Goal: Task Accomplishment & Management: Use online tool/utility

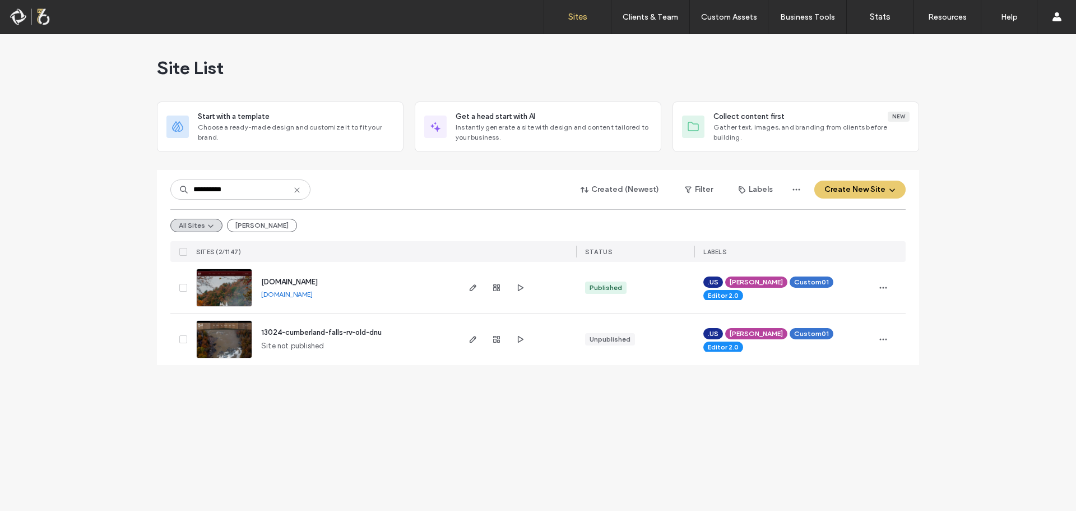
type input "**********"
click at [318, 278] on span "www.cumberlandfallsrvresort.com" at bounding box center [289, 282] width 57 height 8
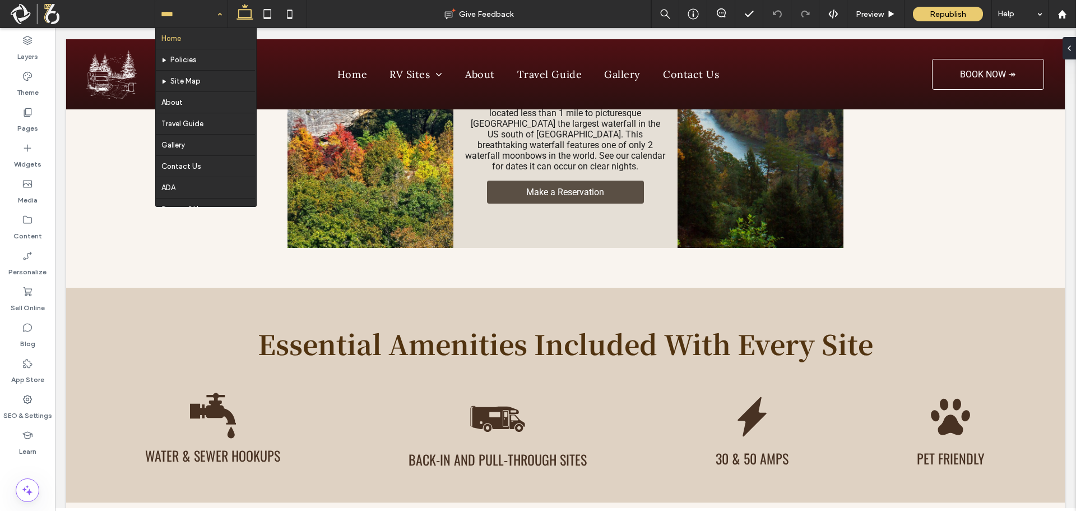
click at [186, 155] on hr at bounding box center [205, 155] width 99 height 1
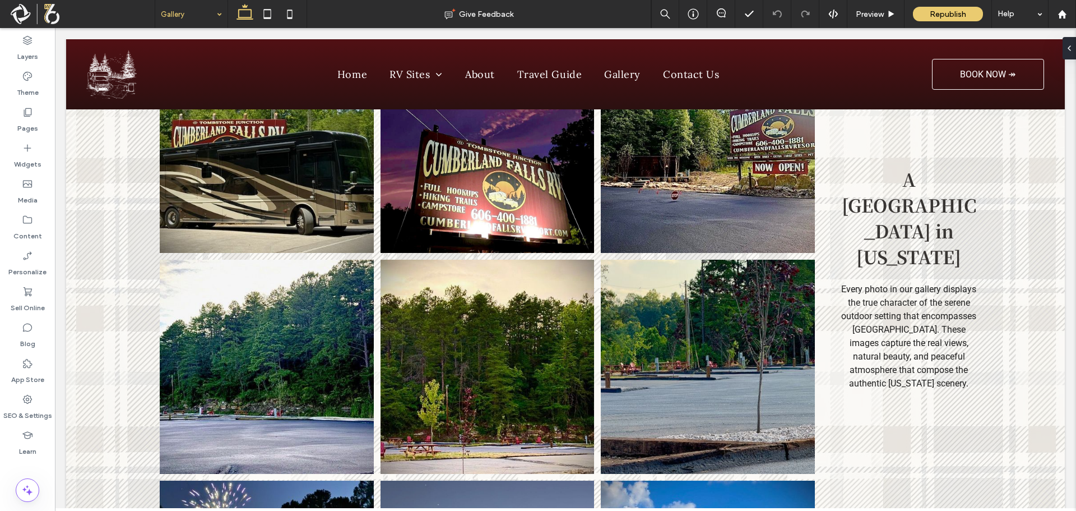
scroll to position [756, 0]
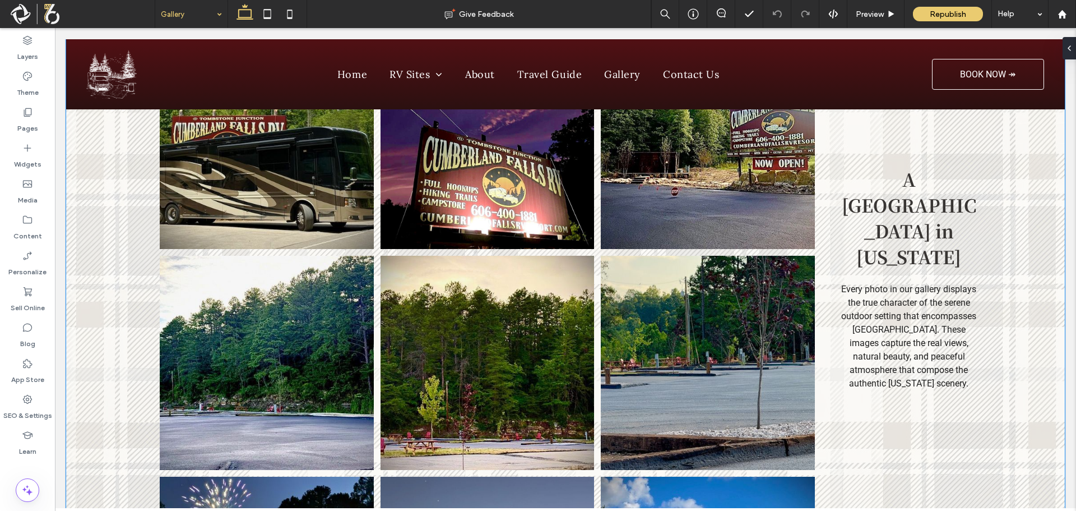
click at [394, 256] on link at bounding box center [488, 363] width 214 height 214
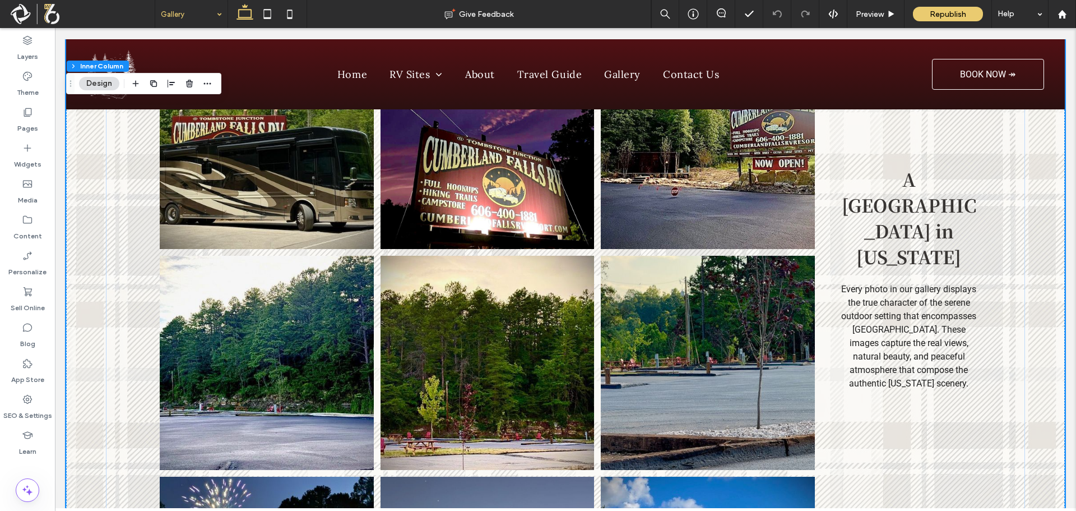
click at [394, 256] on link at bounding box center [488, 363] width 214 height 214
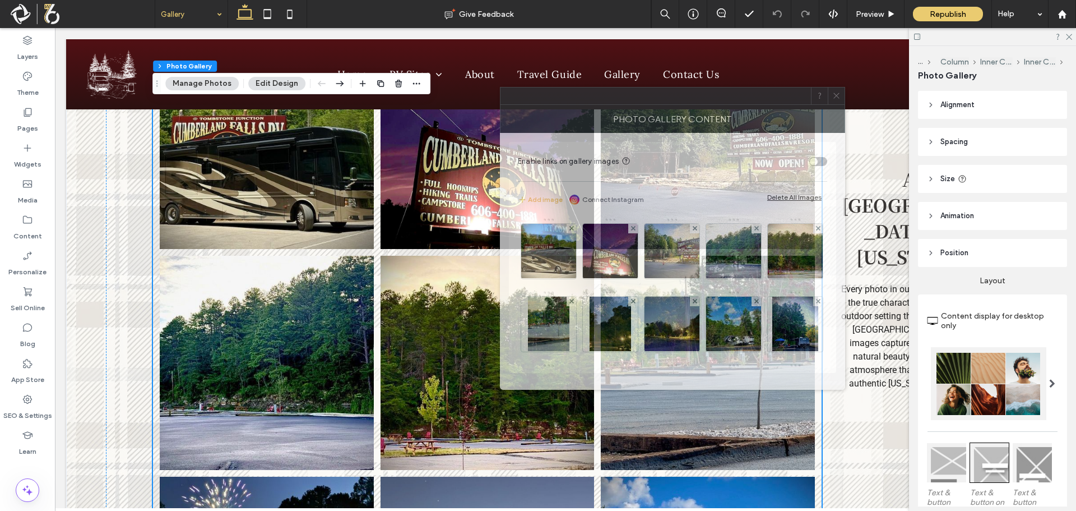
drag, startPoint x: 875, startPoint y: 144, endPoint x: 630, endPoint y: 121, distance: 246.1
click at [630, 121] on div "Photo Gallery Content" at bounding box center [672, 119] width 345 height 28
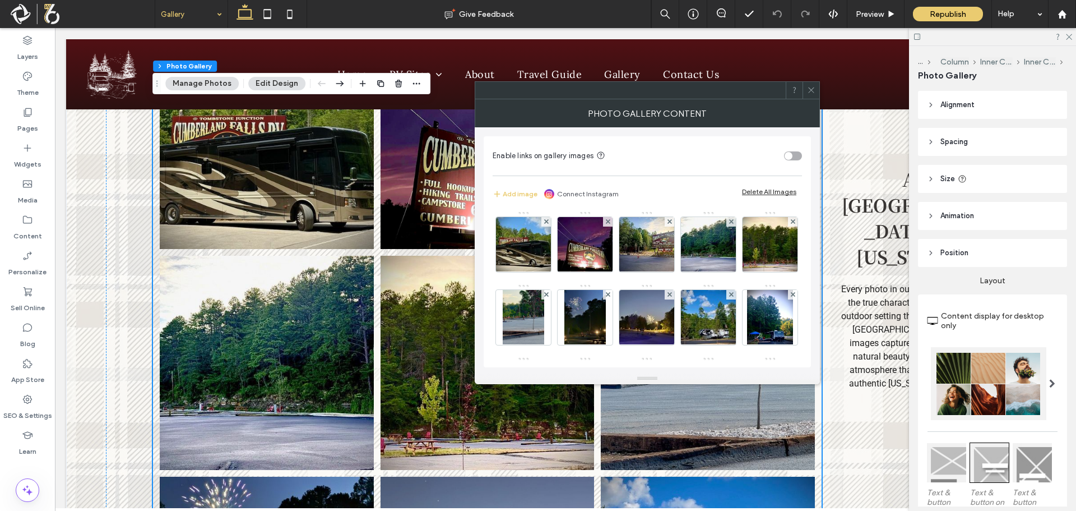
scroll to position [0, 0]
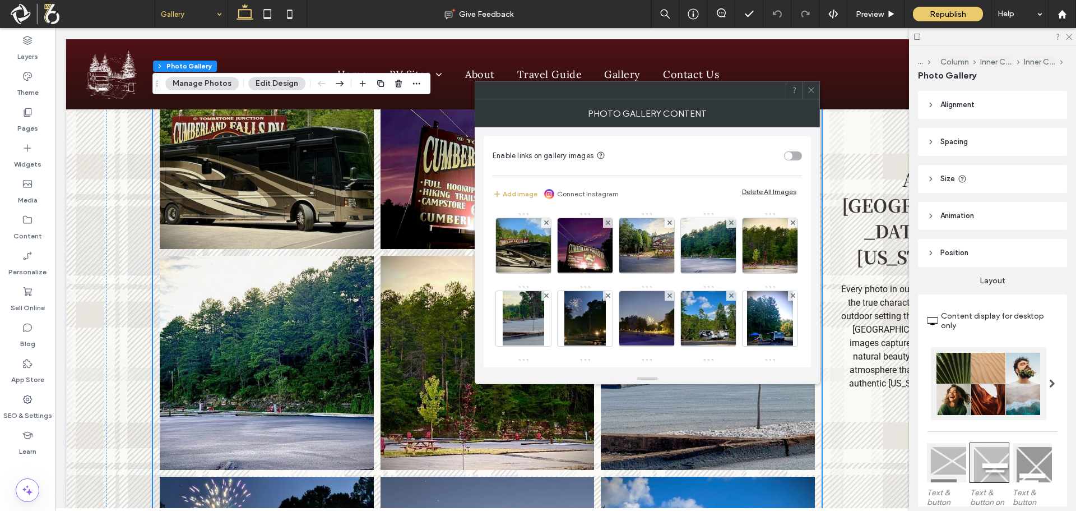
click at [515, 193] on button "Add image" at bounding box center [515, 193] width 45 height 13
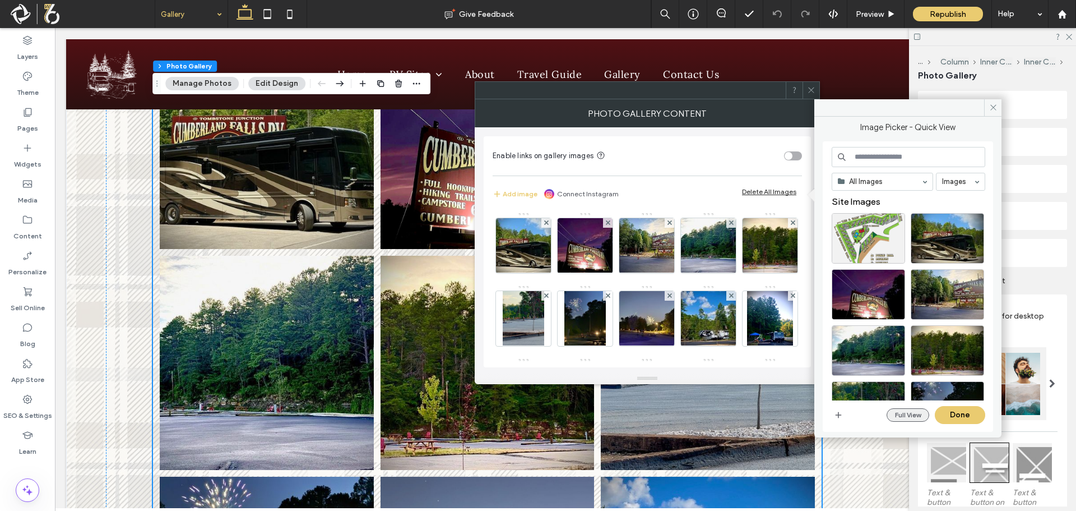
click at [905, 414] on button "Full View" at bounding box center [908, 414] width 43 height 13
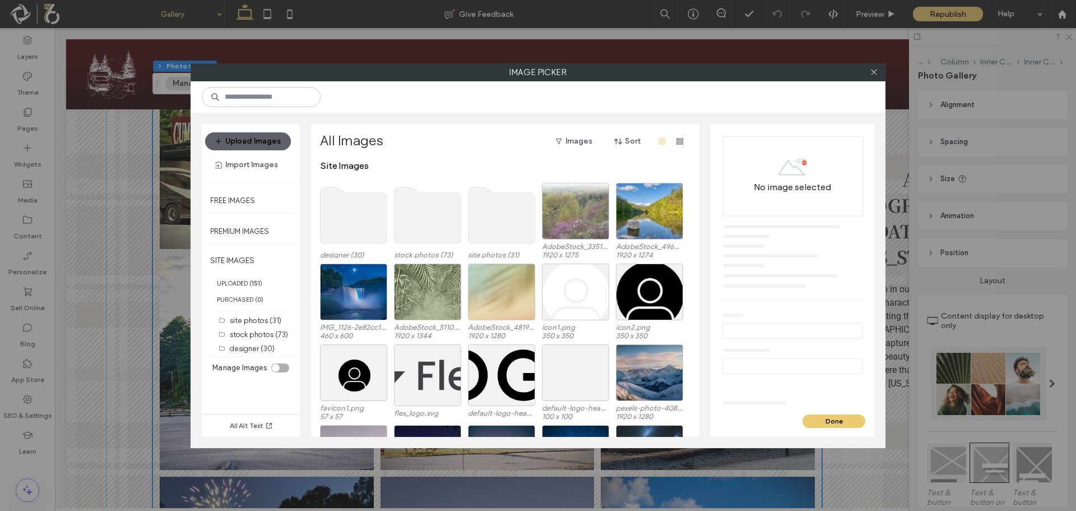
click at [514, 215] on use at bounding box center [502, 215] width 67 height 56
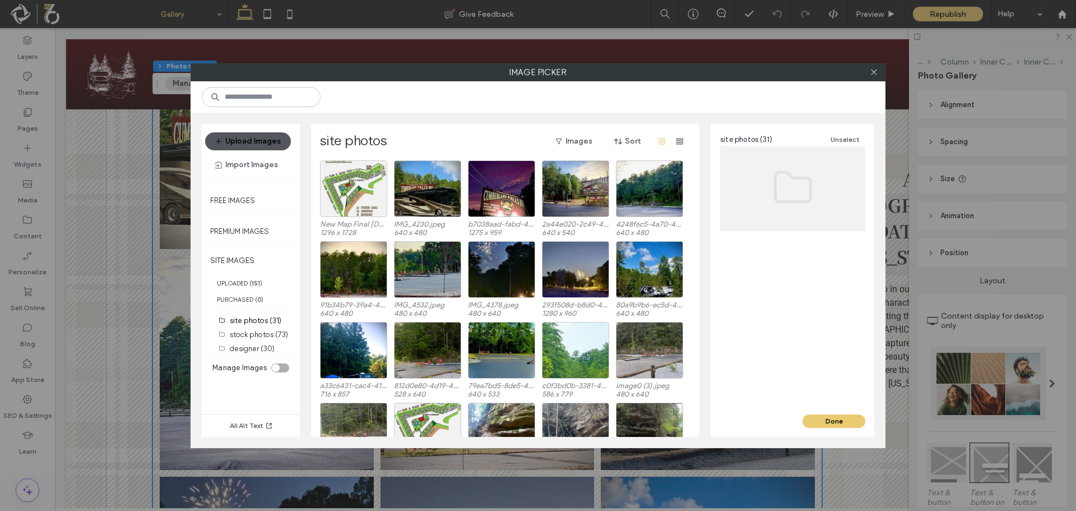
click at [238, 142] on button "Upload Images" at bounding box center [248, 141] width 86 height 18
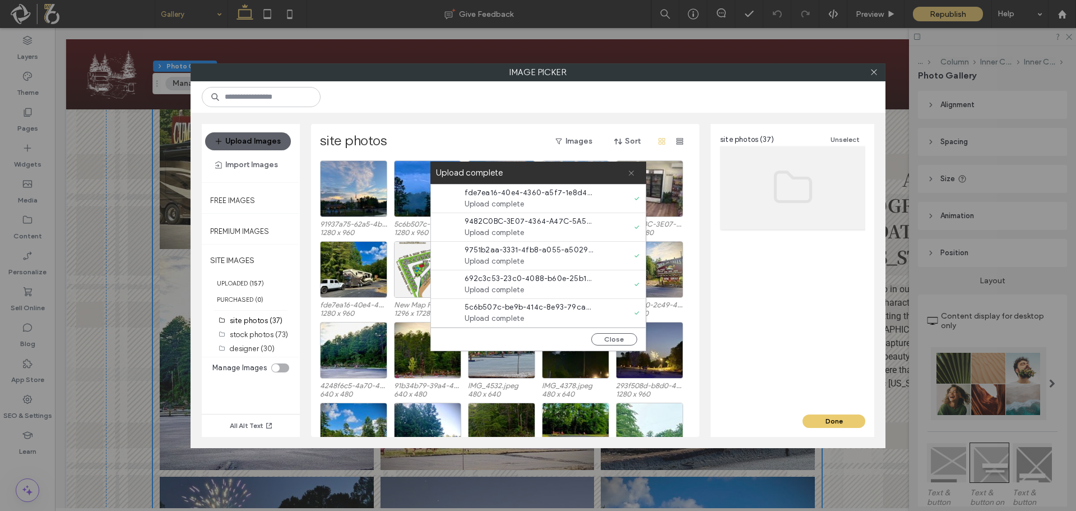
click at [628, 175] on icon at bounding box center [631, 172] width 7 height 7
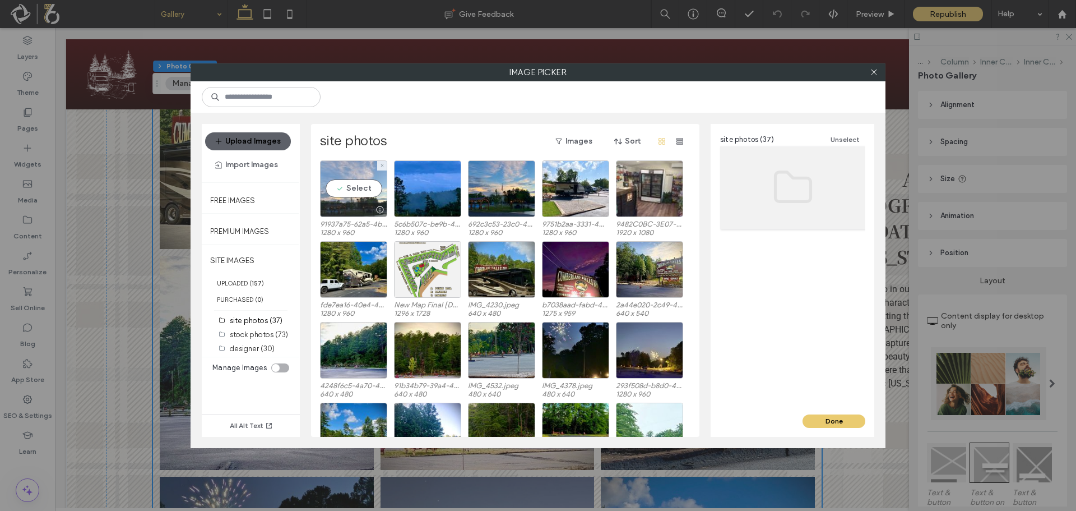
click at [357, 182] on div "Select" at bounding box center [353, 188] width 67 height 57
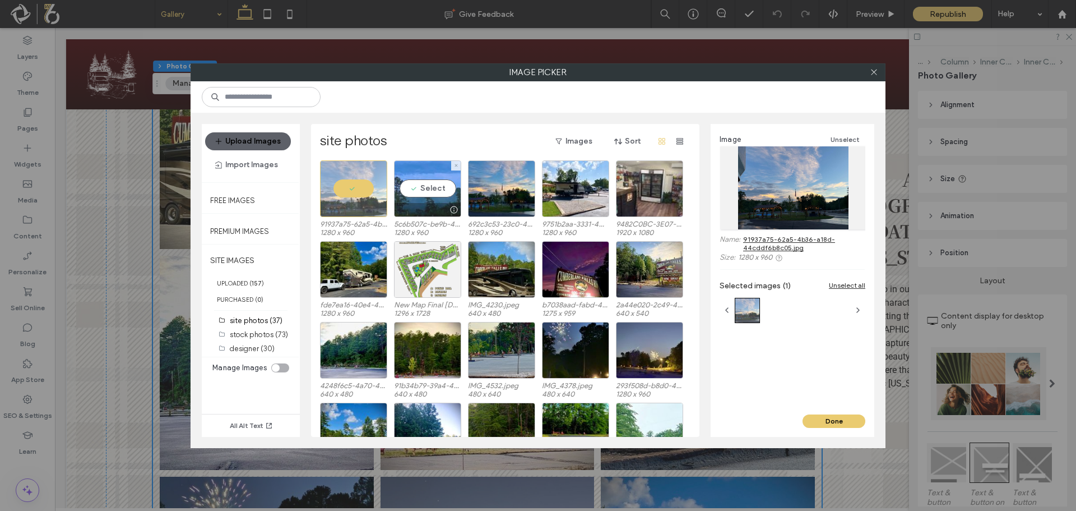
click at [415, 201] on div "Select" at bounding box center [427, 188] width 67 height 57
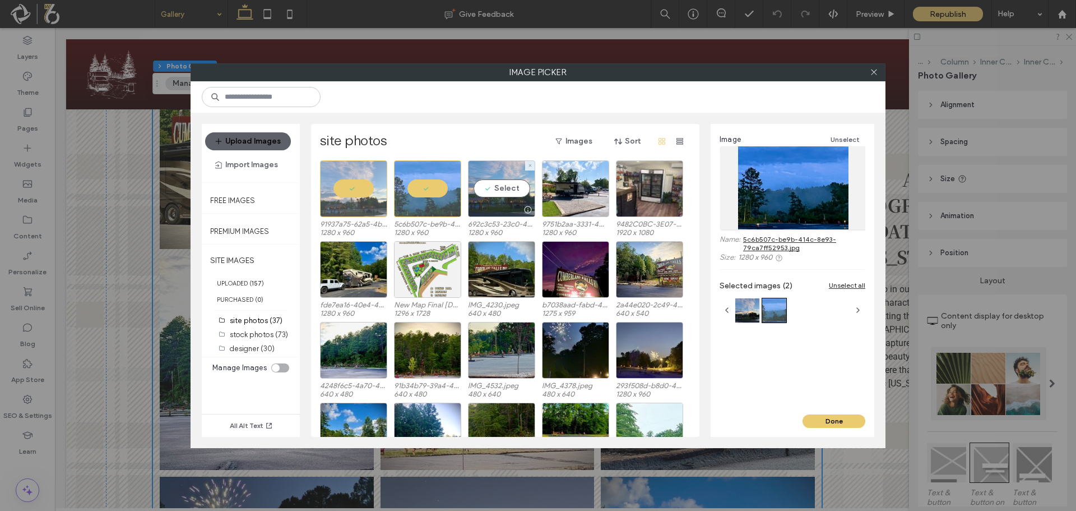
click at [515, 187] on div "Select" at bounding box center [501, 188] width 67 height 57
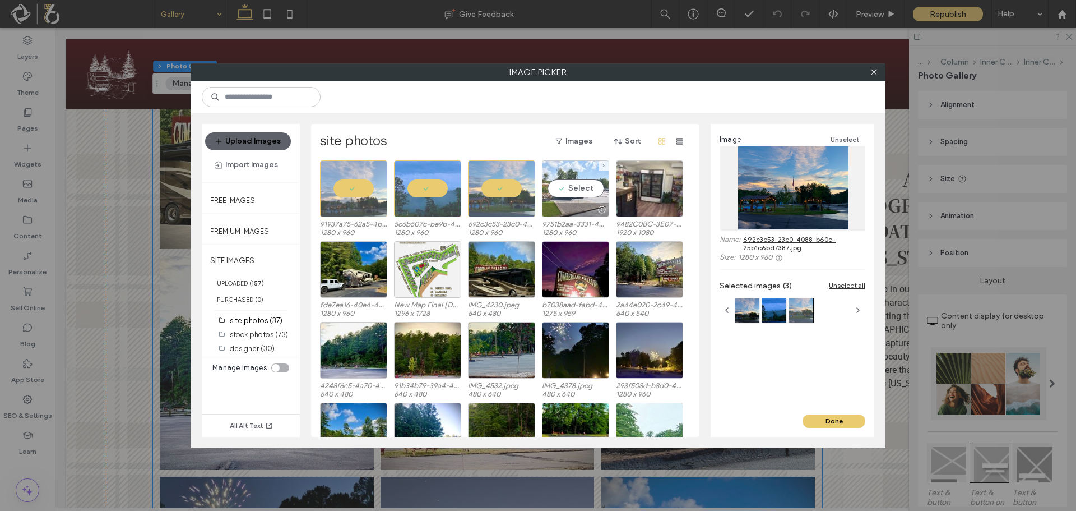
click at [585, 192] on div "Select" at bounding box center [575, 188] width 67 height 57
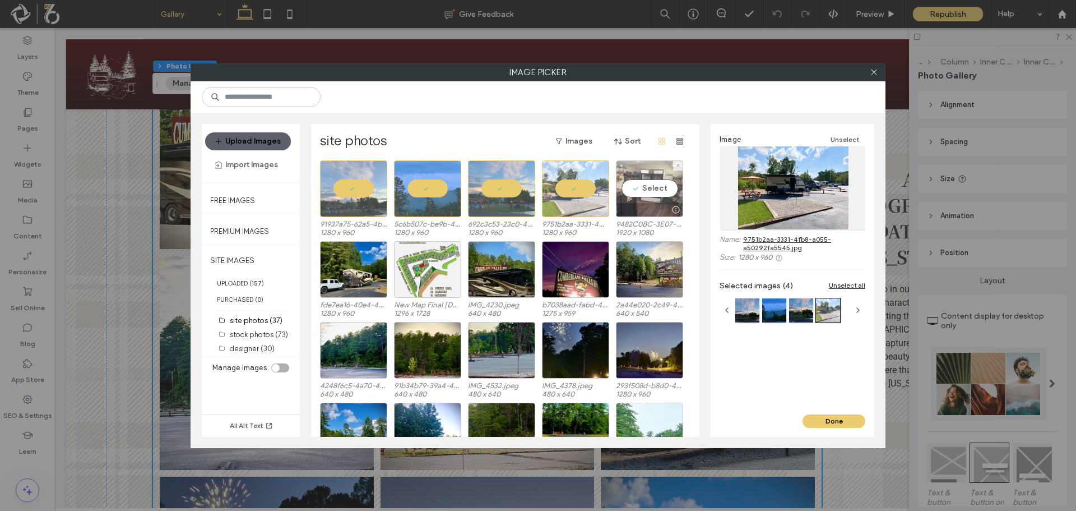
click at [662, 192] on div "Select" at bounding box center [649, 188] width 67 height 57
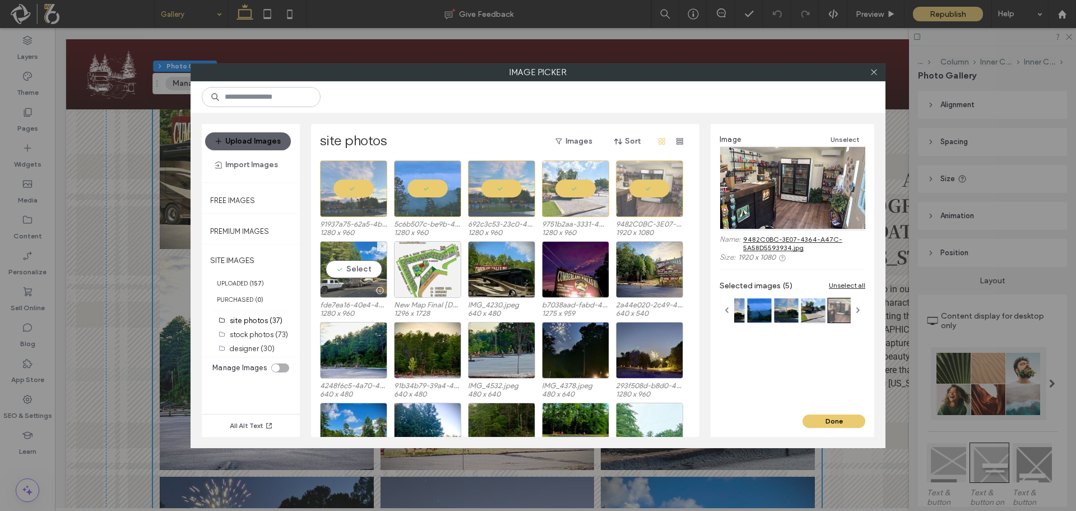
click at [355, 266] on div "Select" at bounding box center [353, 269] width 67 height 57
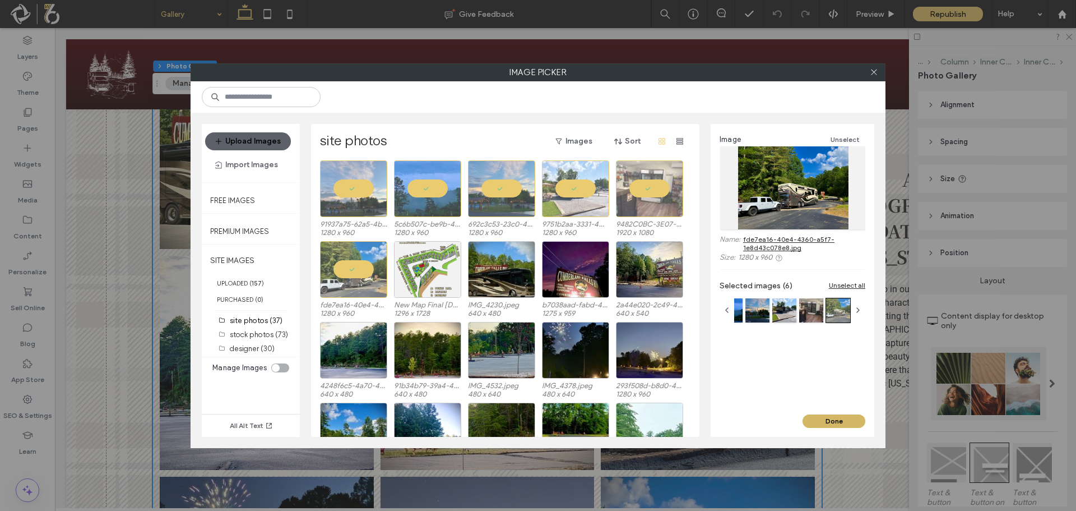
click at [827, 422] on button "Done" at bounding box center [834, 420] width 63 height 13
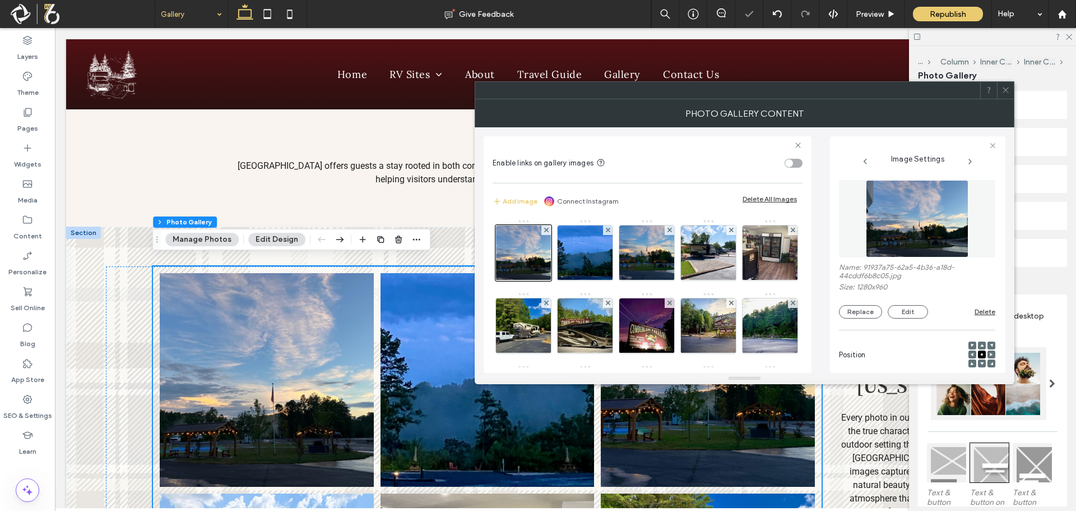
scroll to position [531, 0]
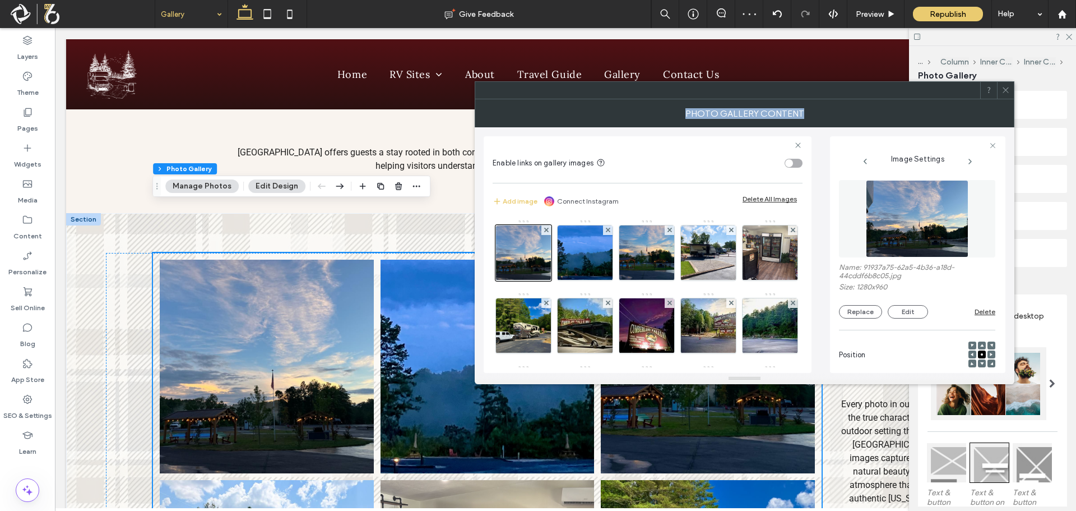
drag, startPoint x: 778, startPoint y: 144, endPoint x: 731, endPoint y: 75, distance: 84.0
click at [743, 117] on div "Photo Gallery Content" at bounding box center [745, 113] width 540 height 28
click at [827, 117] on div "Photo Gallery Content" at bounding box center [745, 113] width 540 height 28
click at [866, 123] on div "Photo Gallery Content" at bounding box center [745, 113] width 540 height 28
click at [700, 136] on div "Enable links on gallery images Add image Connect Instagram Delete All Images Im…" at bounding box center [648, 254] width 328 height 237
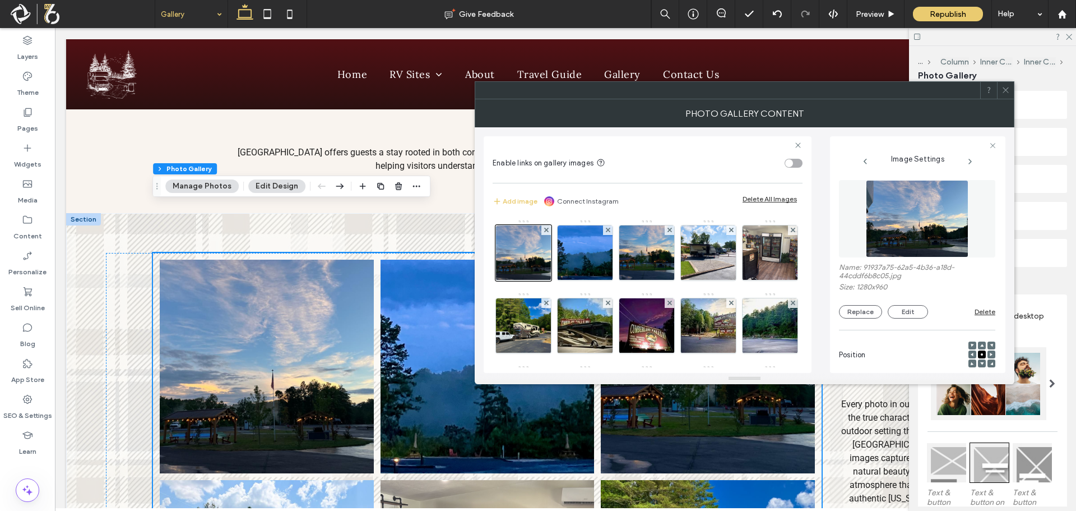
click at [724, 134] on div "Enable links on gallery images Add image Connect Instagram Delete All Images Im…" at bounding box center [745, 250] width 522 height 246
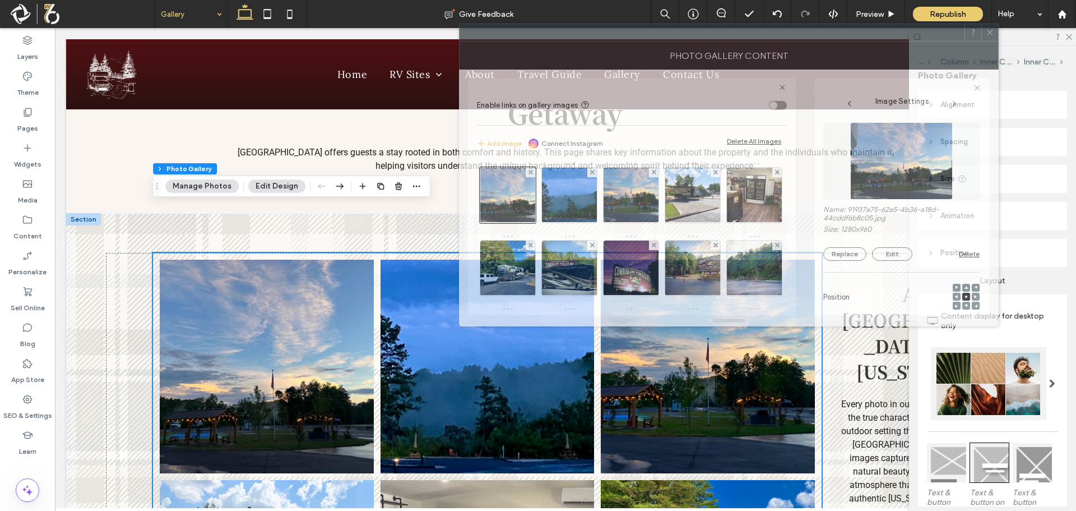
drag, startPoint x: 728, startPoint y: 117, endPoint x: 711, endPoint y: 59, distance: 59.6
click at [711, 59] on div "Photo Gallery Content" at bounding box center [729, 55] width 540 height 28
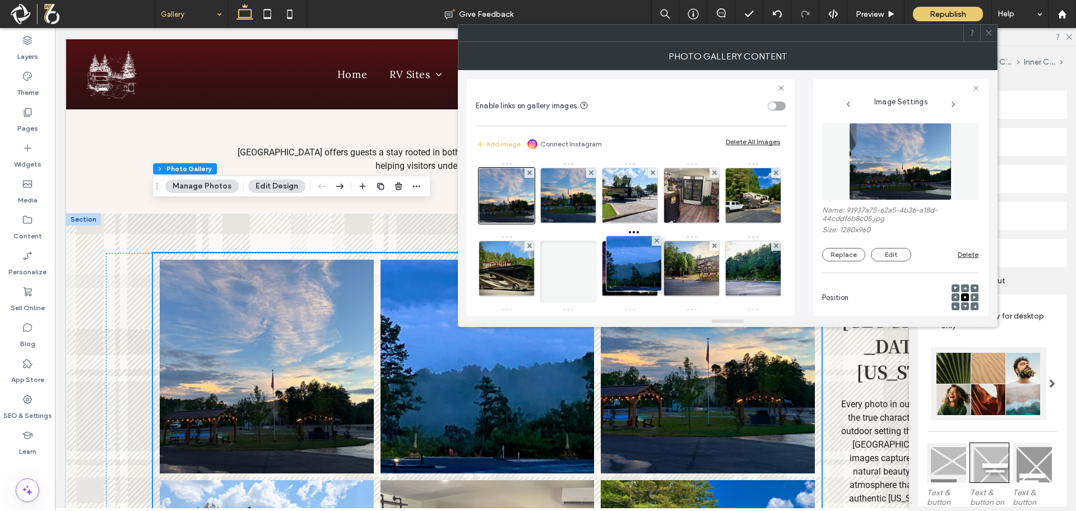
drag, startPoint x: 569, startPoint y: 162, endPoint x: 636, endPoint y: 237, distance: 100.5
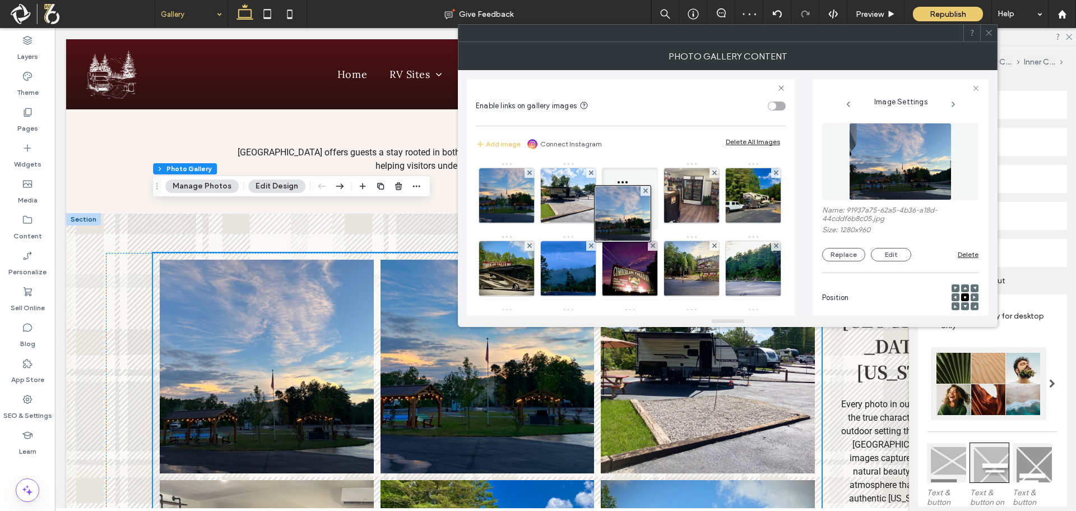
drag, startPoint x: 511, startPoint y: 165, endPoint x: 637, endPoint y: 182, distance: 126.7
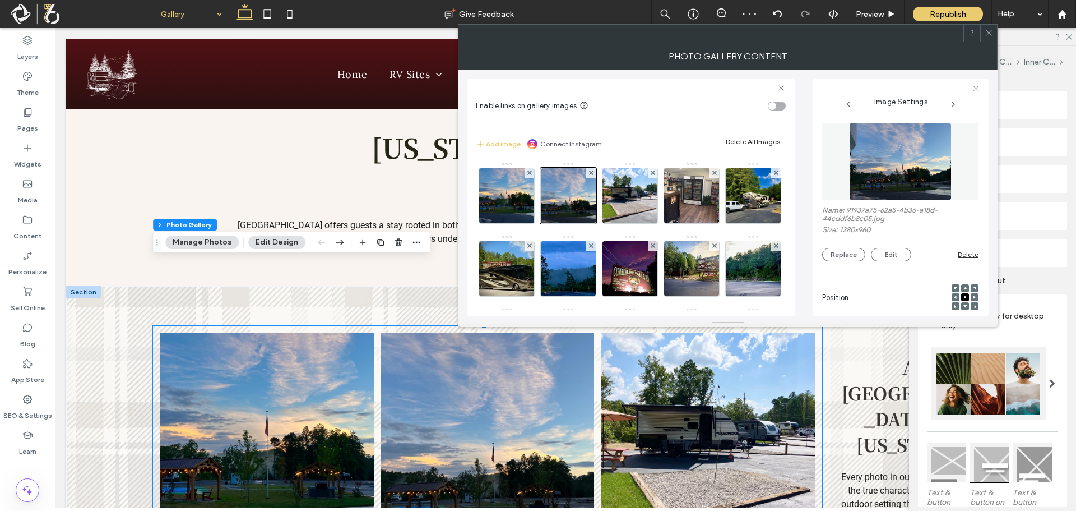
scroll to position [475, 0]
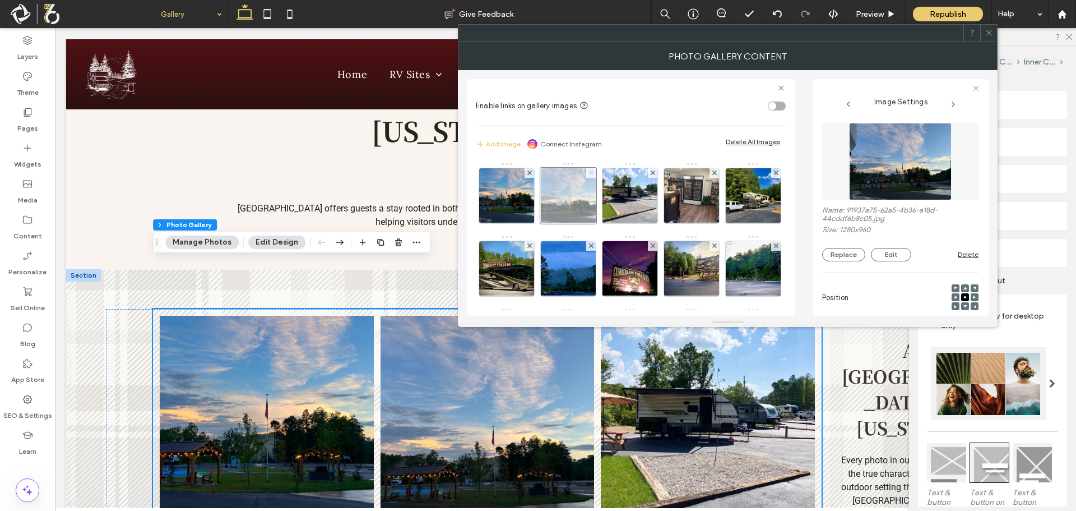
click at [590, 173] on use at bounding box center [591, 172] width 4 height 4
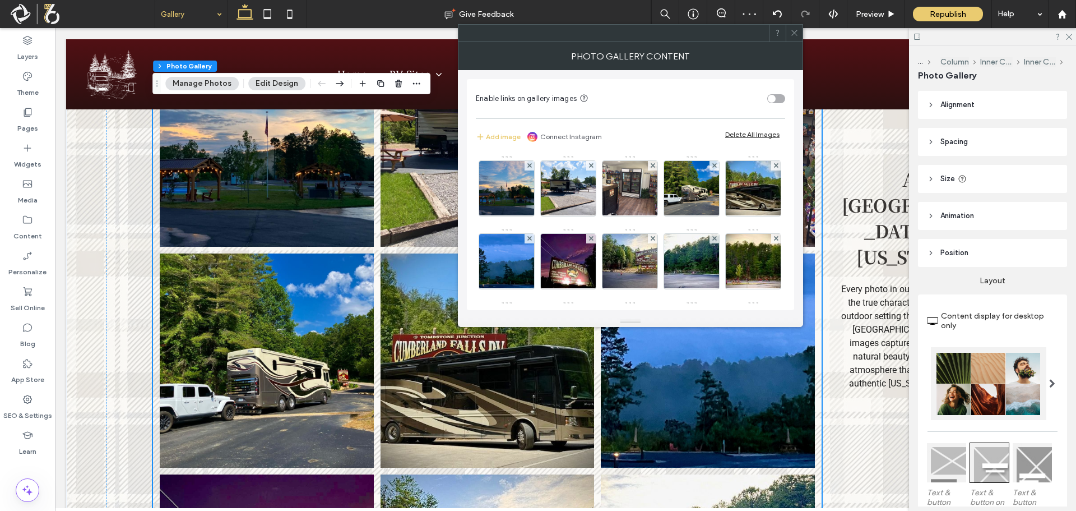
scroll to position [868, 0]
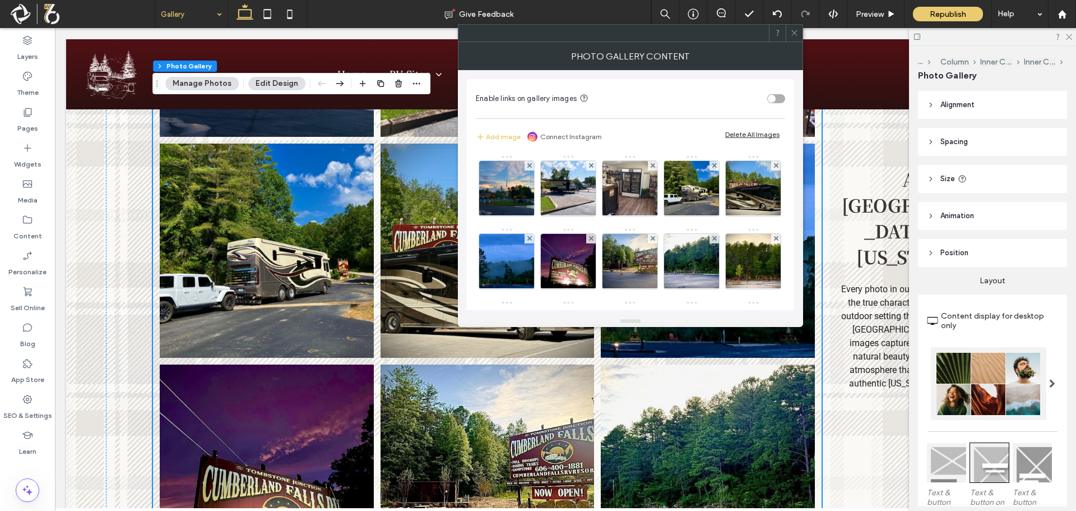
click at [799, 32] on div at bounding box center [794, 33] width 17 height 17
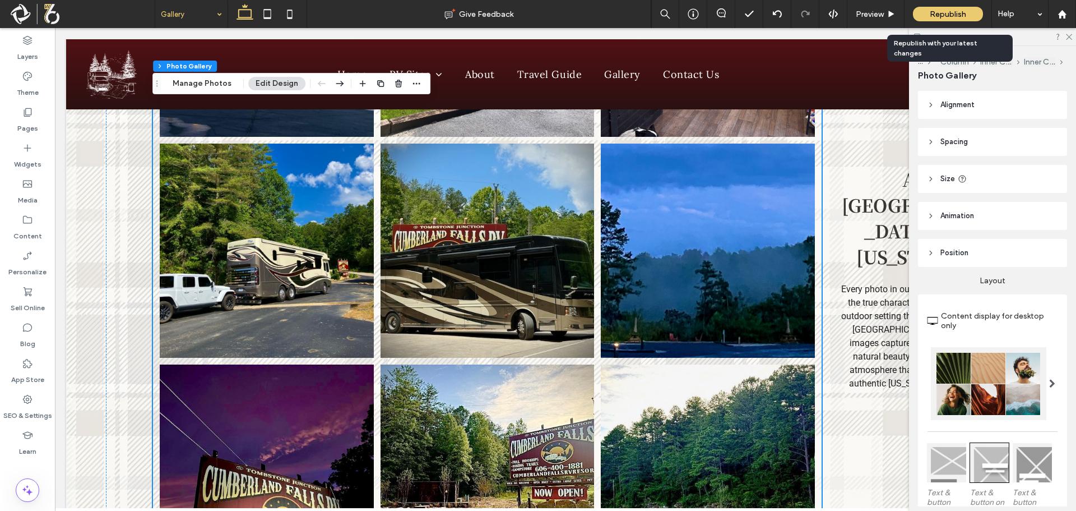
click at [965, 15] on span "Republish" at bounding box center [948, 15] width 36 height 10
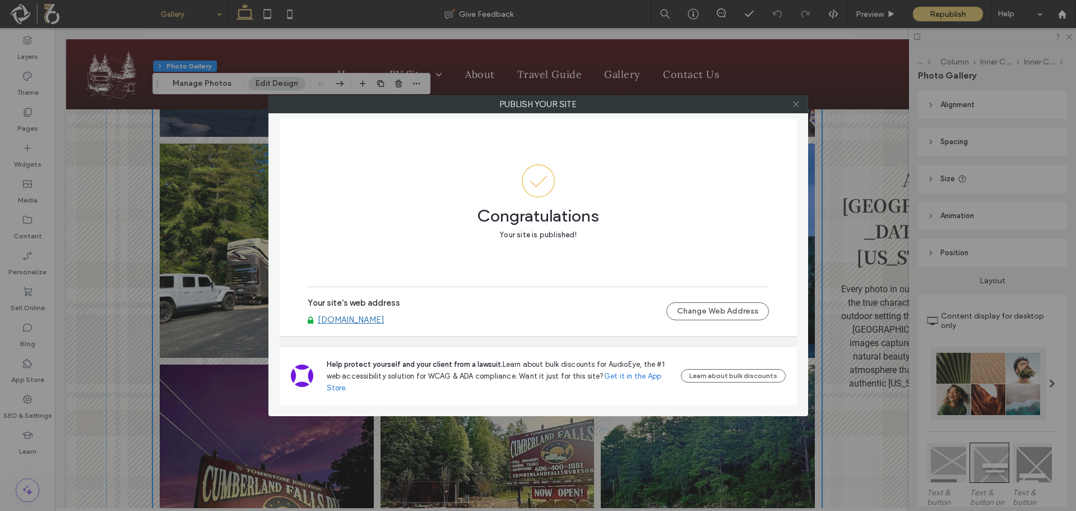
click at [797, 104] on use at bounding box center [796, 104] width 6 height 6
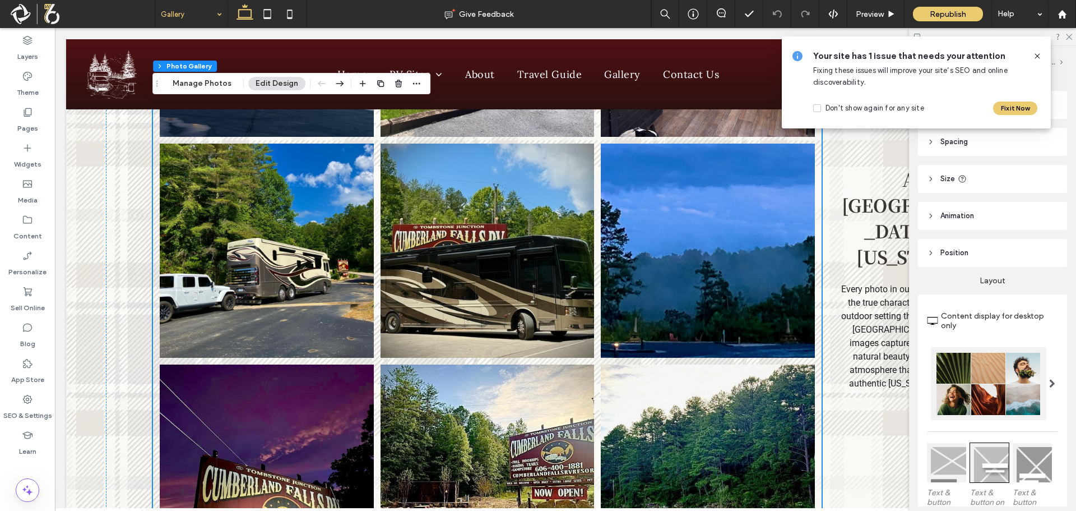
click at [1035, 56] on icon at bounding box center [1037, 56] width 9 height 9
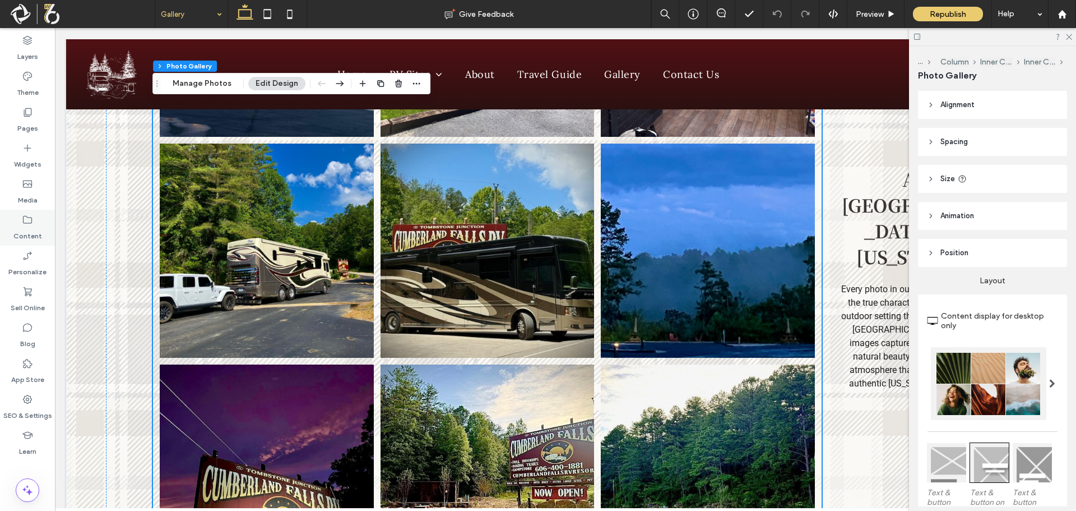
click at [26, 230] on label "Content" at bounding box center [27, 233] width 29 height 16
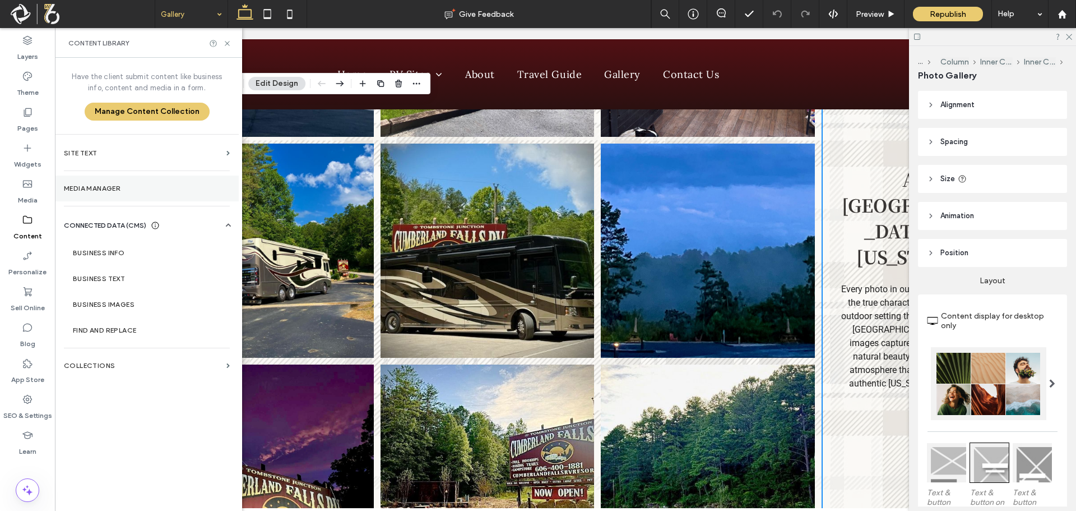
click at [129, 189] on label "Media Manager" at bounding box center [147, 188] width 166 height 8
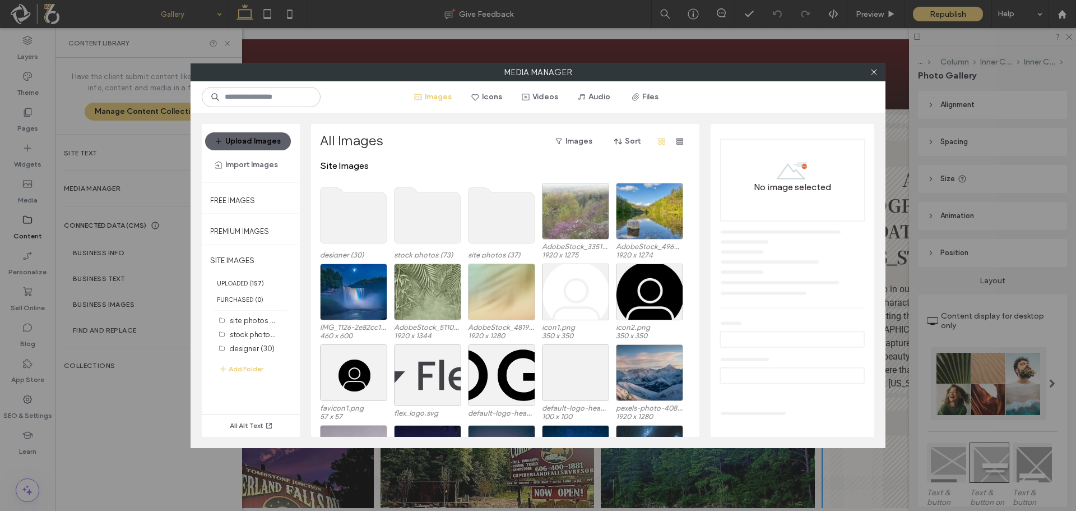
click at [262, 417] on div "All Alt Text" at bounding box center [251, 412] width 98 height 50
click at [262, 421] on button "All Alt Text" at bounding box center [251, 425] width 58 height 13
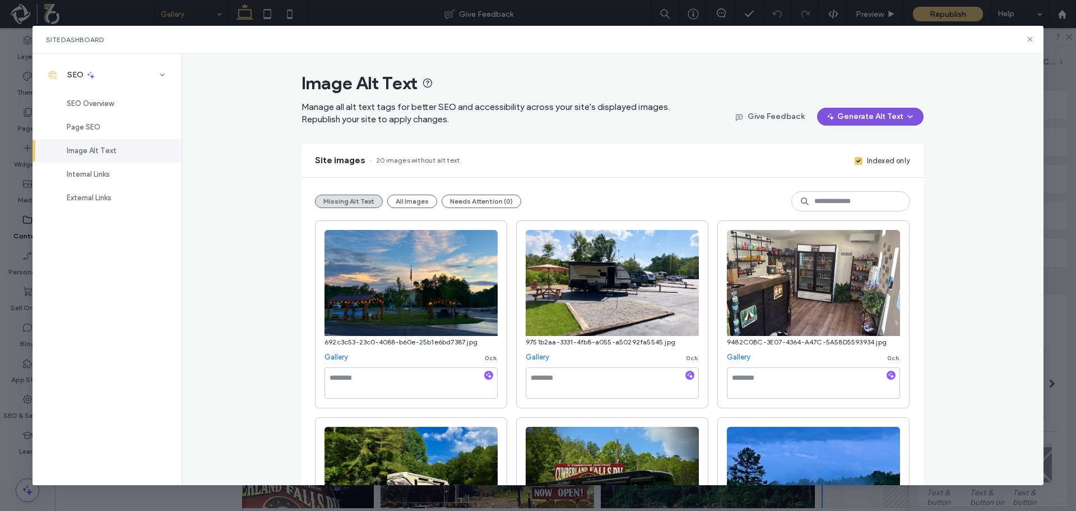
click at [861, 115] on button "Generate Alt Text" at bounding box center [870, 117] width 107 height 18
click at [856, 137] on div "Generate Missing Alt Text Only" at bounding box center [848, 145] width 141 height 21
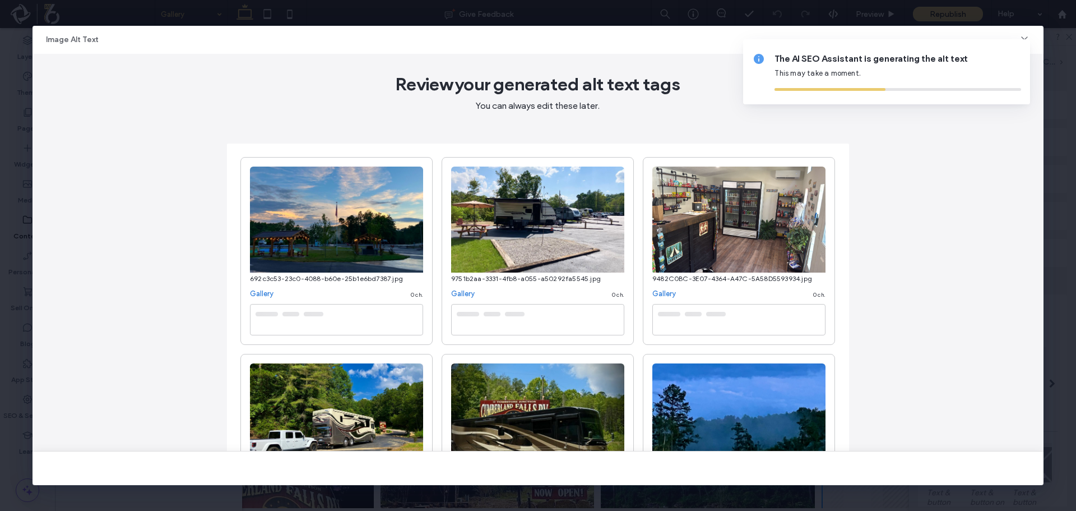
type textarea "**********"
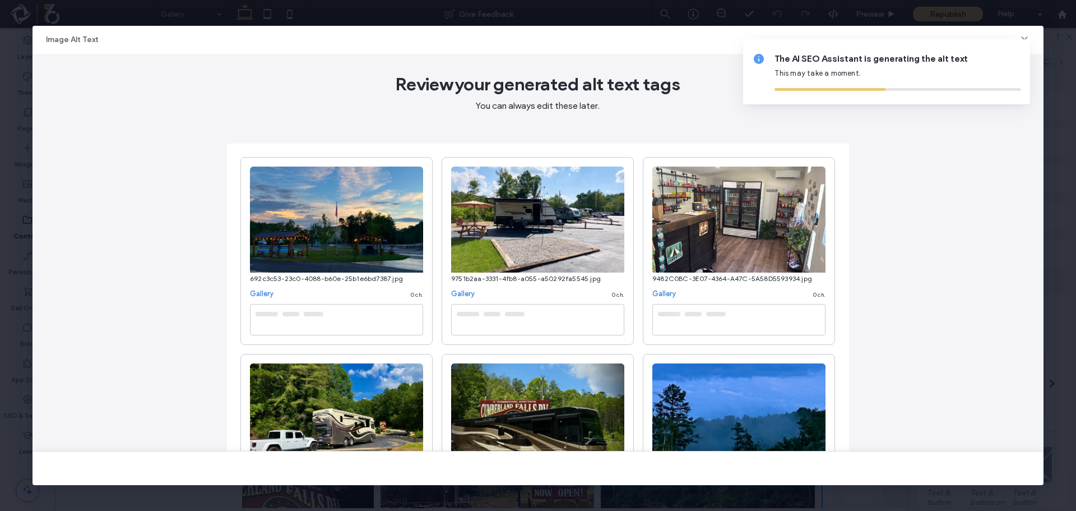
type textarea "**********"
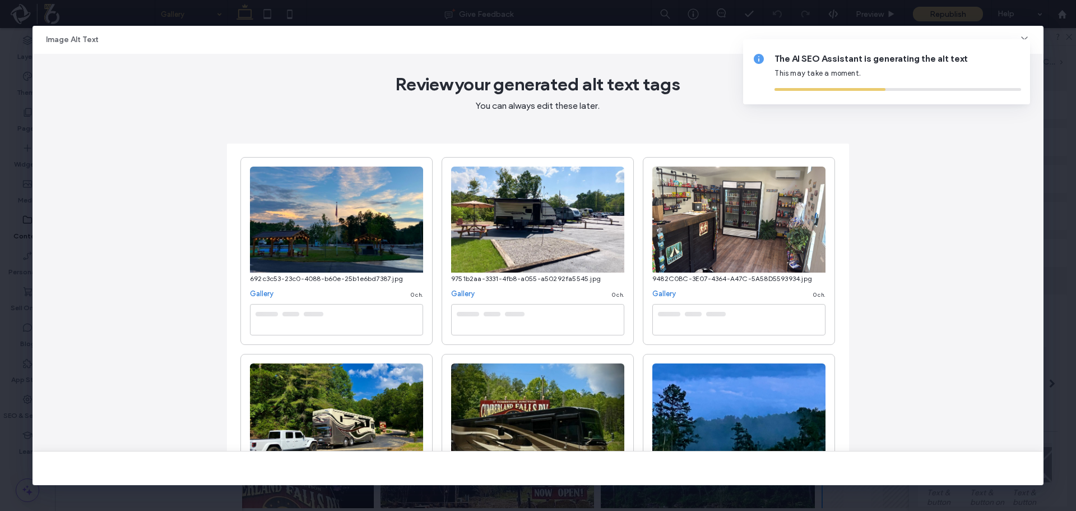
type textarea "**********"
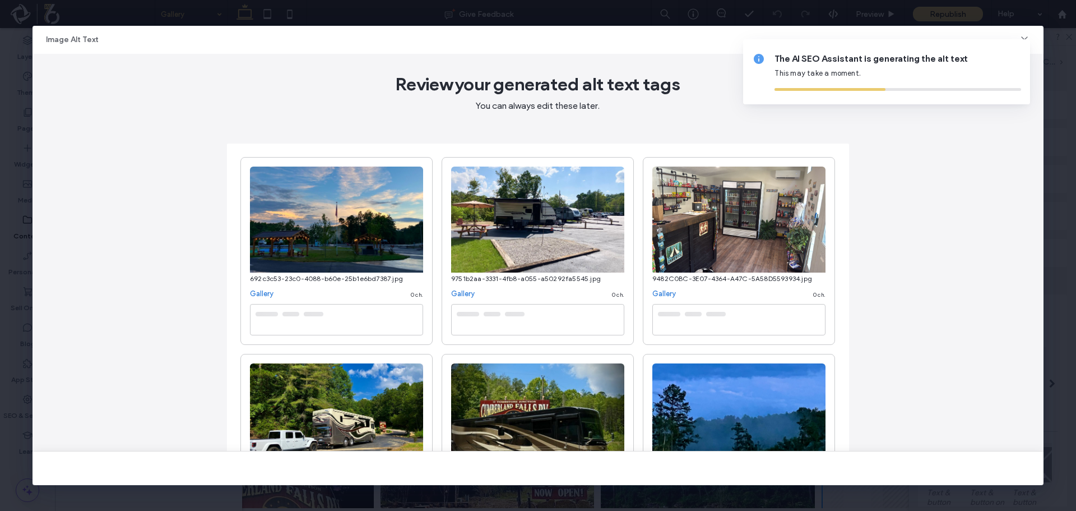
type textarea "**********"
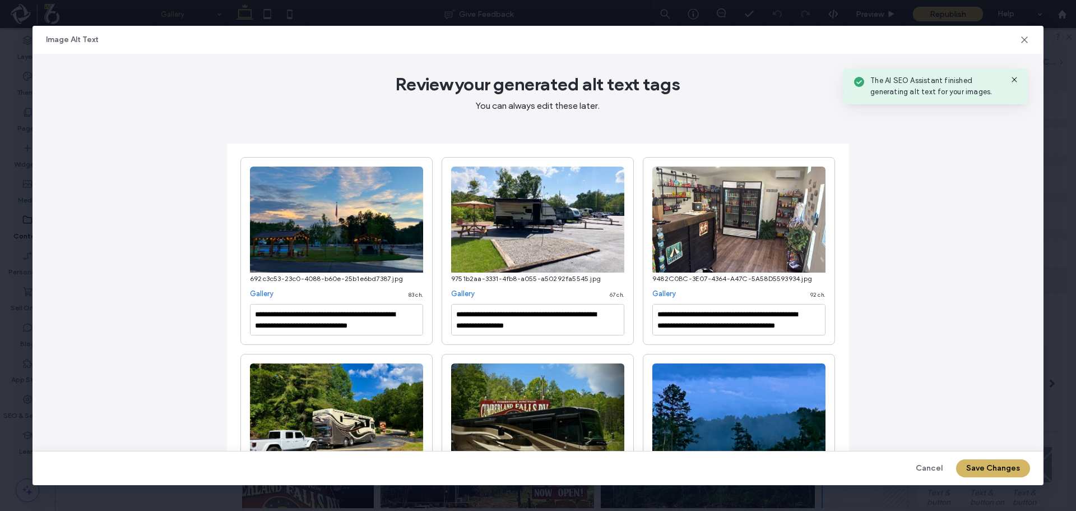
click at [983, 472] on button "Save Changes" at bounding box center [993, 468] width 74 height 18
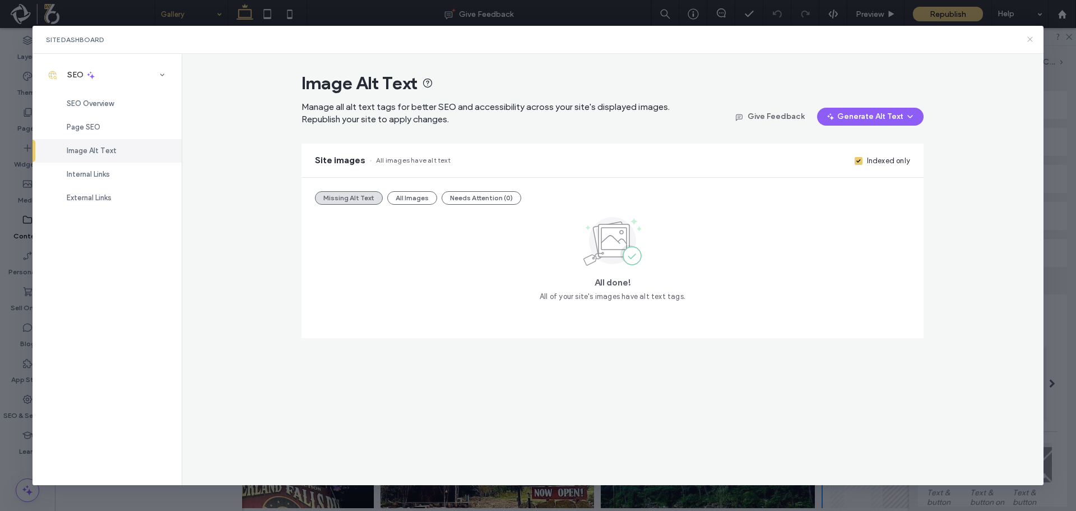
click at [1031, 39] on use at bounding box center [1030, 39] width 5 height 5
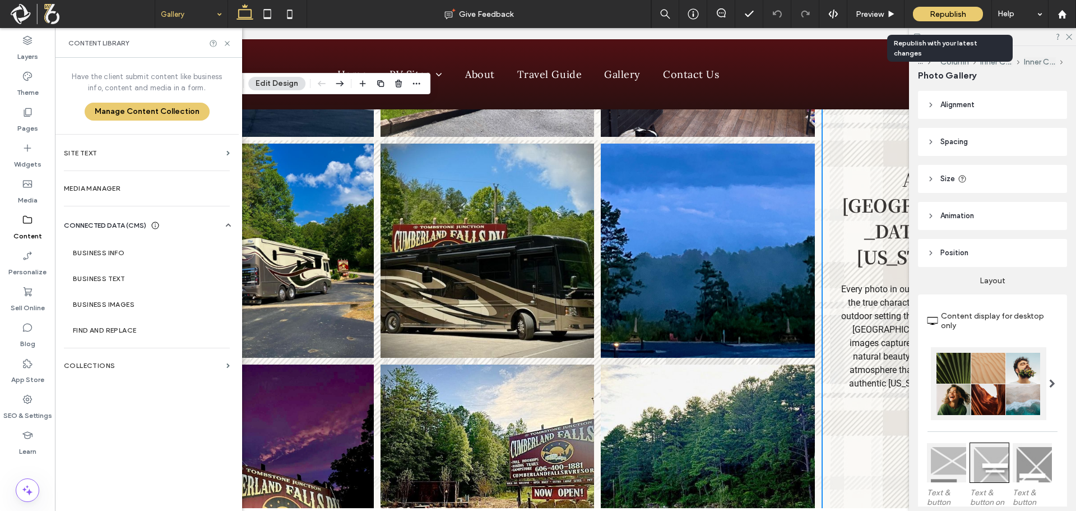
click at [937, 13] on span "Republish" at bounding box center [948, 15] width 36 height 10
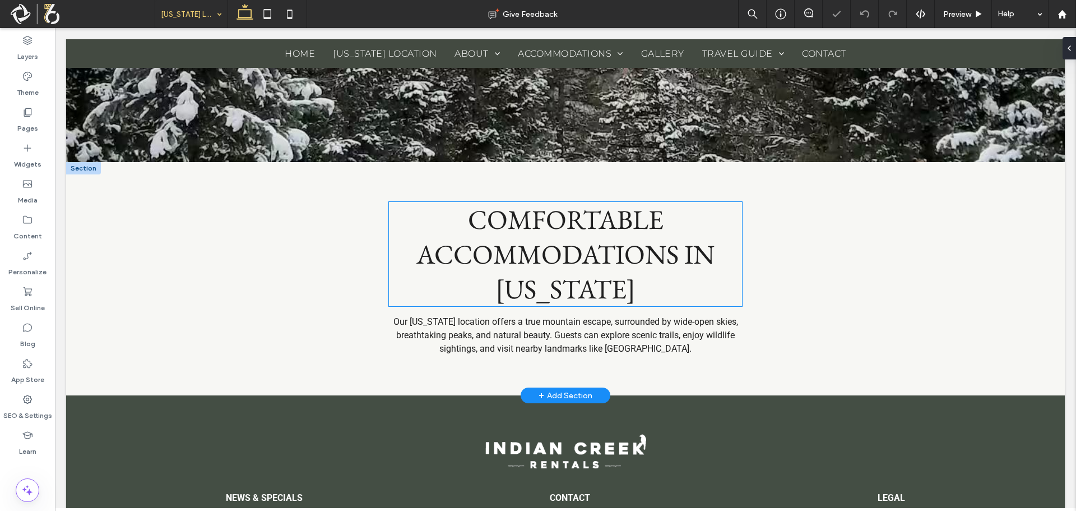
scroll to position [505, 0]
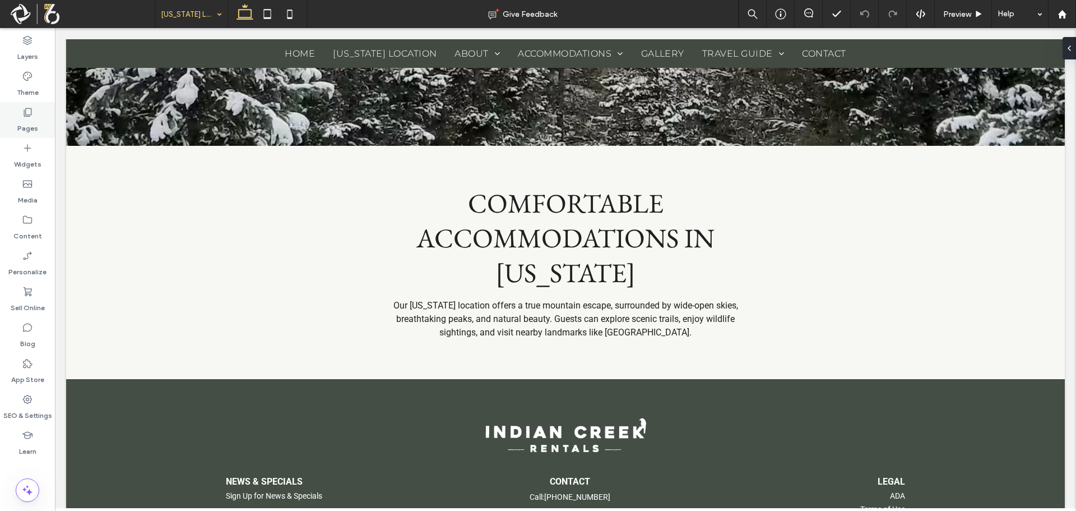
click at [15, 118] on div "Pages" at bounding box center [27, 120] width 55 height 36
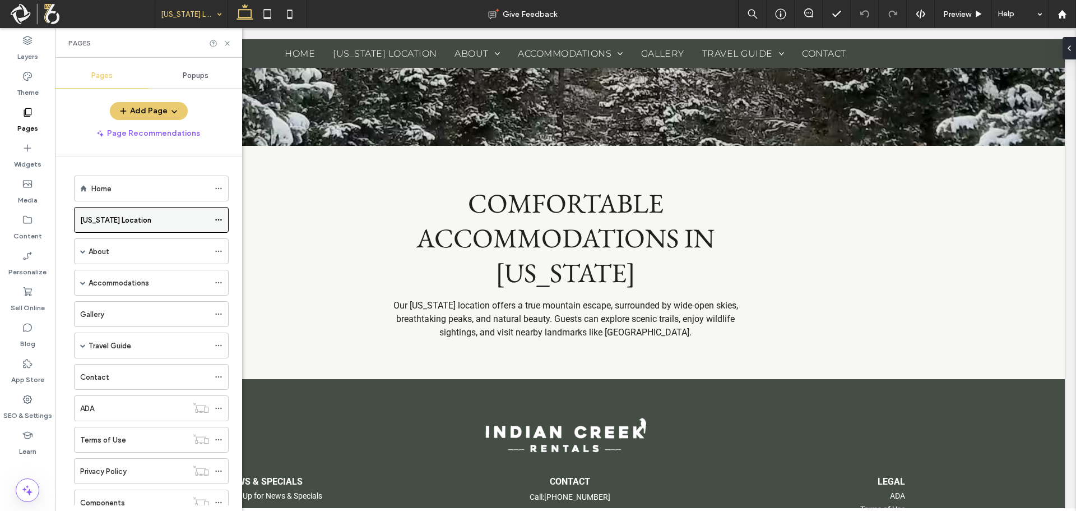
click at [220, 221] on icon at bounding box center [219, 220] width 8 height 8
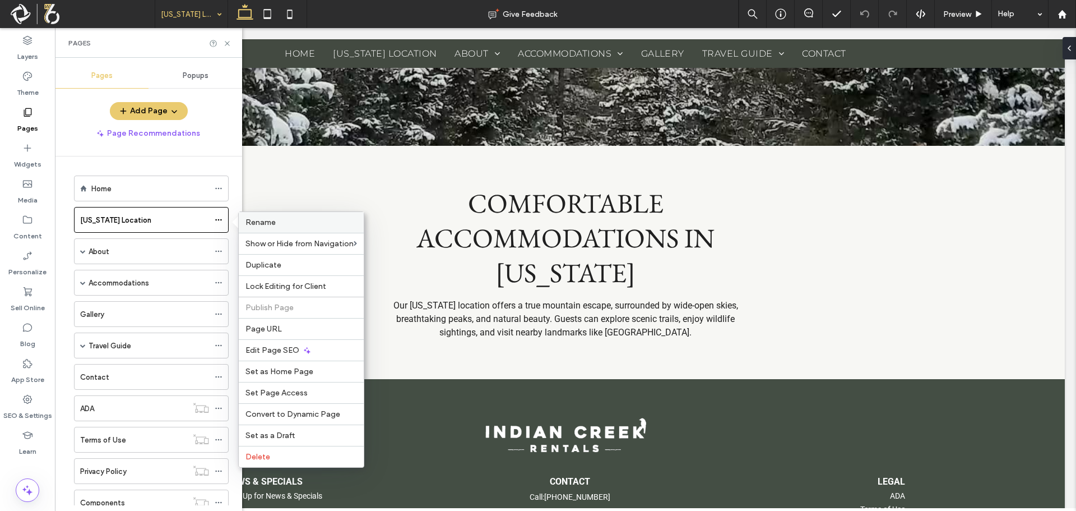
click at [286, 217] on div "Rename" at bounding box center [301, 222] width 125 height 21
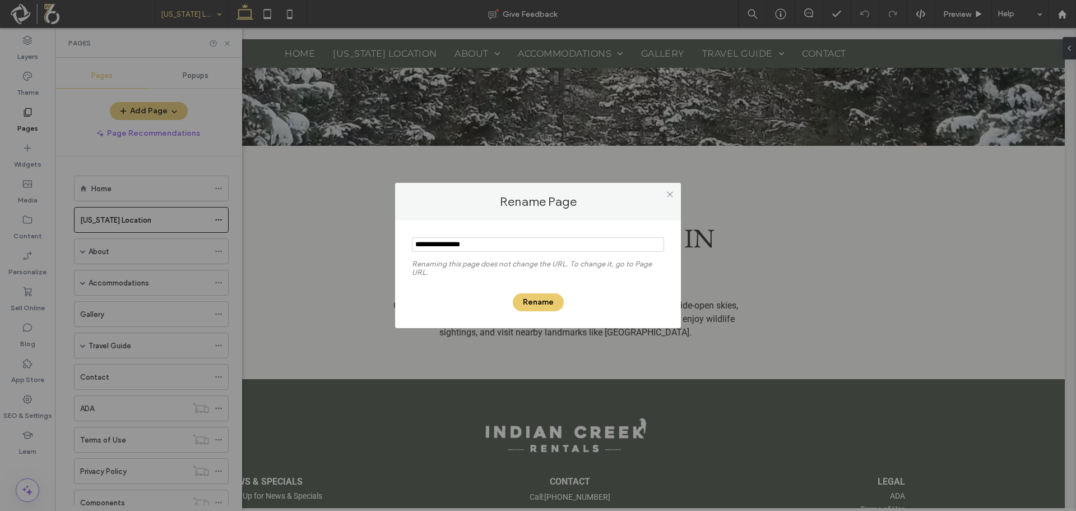
click at [479, 242] on input "notEmpty" at bounding box center [538, 244] width 252 height 15
type input "*******"
click at [537, 293] on div "Rename" at bounding box center [538, 296] width 252 height 29
click at [537, 303] on button "Rename" at bounding box center [538, 302] width 51 height 18
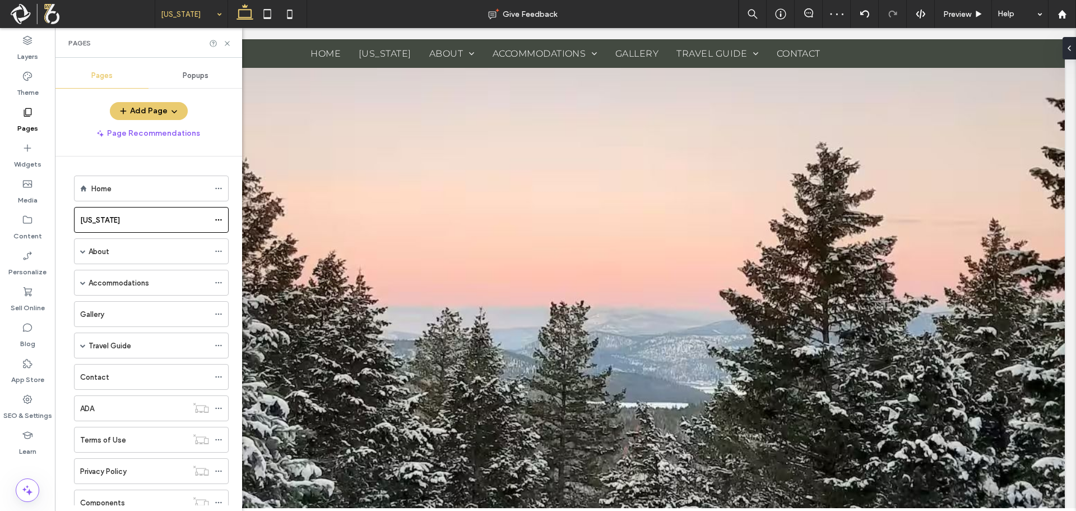
scroll to position [561, 0]
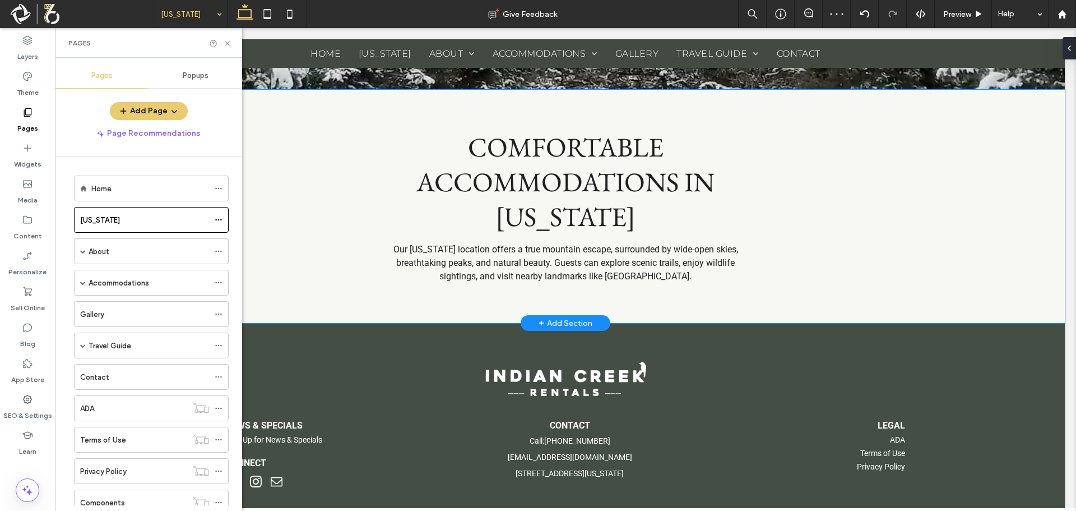
click at [451, 303] on div "COMFORTABLE ACCOMMODATIONS IN MONTANA Our Montana location offers a true mounta…" at bounding box center [565, 207] width 999 height 234
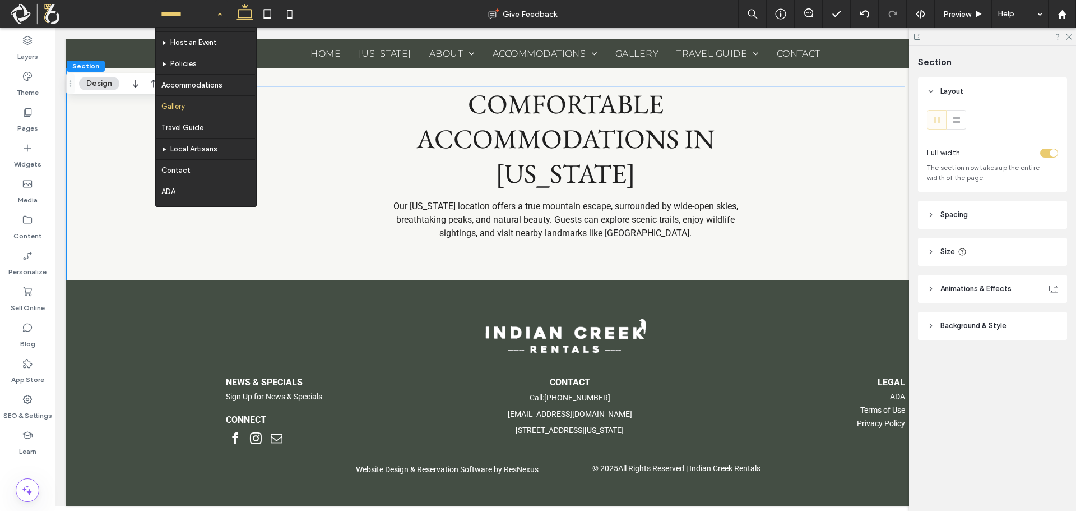
scroll to position [140, 0]
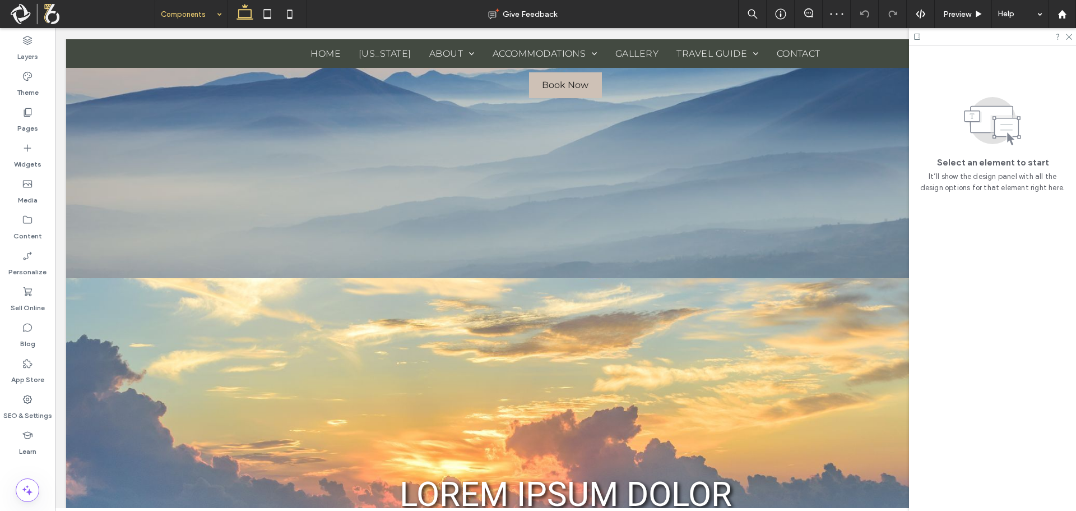
click at [915, 35] on icon at bounding box center [917, 37] width 8 height 8
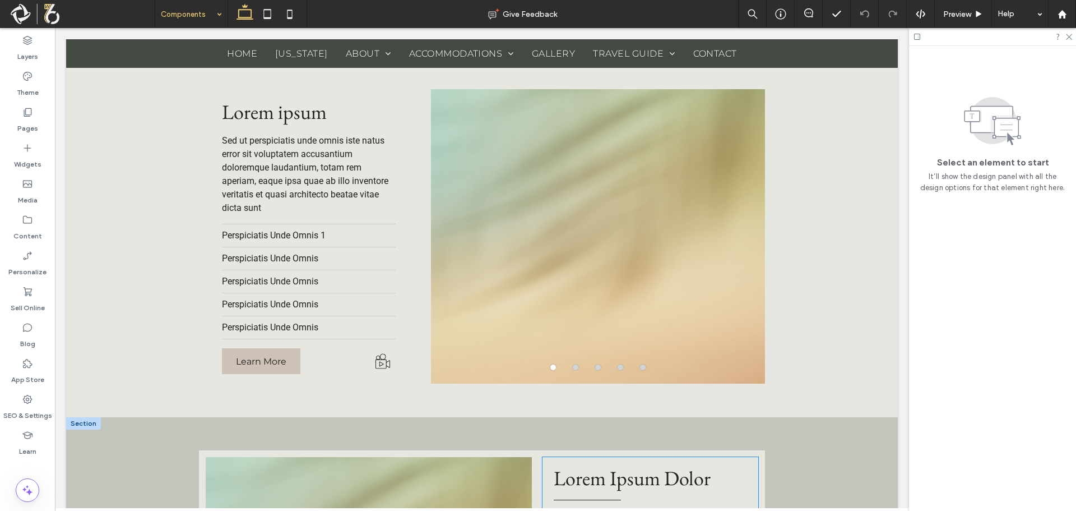
scroll to position [15094, 0]
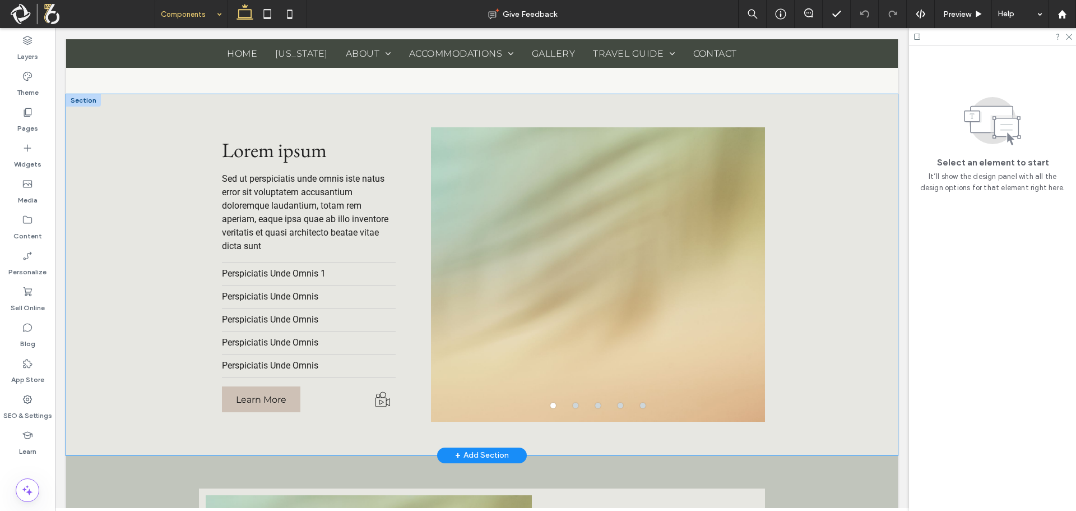
click at [112, 126] on div "Perspiciatis Unde Omnis Perspiciatis Unde Omnis Perspiciatis Unde Omnis Perspic…" at bounding box center [482, 274] width 832 height 361
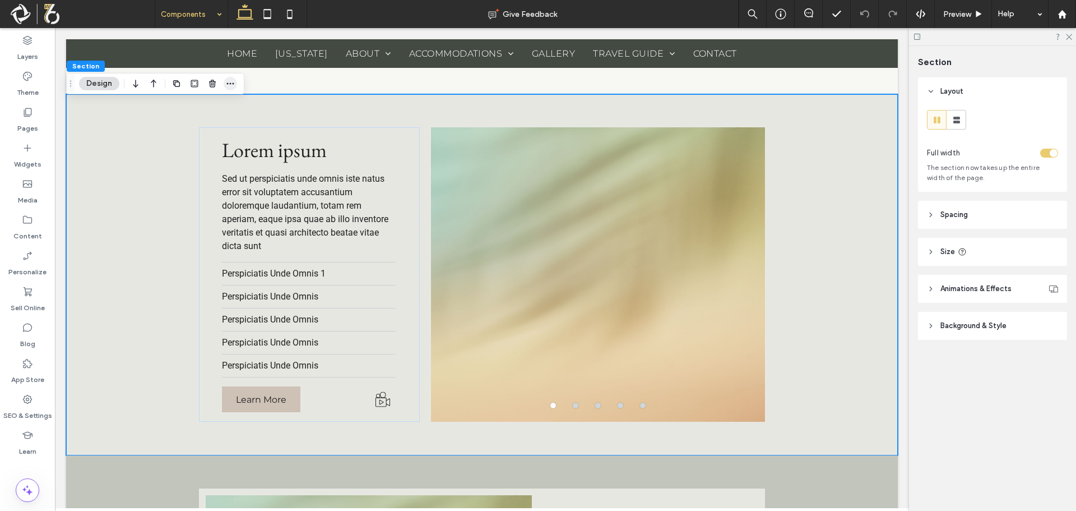
click at [231, 84] on use "button" at bounding box center [230, 84] width 7 height 2
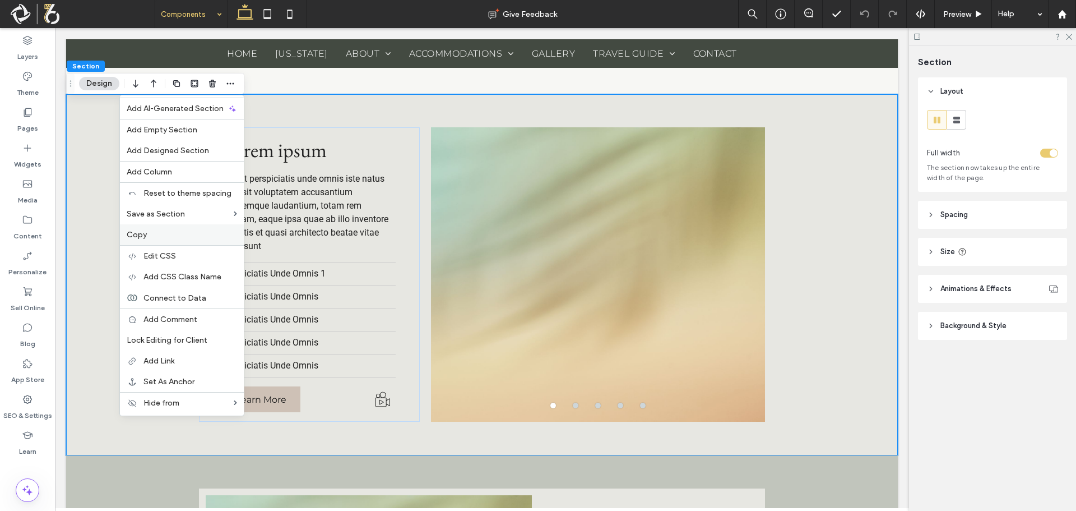
click at [173, 234] on label "Copy" at bounding box center [182, 235] width 110 height 10
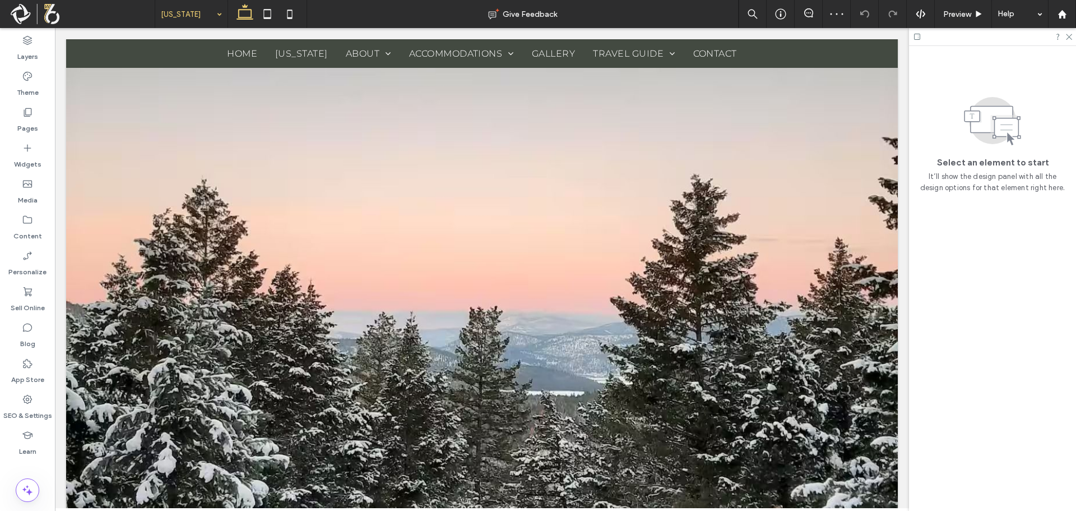
scroll to position [449, 0]
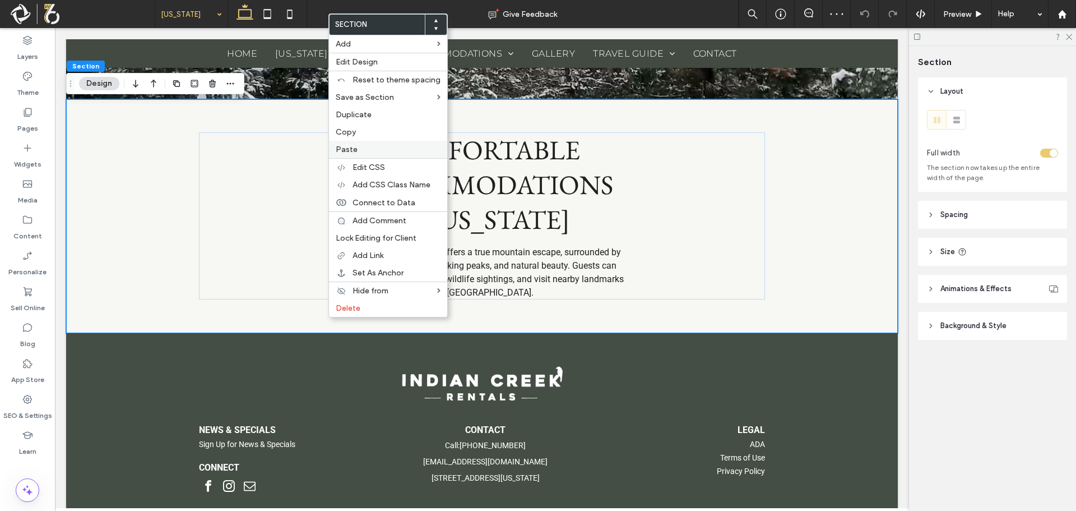
click at [360, 149] on label "Paste" at bounding box center [388, 150] width 105 height 10
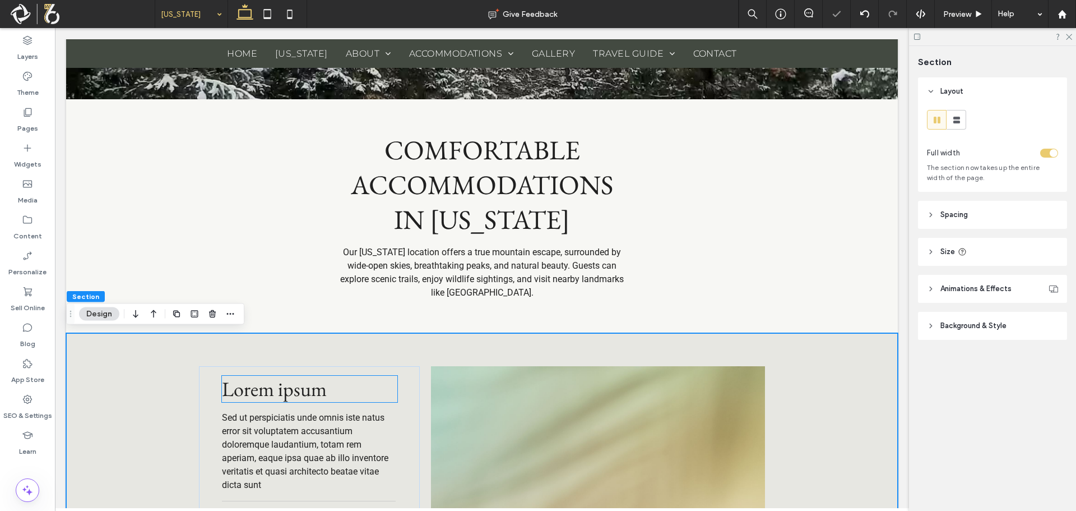
click at [377, 390] on h2 "Lorem ipsum" at bounding box center [309, 389] width 175 height 26
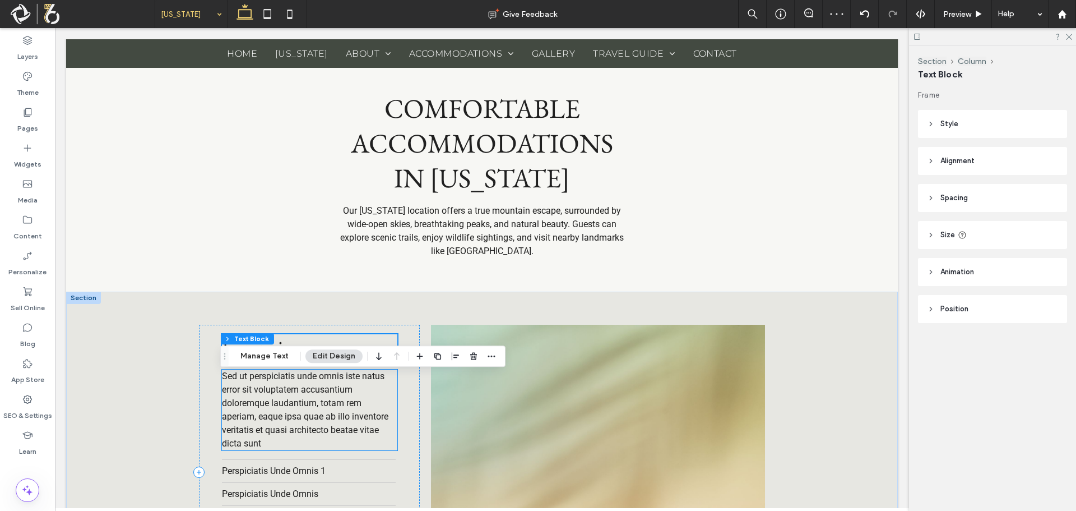
scroll to position [505, 0]
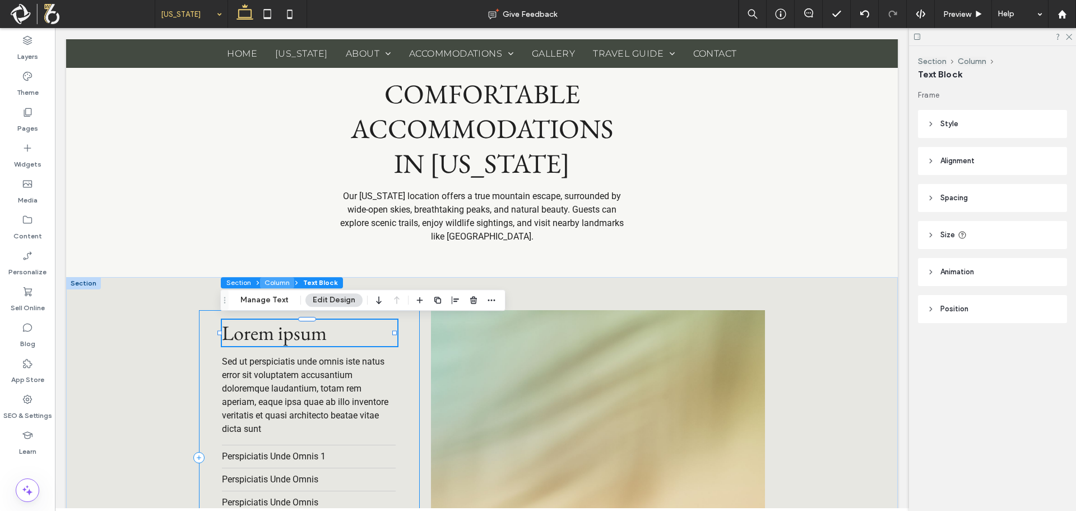
drag, startPoint x: 280, startPoint y: 280, endPoint x: 226, endPoint y: 252, distance: 60.7
click at [280, 280] on button "Column" at bounding box center [277, 282] width 34 height 11
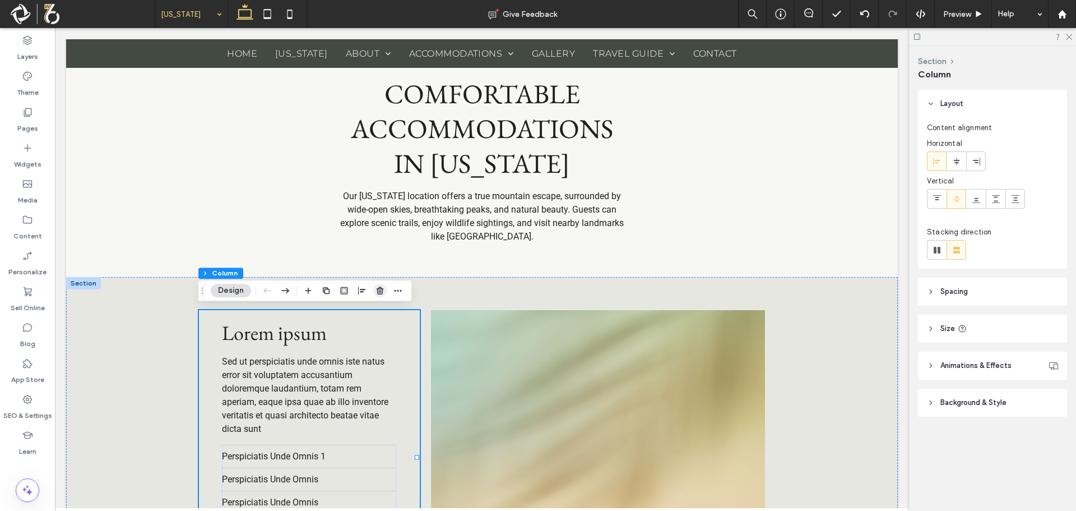
click at [382, 292] on icon "button" at bounding box center [380, 290] width 9 height 9
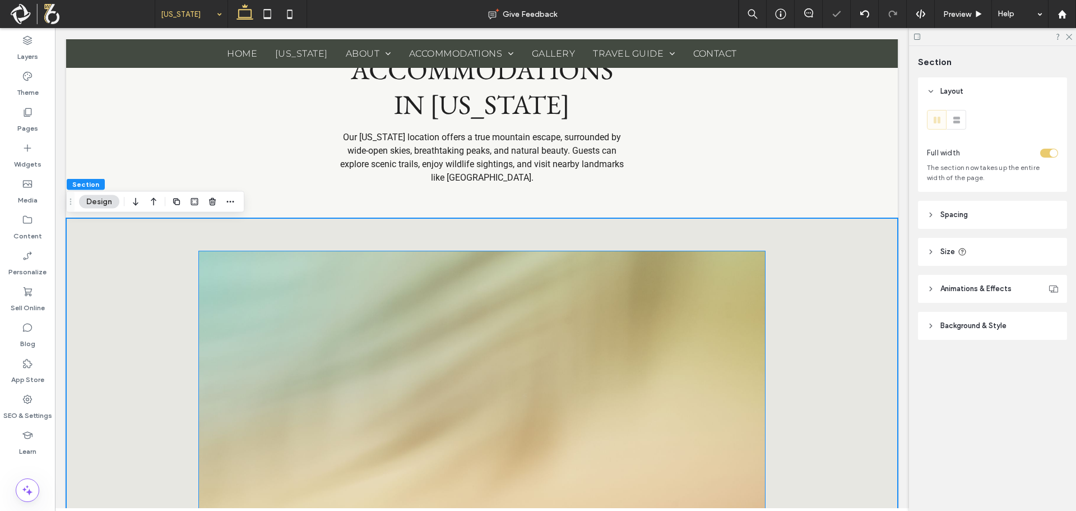
scroll to position [561, 0]
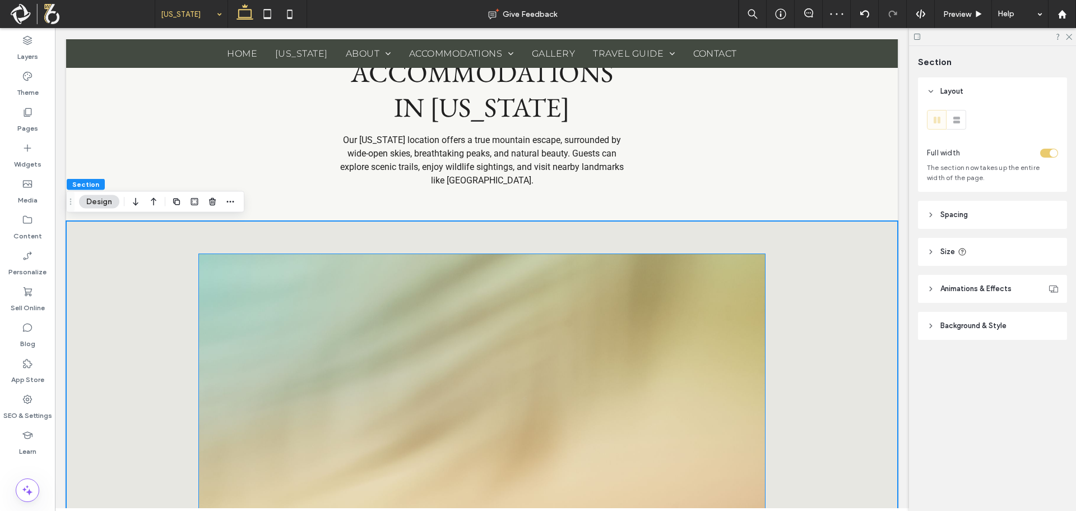
click at [663, 321] on div at bounding box center [482, 408] width 566 height 241
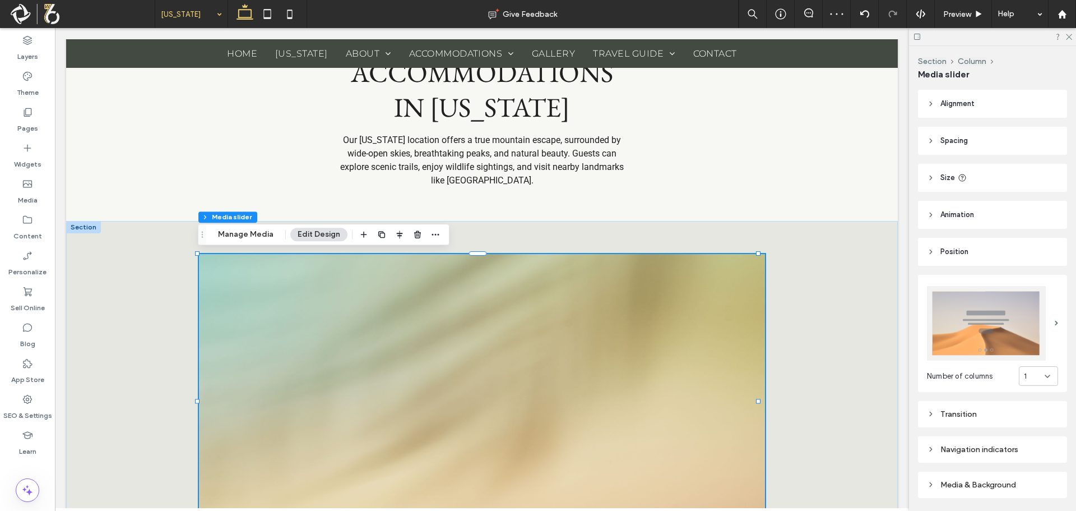
click at [1005, 303] on img at bounding box center [986, 323] width 119 height 75
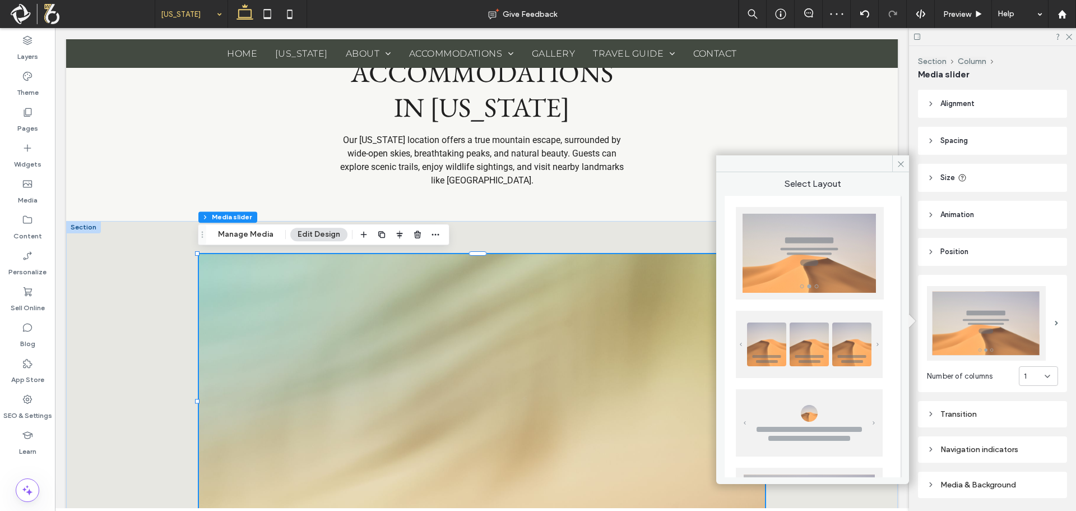
click at [810, 341] on img at bounding box center [809, 344] width 147 height 67
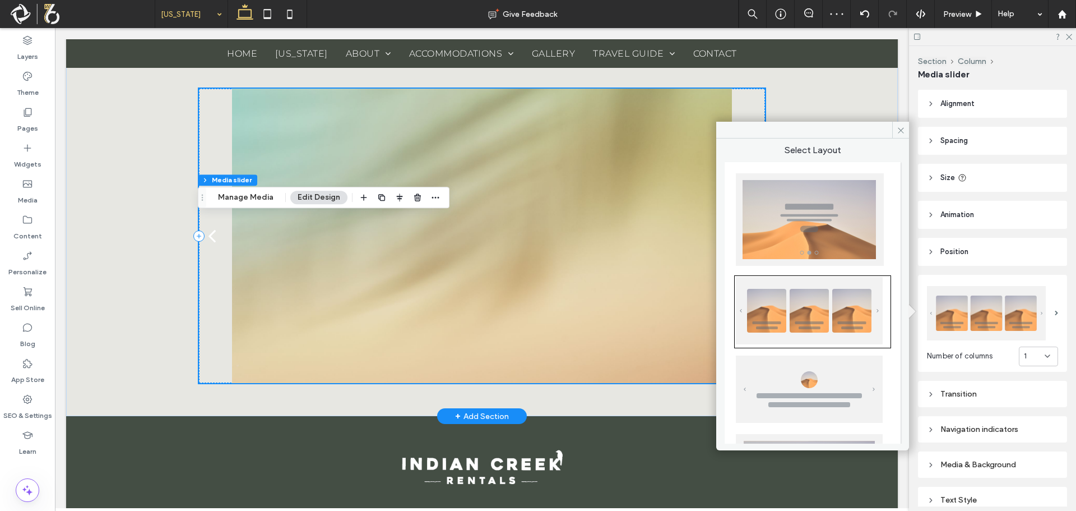
scroll to position [729, 0]
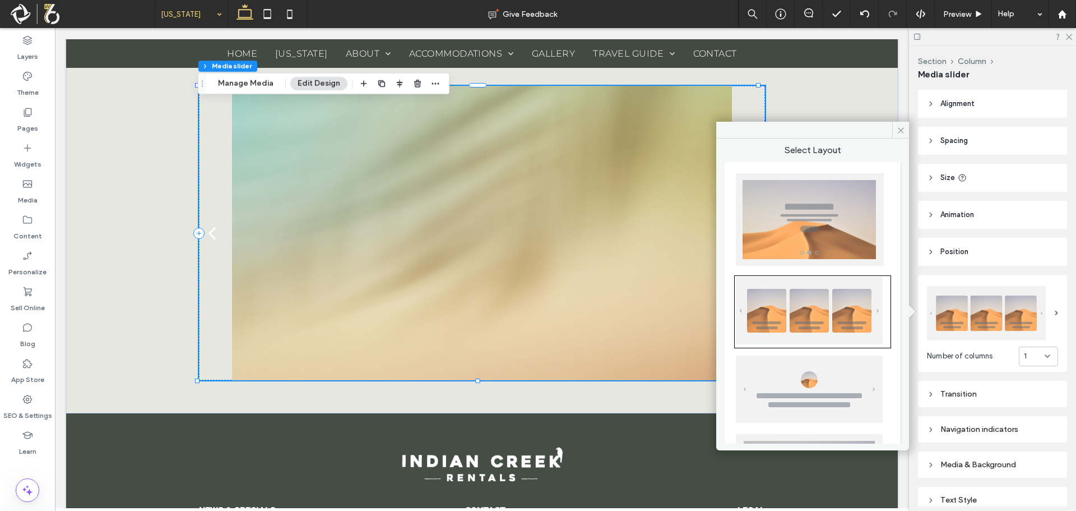
click at [1021, 390] on div "Transition" at bounding box center [992, 394] width 131 height 10
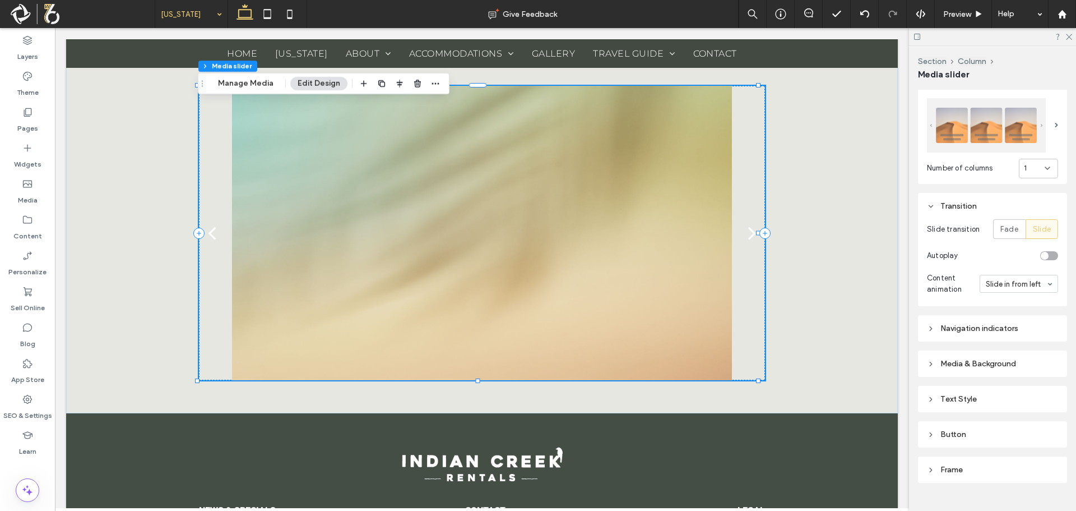
scroll to position [206, 0]
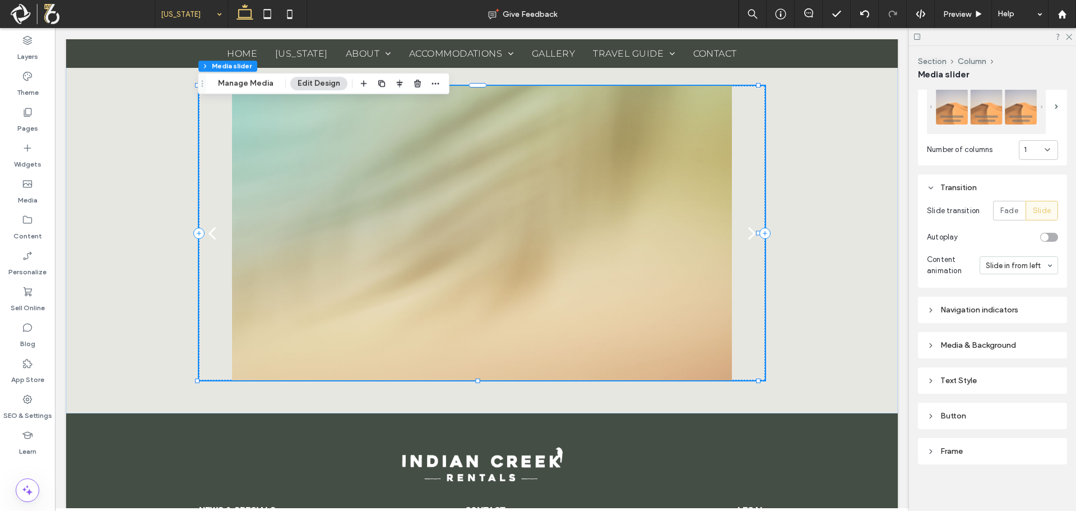
click at [997, 309] on div "Navigation indicators" at bounding box center [992, 310] width 131 height 10
type input "**"
type input "****"
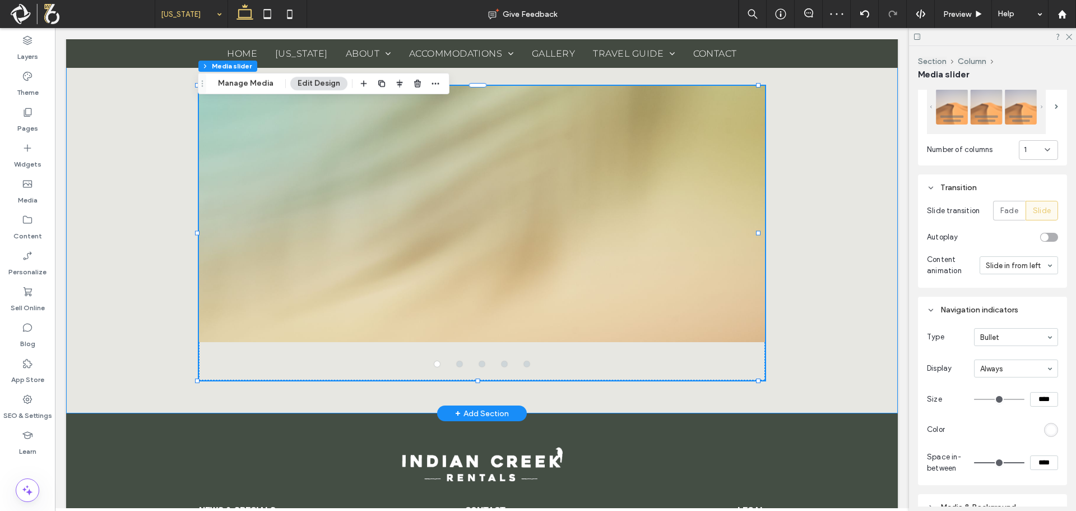
click at [858, 209] on div "a a a a" at bounding box center [482, 233] width 832 height 361
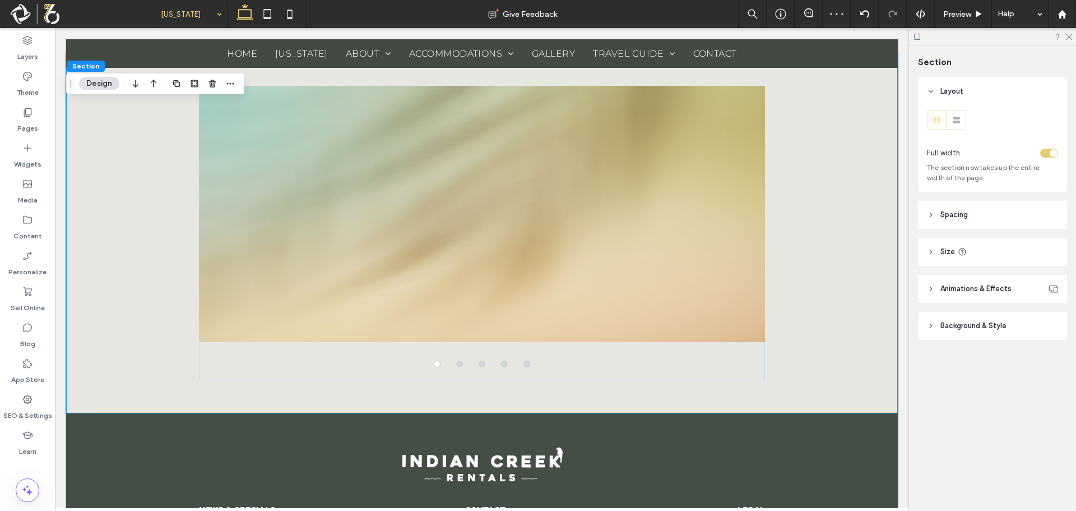
click at [1012, 227] on header "Spacing" at bounding box center [992, 215] width 149 height 28
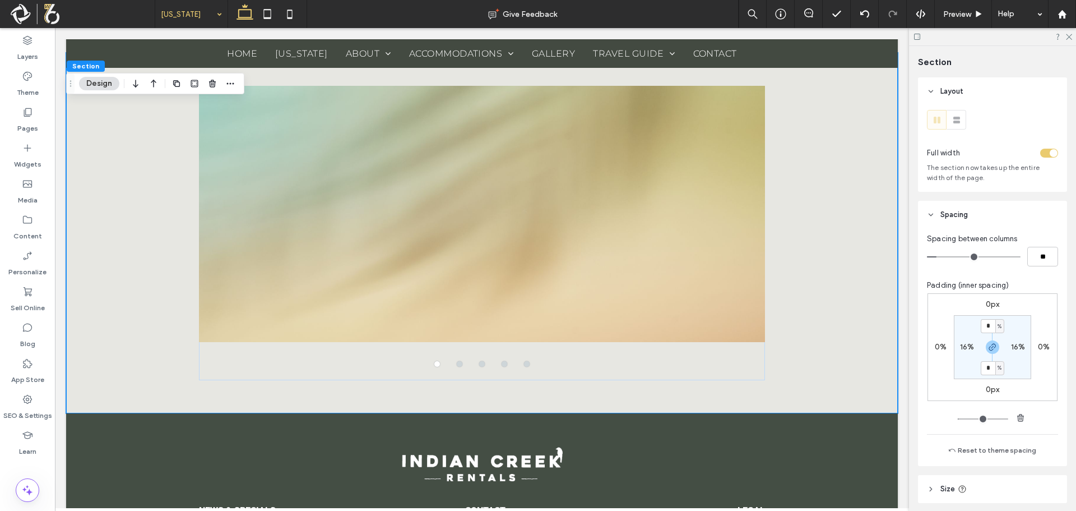
click at [962, 346] on label "16%" at bounding box center [967, 347] width 15 height 10
type input "**"
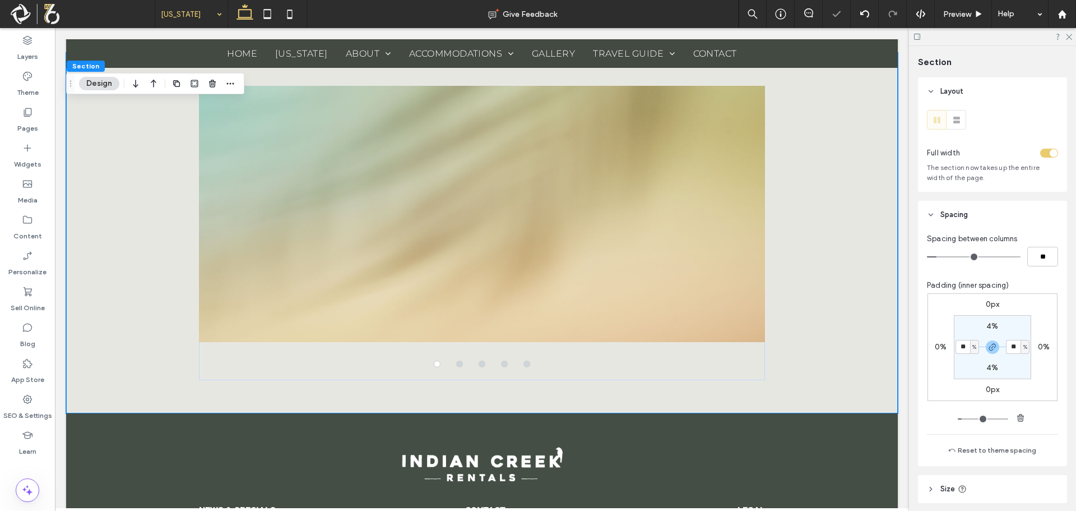
click at [960, 320] on section "4% ** % 4% ** %" at bounding box center [992, 347] width 77 height 64
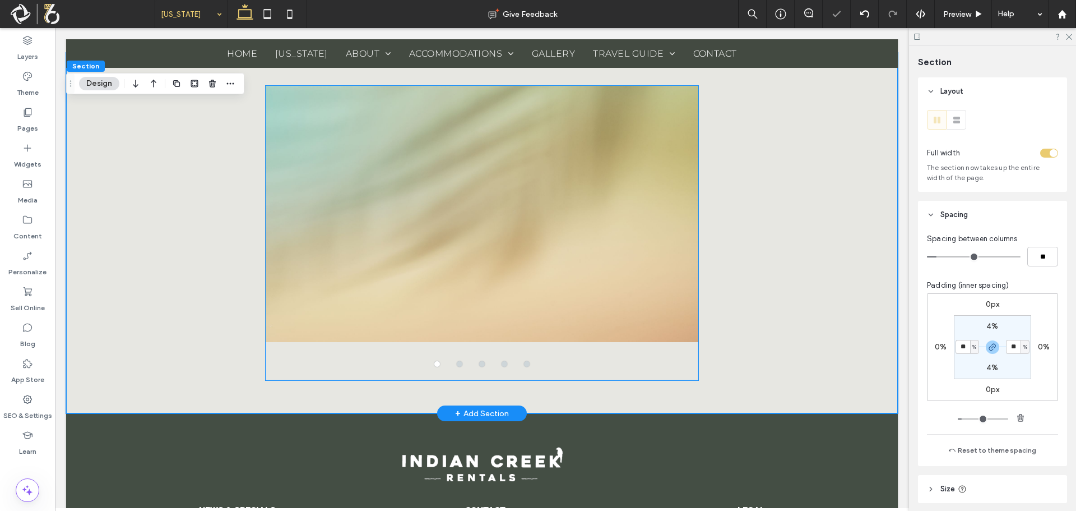
click at [557, 285] on div at bounding box center [482, 214] width 433 height 256
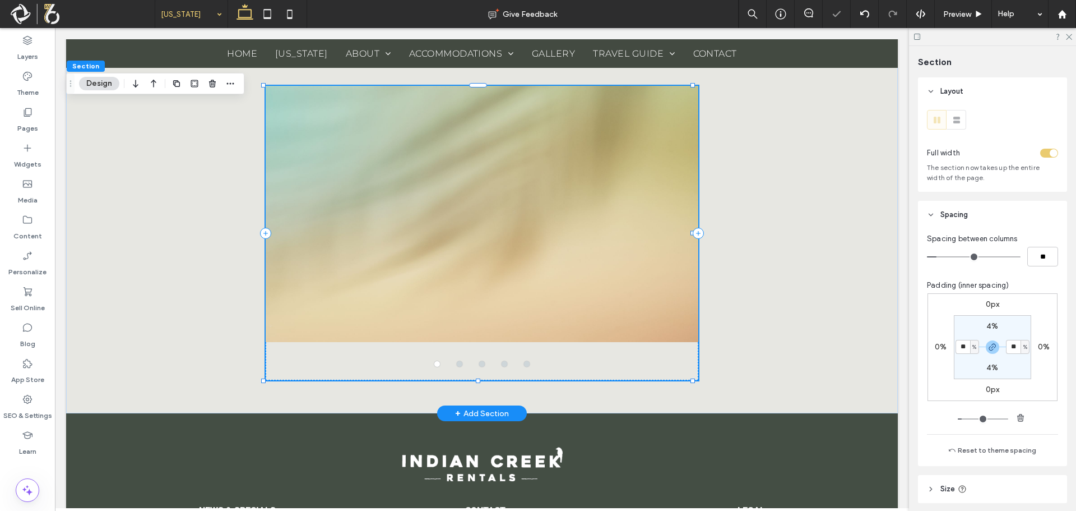
click at [557, 285] on div at bounding box center [482, 214] width 433 height 256
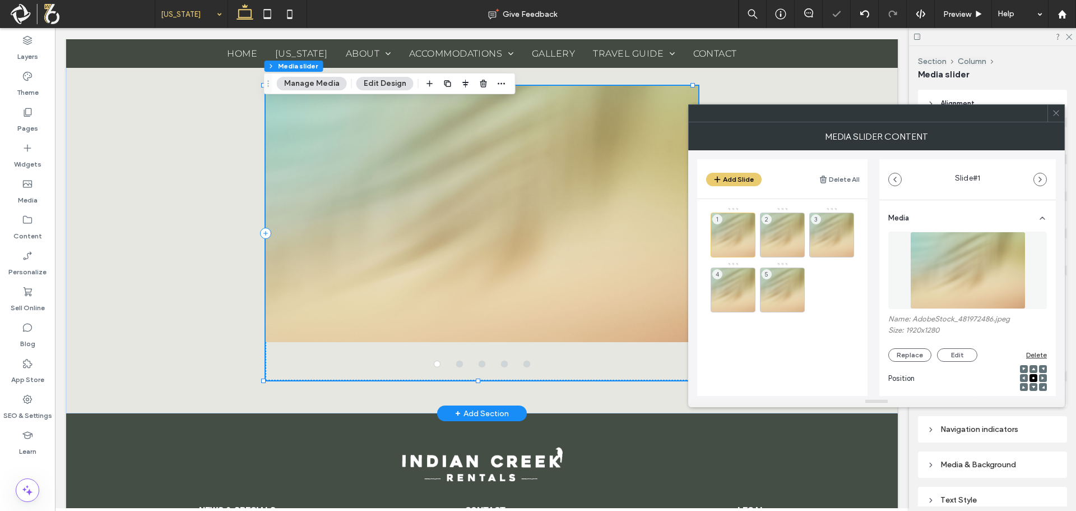
click at [1061, 108] on div at bounding box center [1056, 113] width 17 height 17
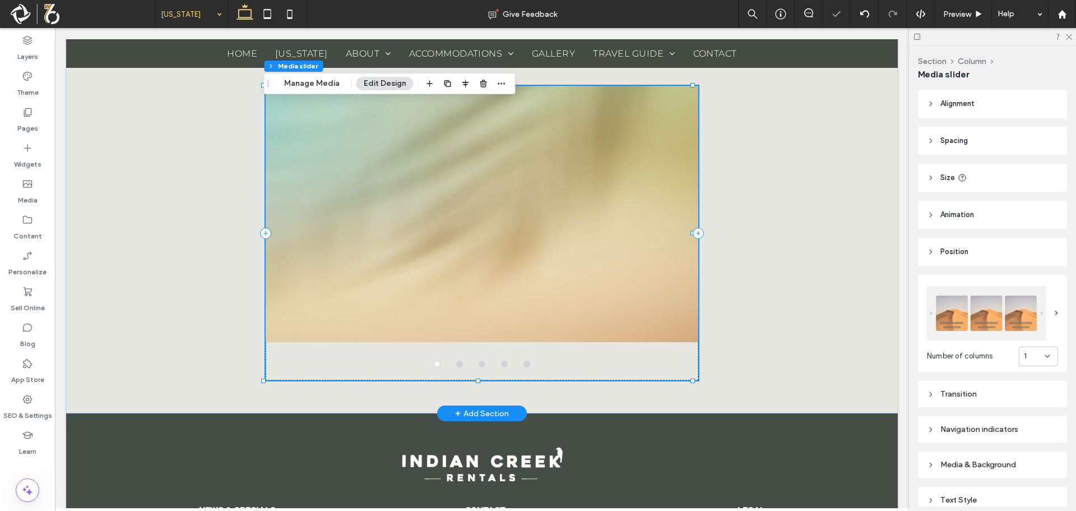
click at [987, 309] on img at bounding box center [986, 313] width 119 height 54
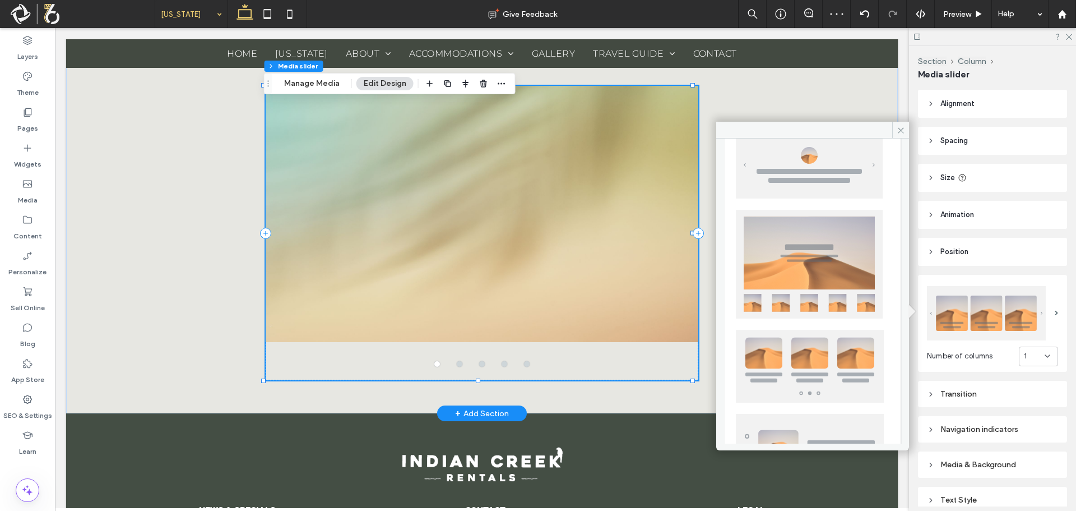
scroll to position [278, 0]
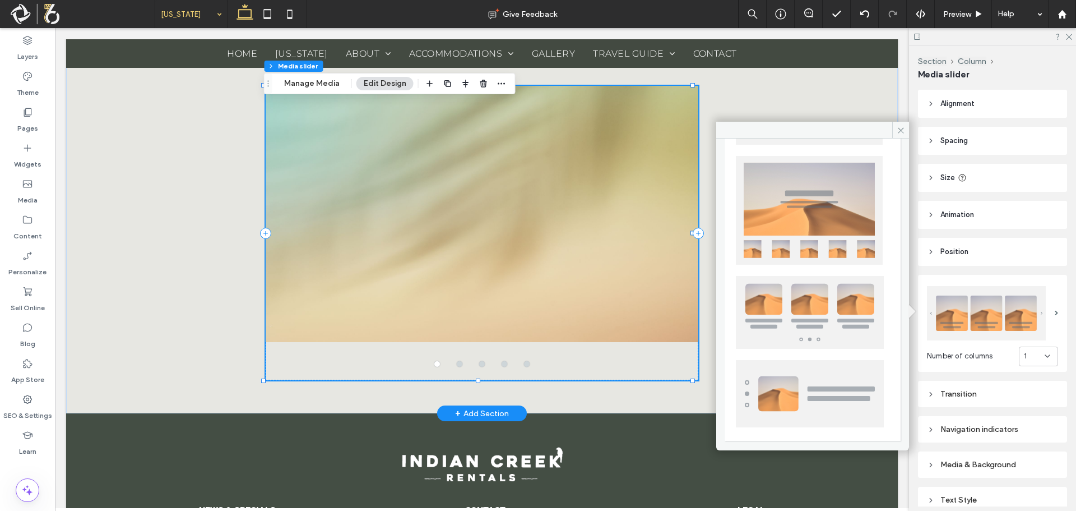
click at [805, 307] on img at bounding box center [810, 312] width 148 height 73
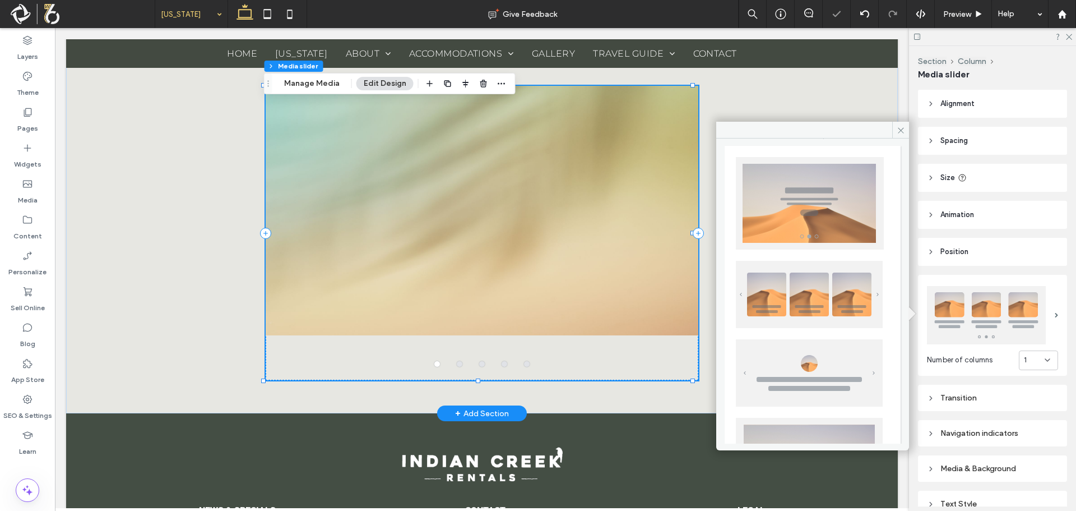
scroll to position [0, 0]
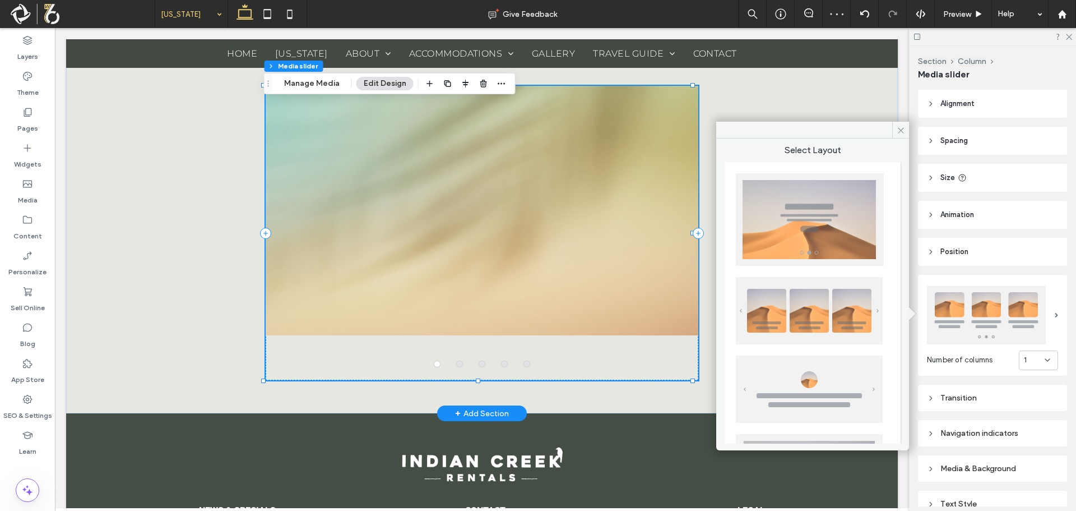
click at [819, 239] on img at bounding box center [810, 219] width 148 height 93
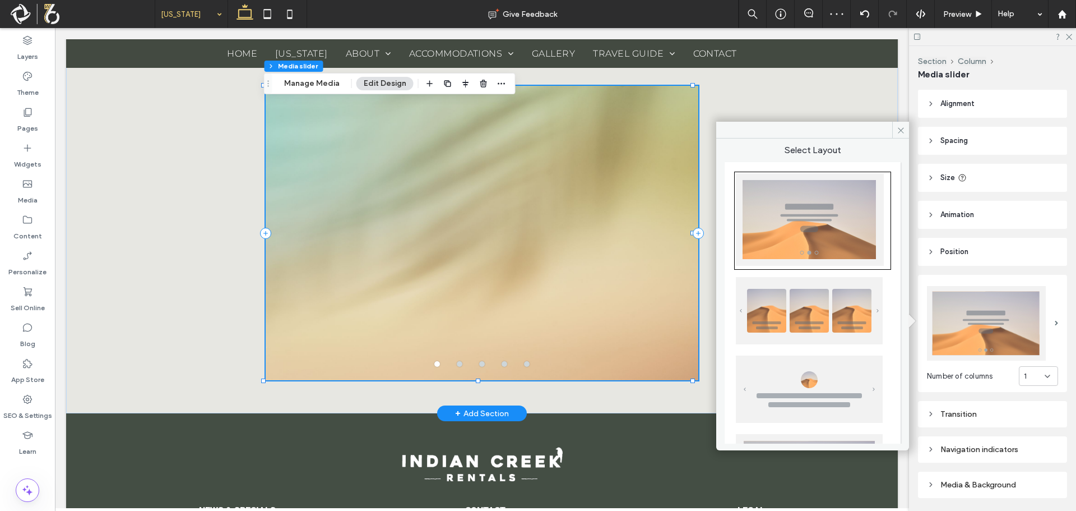
click at [821, 313] on img at bounding box center [809, 310] width 147 height 67
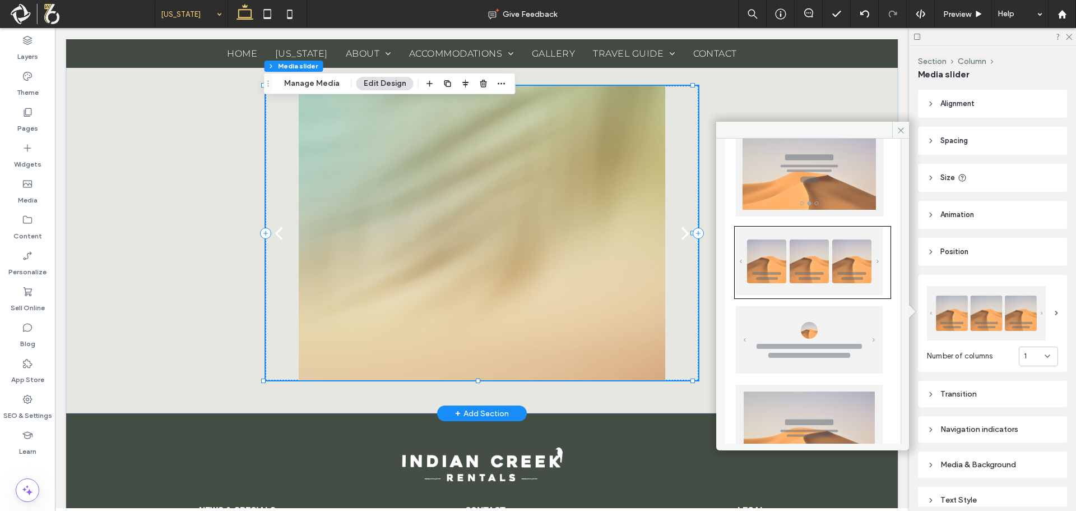
scroll to position [112, 0]
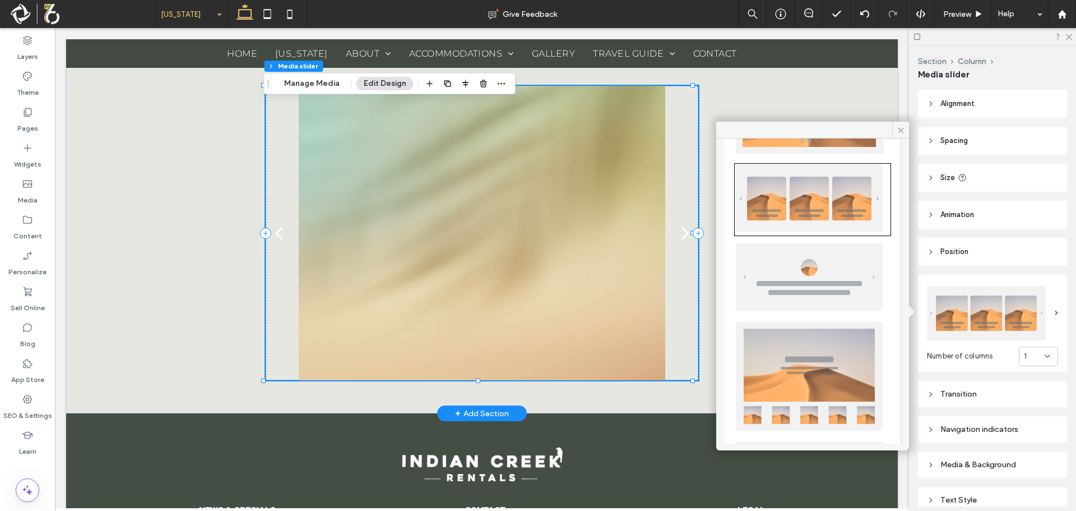
click at [830, 371] on img at bounding box center [809, 376] width 147 height 109
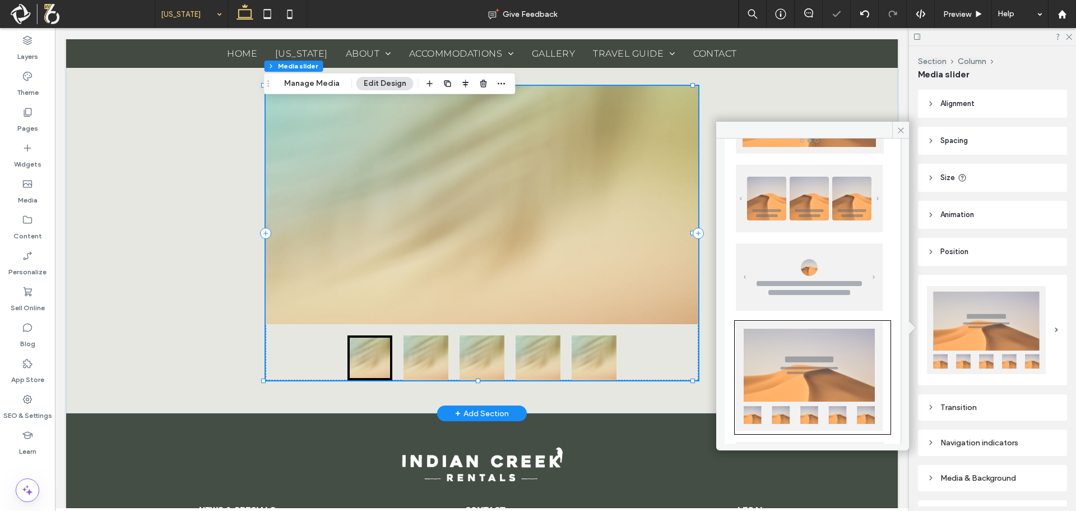
click at [495, 279] on div at bounding box center [482, 205] width 433 height 238
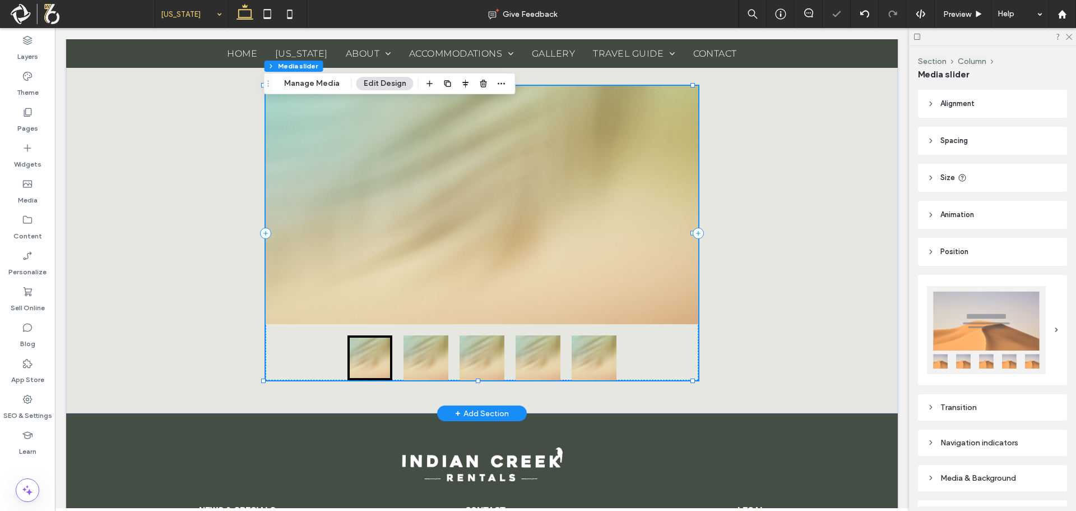
click at [495, 279] on div at bounding box center [482, 205] width 433 height 238
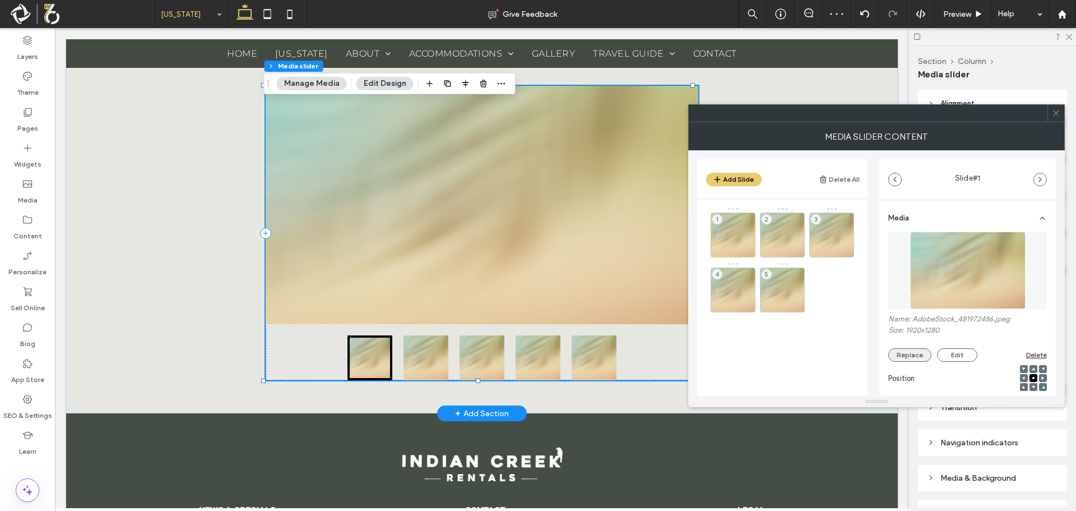
click at [917, 354] on button "Replace" at bounding box center [910, 354] width 43 height 13
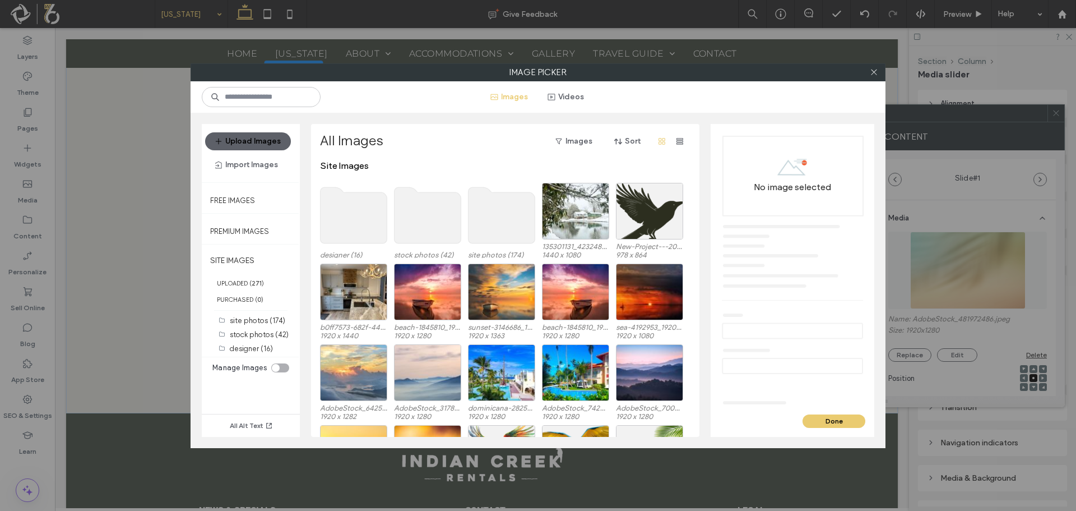
click at [494, 218] on use at bounding box center [502, 215] width 67 height 56
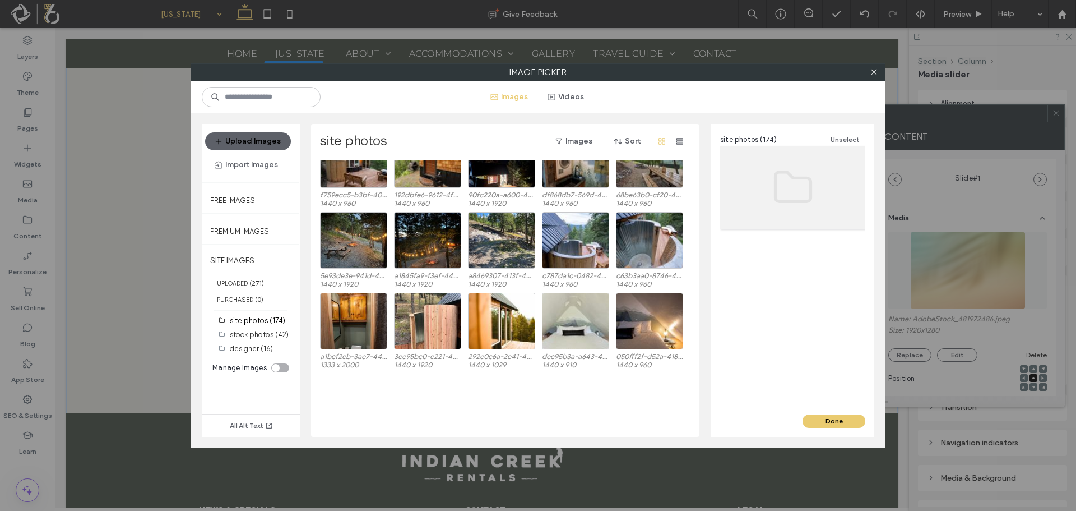
scroll to position [618, 0]
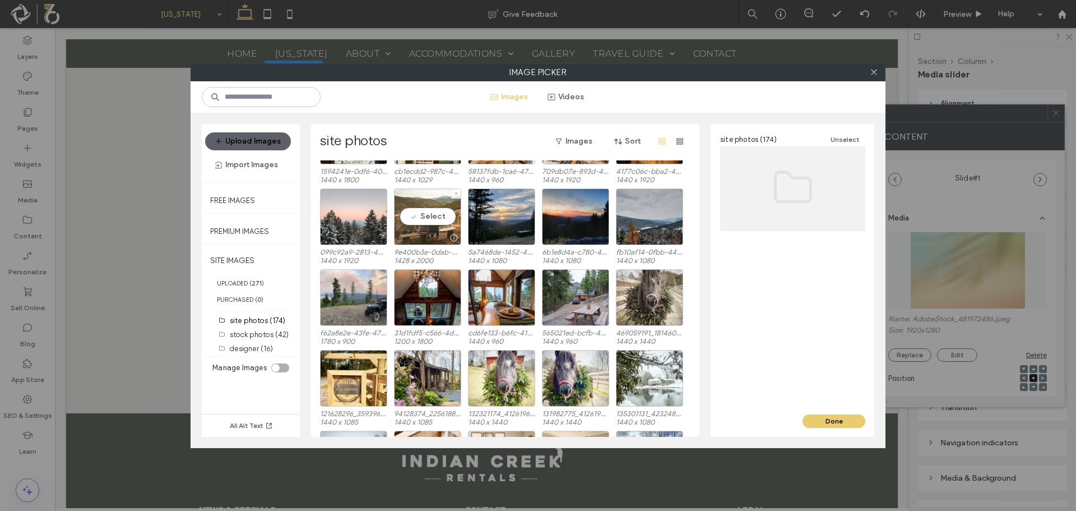
click at [441, 216] on div "Select" at bounding box center [427, 216] width 67 height 57
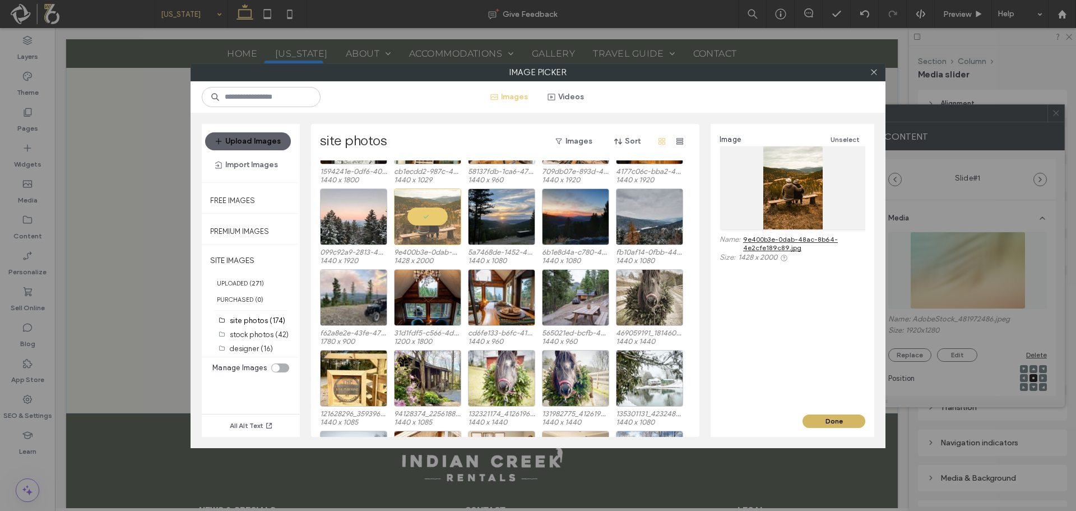
click at [841, 420] on button "Done" at bounding box center [834, 420] width 63 height 13
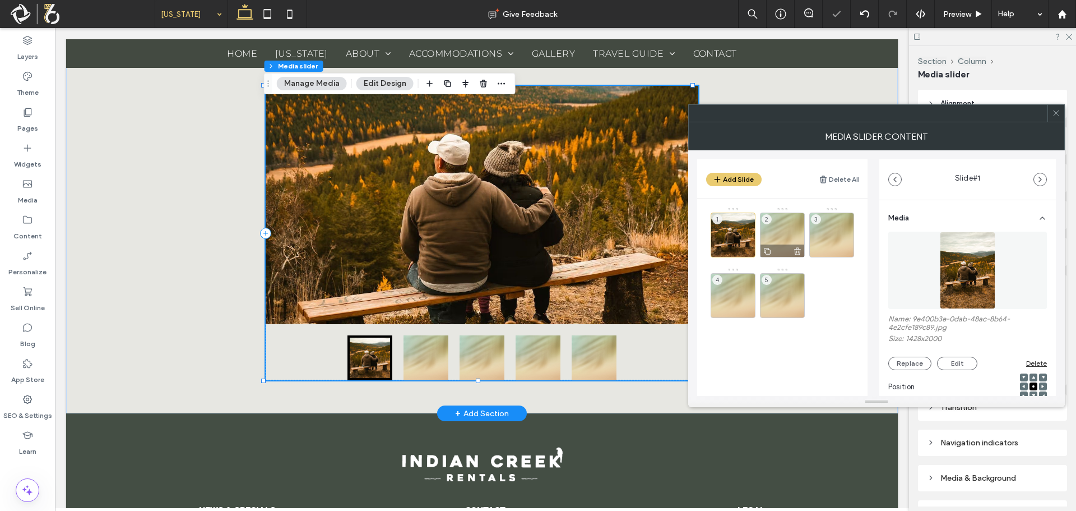
click at [774, 239] on div "2" at bounding box center [782, 234] width 45 height 45
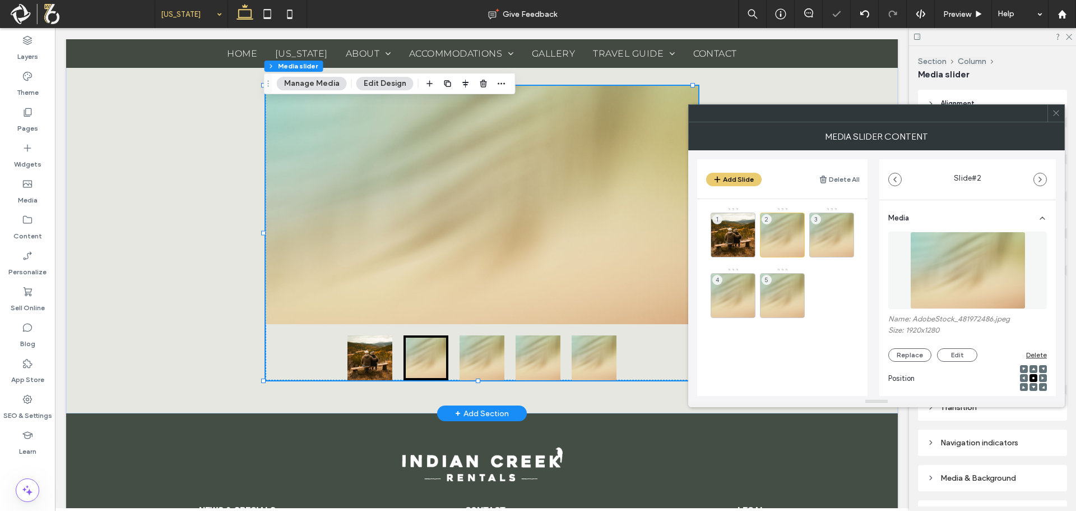
click at [919, 343] on div "Name: AdobeStock_481972486.jpeg Size: 1920x1280 Replace Edit Delete" at bounding box center [968, 338] width 159 height 47
click at [914, 358] on button "Replace" at bounding box center [910, 354] width 43 height 13
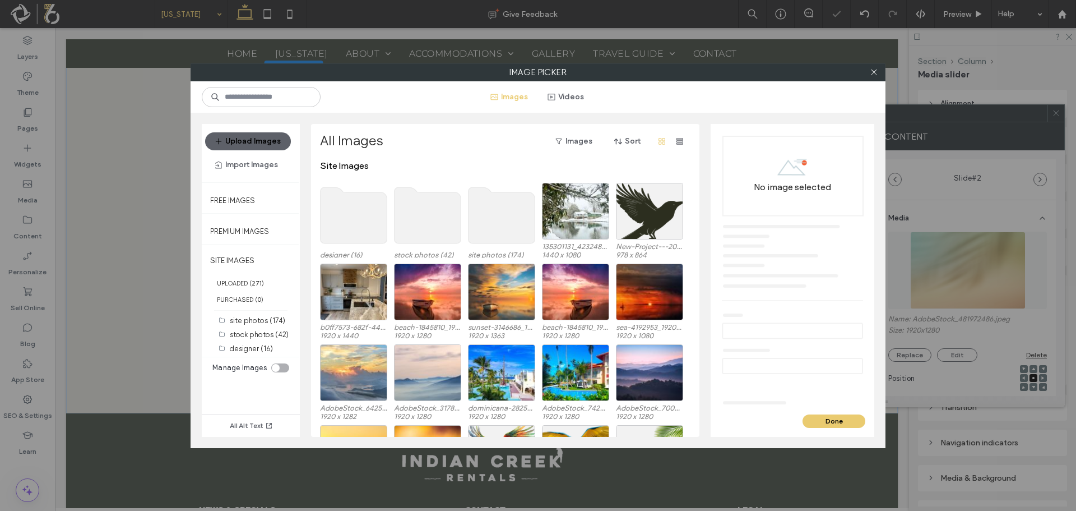
click at [468, 205] on div "designer (16) stock photos (42) site photos (174) 135301131_423248139123653_727…" at bounding box center [508, 223] width 377 height 81
click at [479, 211] on use at bounding box center [502, 215] width 67 height 56
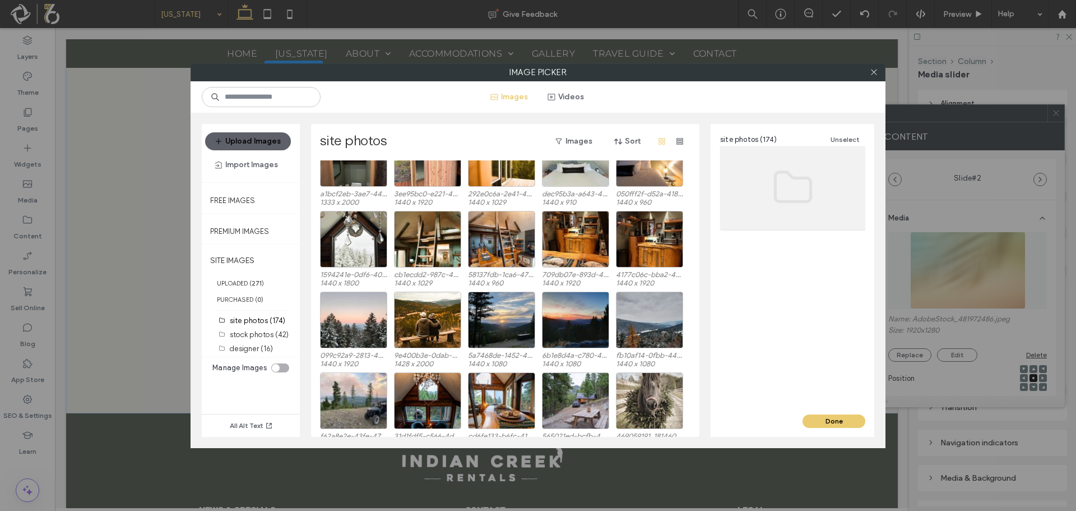
scroll to position [531, 0]
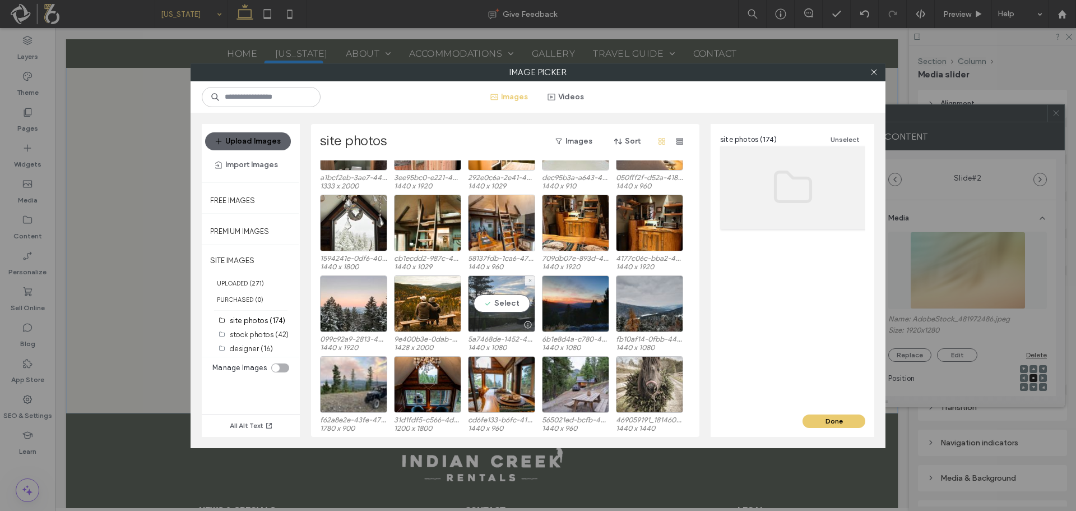
click at [510, 303] on div "Select" at bounding box center [501, 303] width 67 height 57
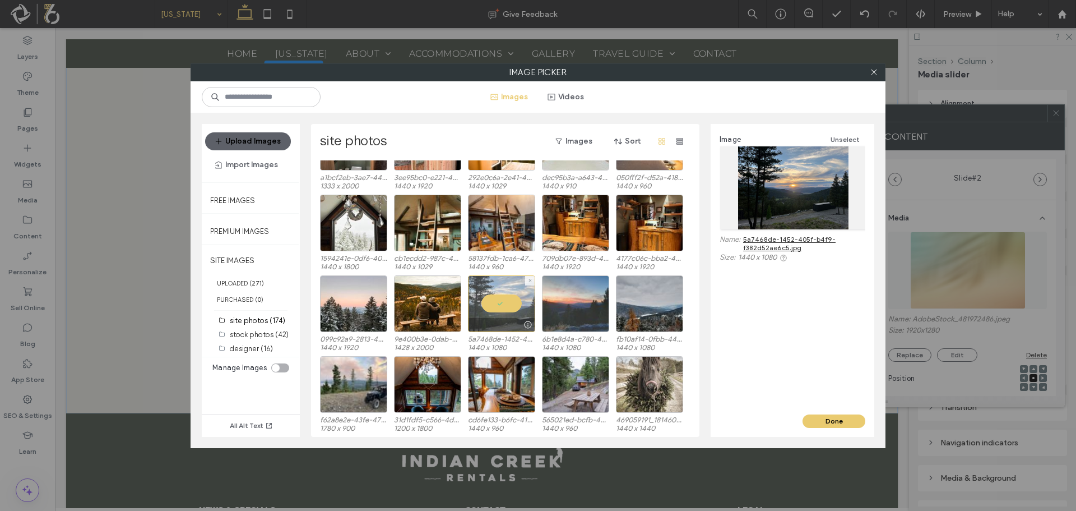
click at [553, 307] on div at bounding box center [575, 303] width 67 height 57
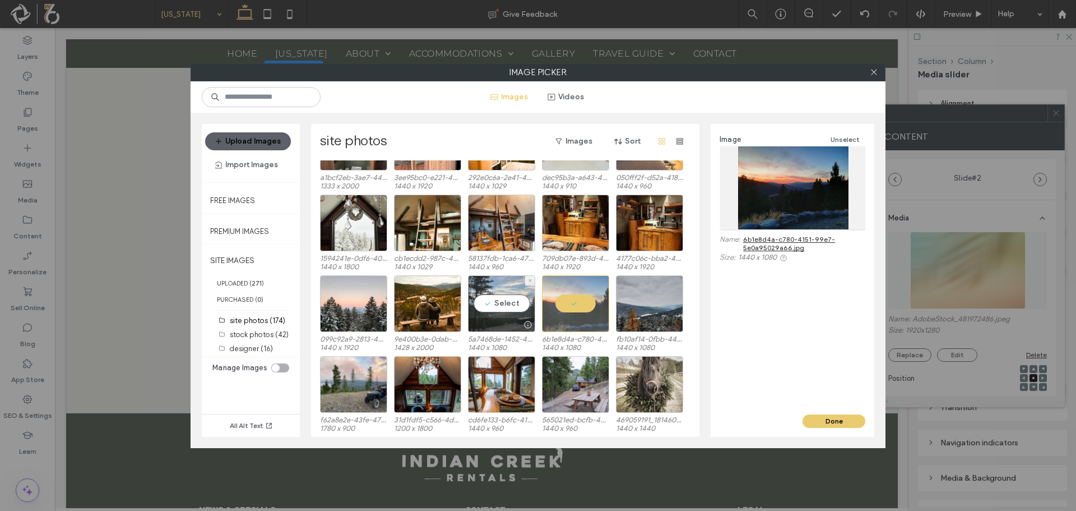
click at [505, 308] on div "Select" at bounding box center [501, 303] width 67 height 57
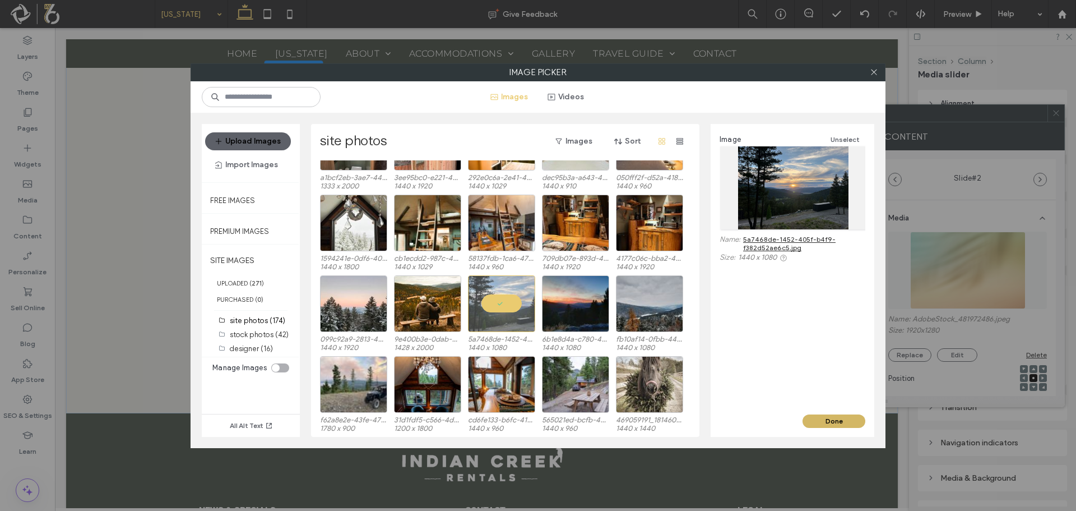
click at [840, 419] on button "Done" at bounding box center [834, 420] width 63 height 13
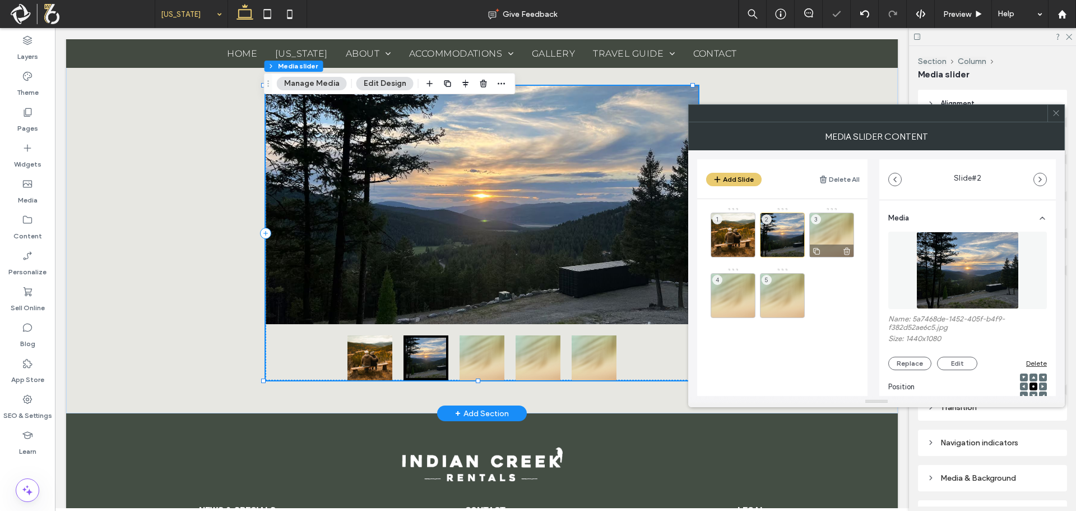
click at [820, 234] on div "3" at bounding box center [832, 234] width 45 height 45
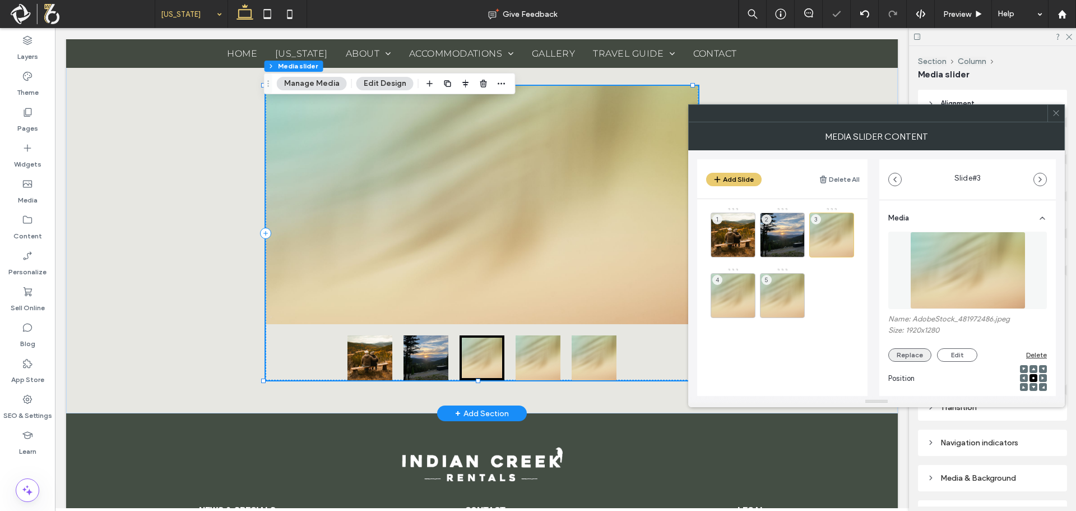
click at [907, 357] on button "Replace" at bounding box center [910, 354] width 43 height 13
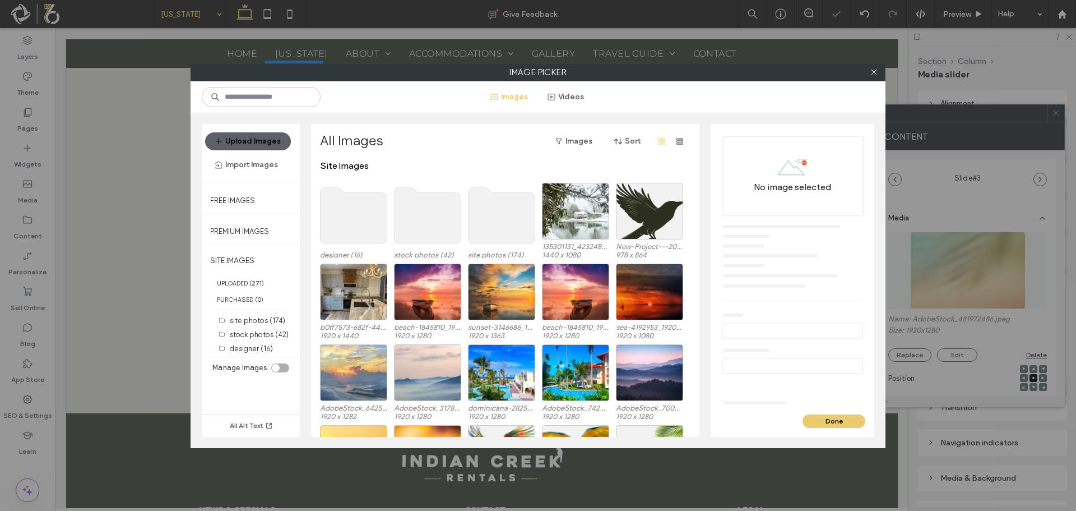
click at [502, 221] on use at bounding box center [502, 215] width 67 height 56
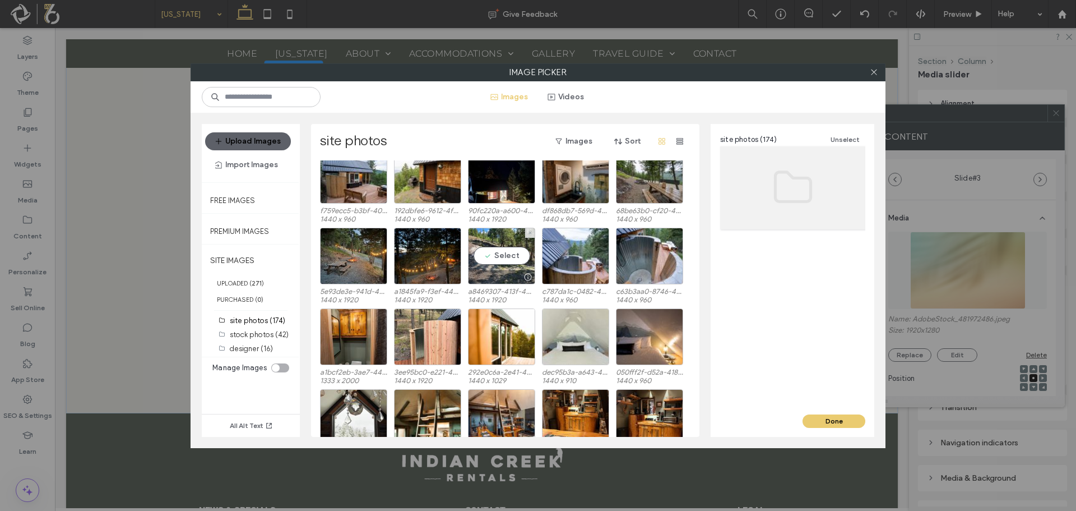
scroll to position [450, 0]
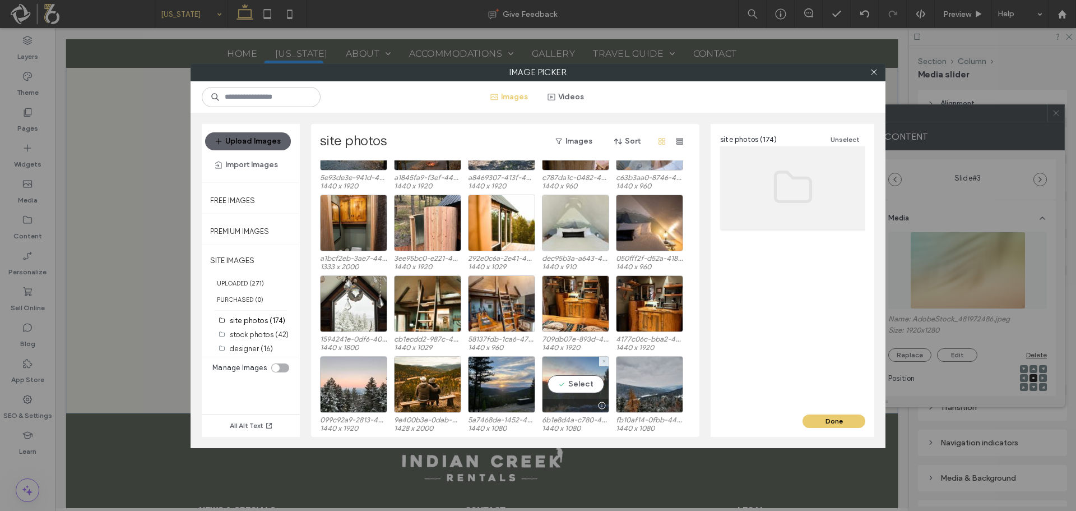
click at [574, 390] on div "Select" at bounding box center [575, 384] width 67 height 57
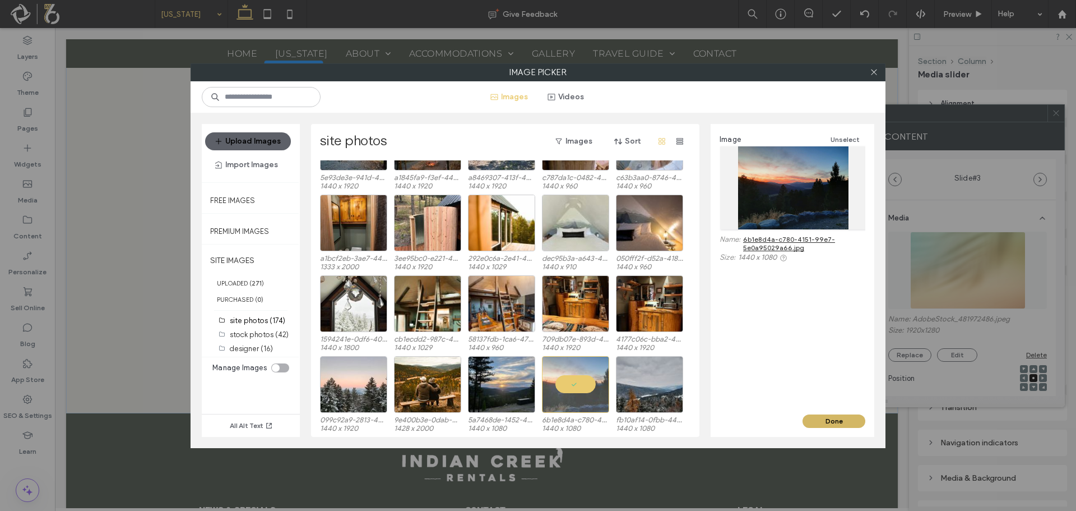
click at [816, 417] on button "Done" at bounding box center [834, 420] width 63 height 13
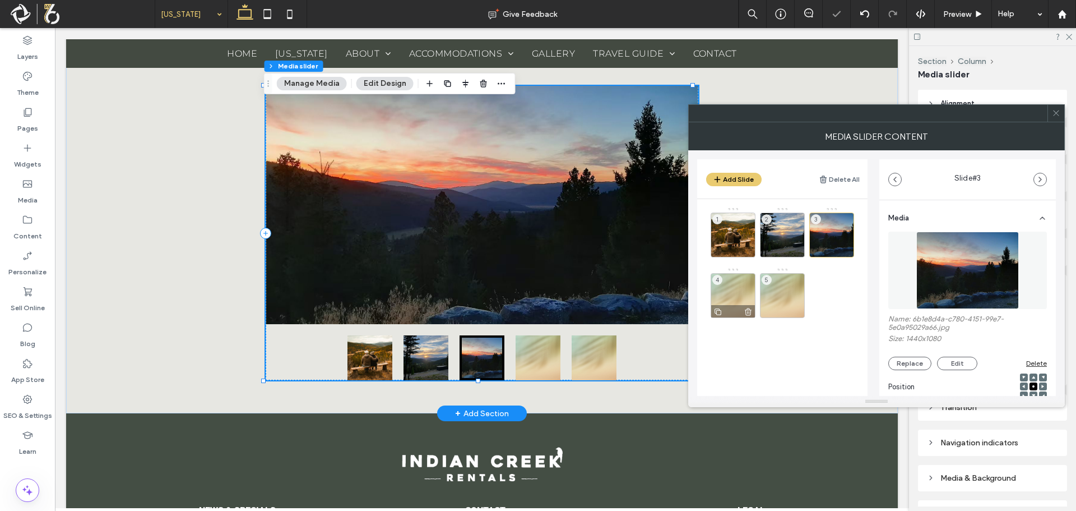
click at [725, 293] on div "4" at bounding box center [733, 295] width 45 height 45
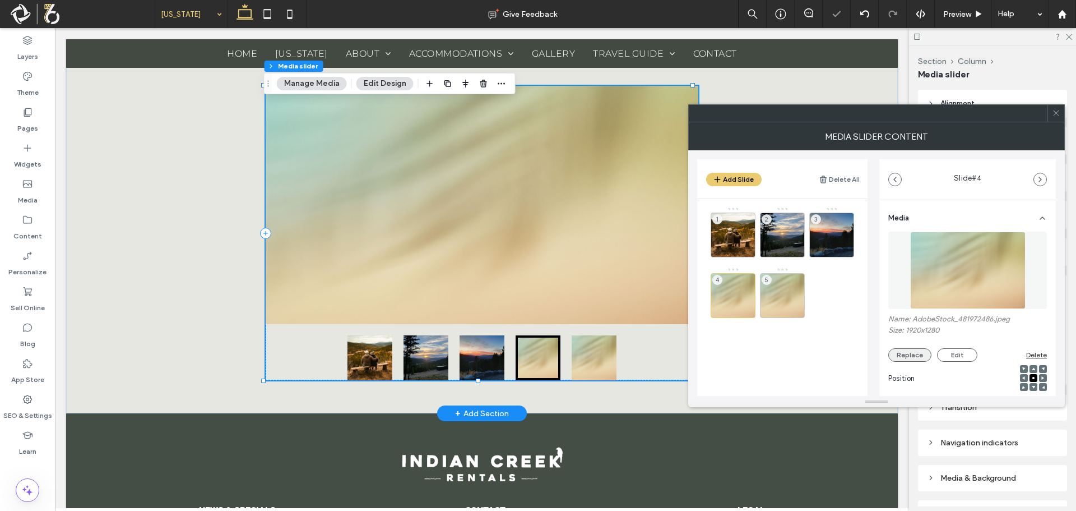
click at [897, 348] on button "Replace" at bounding box center [910, 354] width 43 height 13
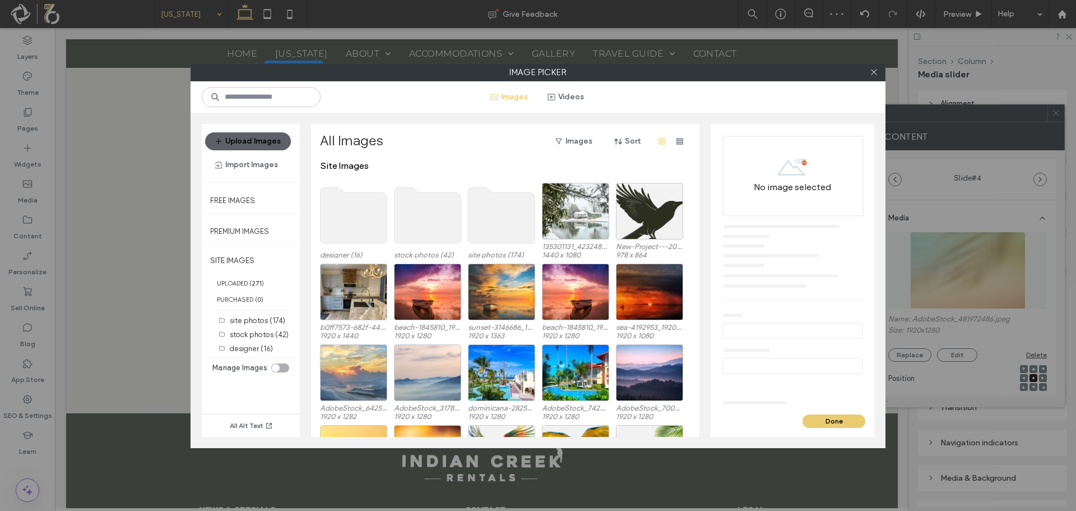
click at [509, 236] on use at bounding box center [502, 215] width 67 height 56
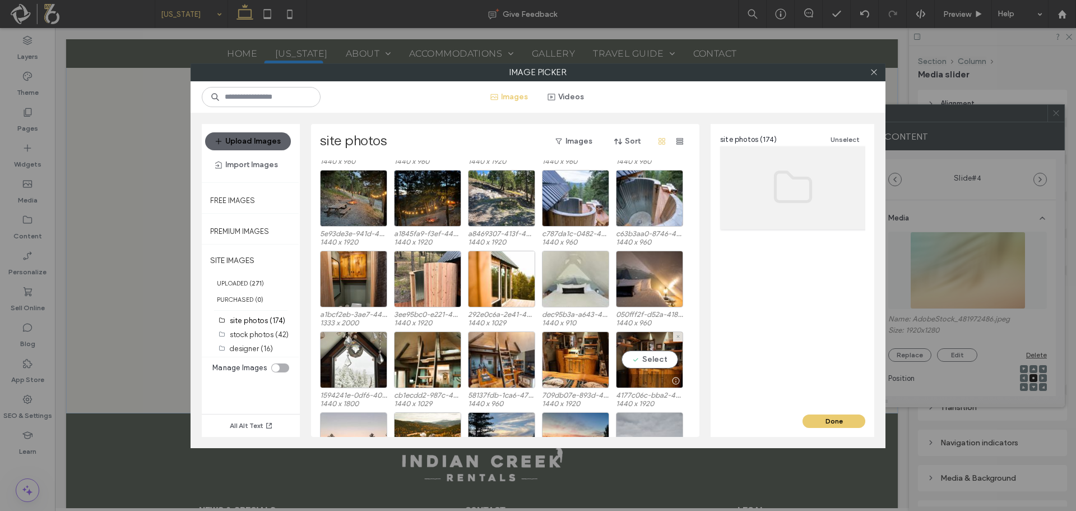
scroll to position [506, 0]
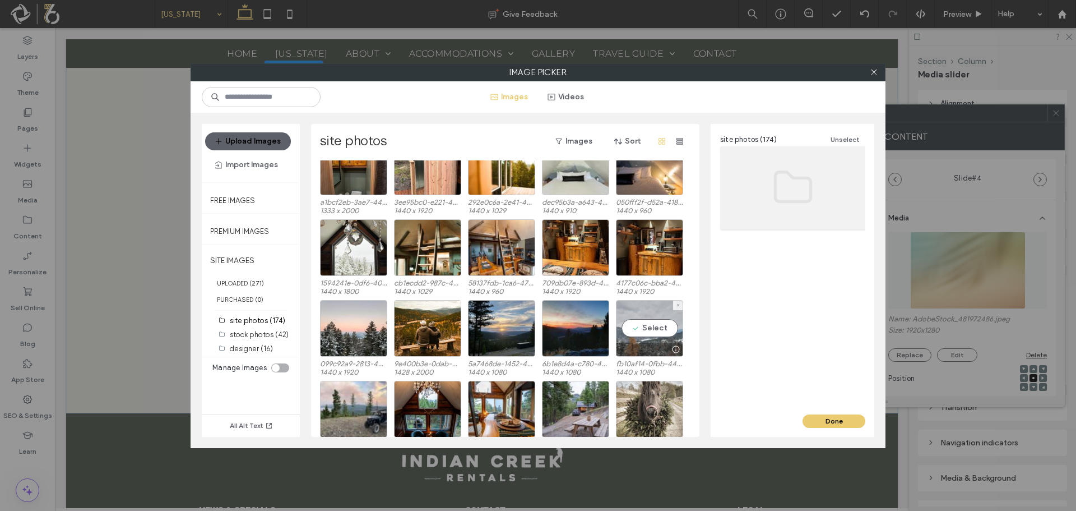
click at [646, 323] on div "Select" at bounding box center [649, 328] width 67 height 57
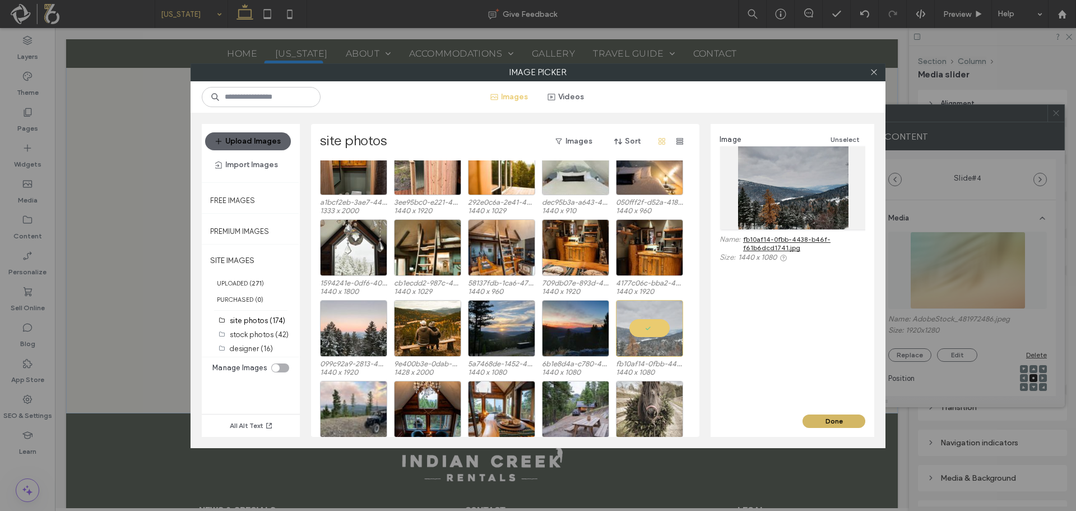
click at [817, 420] on button "Done" at bounding box center [834, 420] width 63 height 13
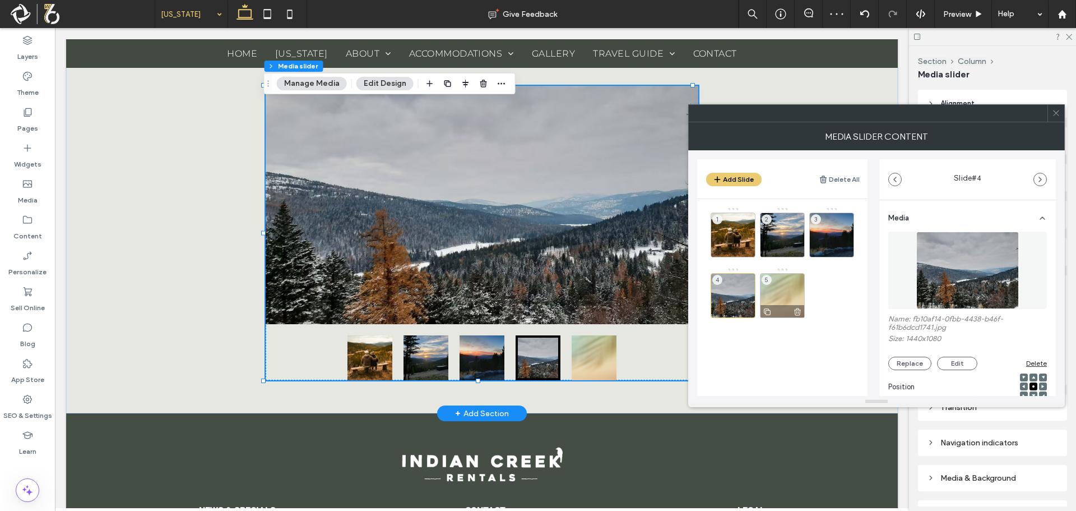
click at [798, 309] on icon at bounding box center [797, 312] width 9 height 10
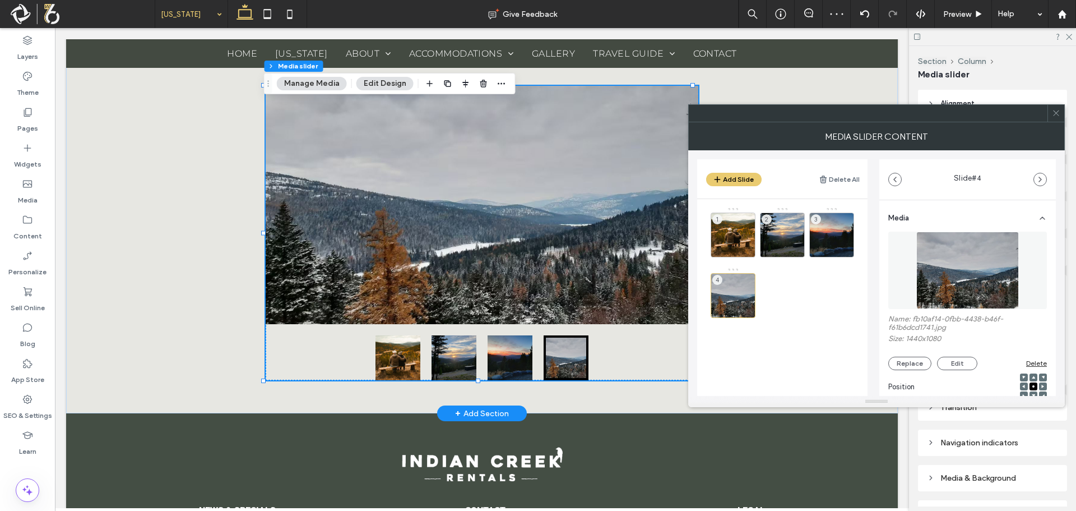
click at [1054, 119] on span at bounding box center [1056, 113] width 8 height 17
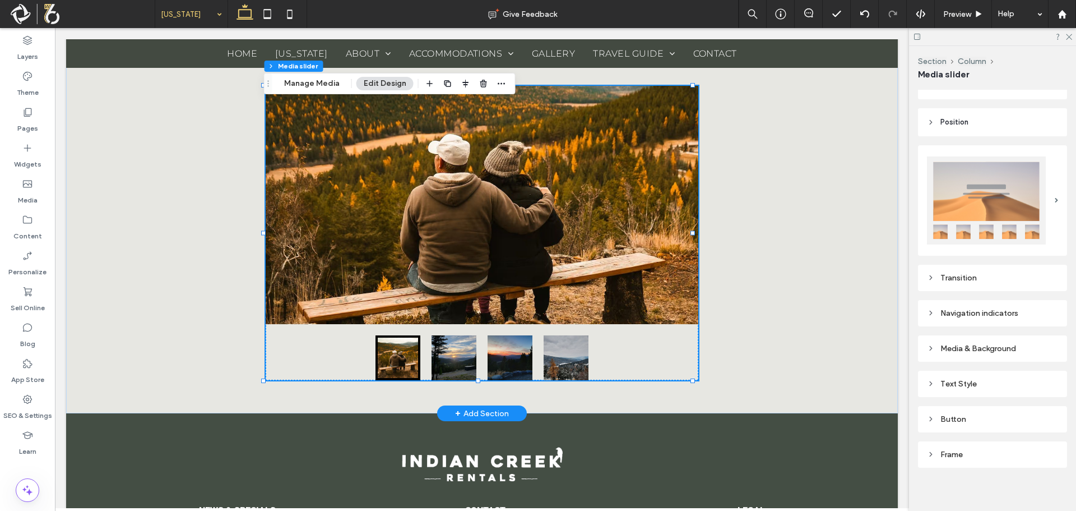
scroll to position [131, 0]
click at [975, 440] on div "Frame" at bounding box center [992, 453] width 149 height 26
click at [993, 450] on div "Frame" at bounding box center [992, 453] width 131 height 10
click at [995, 413] on div "Button" at bounding box center [992, 418] width 131 height 10
click at [1002, 382] on div "Text Style" at bounding box center [992, 382] width 131 height 10
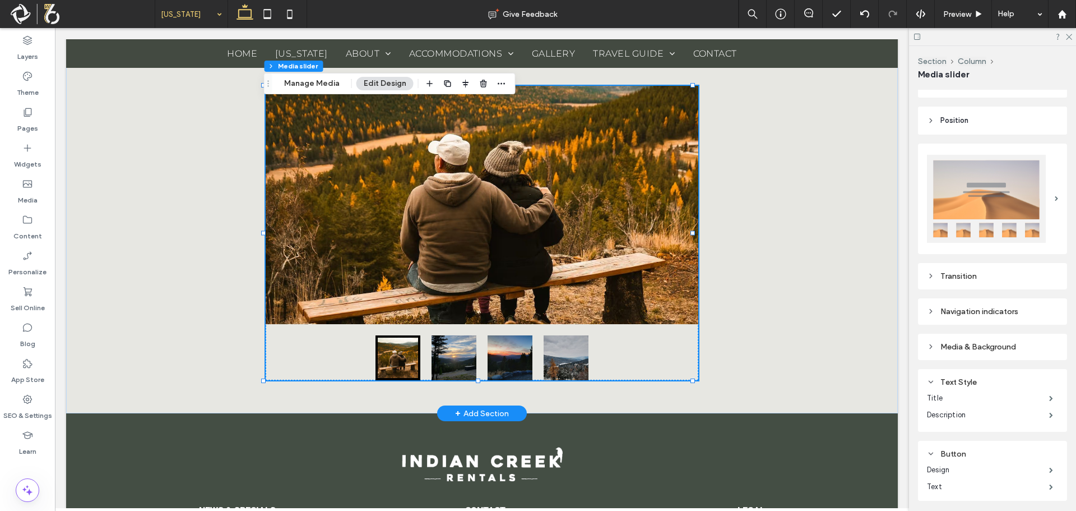
click at [1001, 350] on div "Media & Background" at bounding box center [992, 347] width 149 height 26
click at [1001, 316] on div "Navigation indicators" at bounding box center [992, 311] width 149 height 26
click at [988, 274] on div "Transition" at bounding box center [992, 276] width 131 height 10
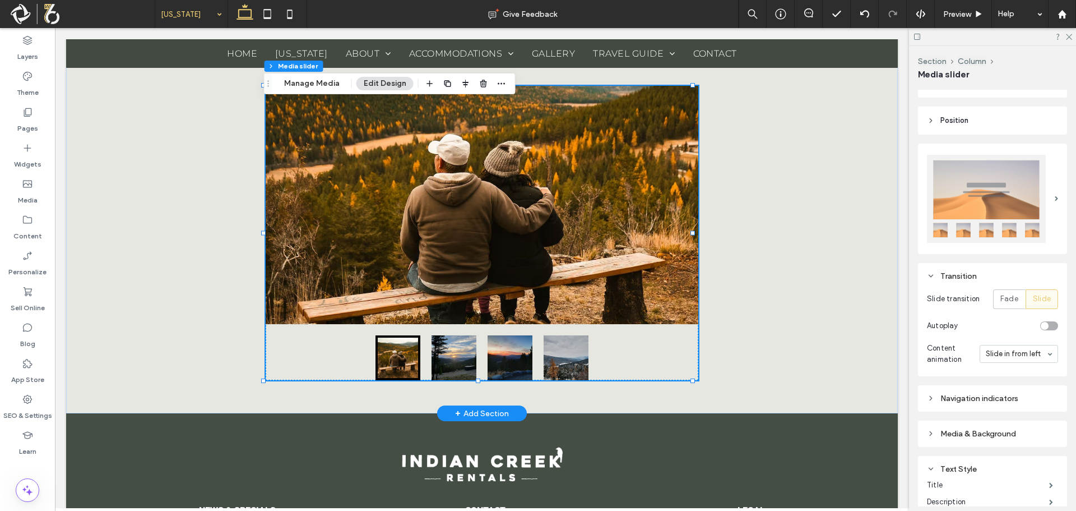
click at [994, 395] on div "Navigation indicators" at bounding box center [992, 399] width 131 height 10
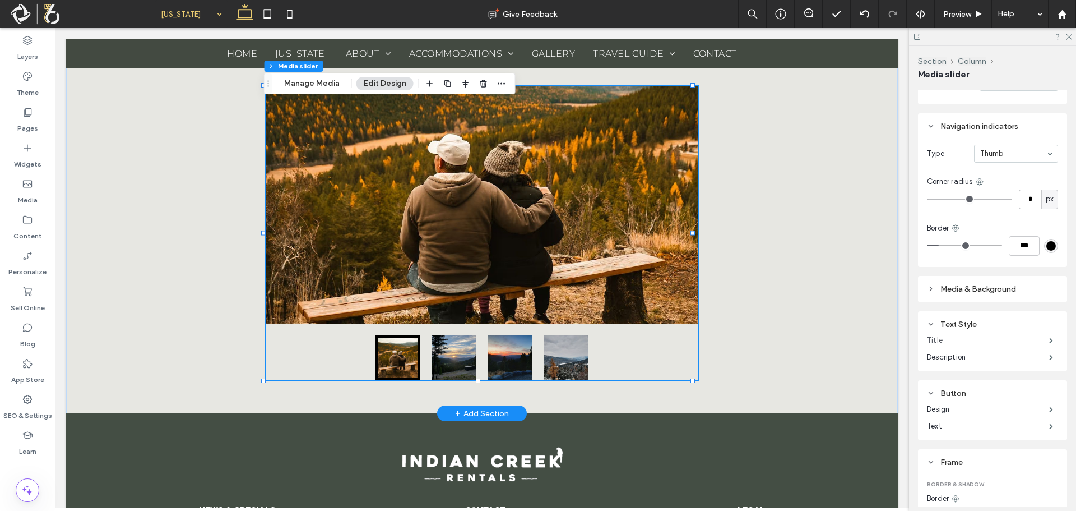
scroll to position [412, 0]
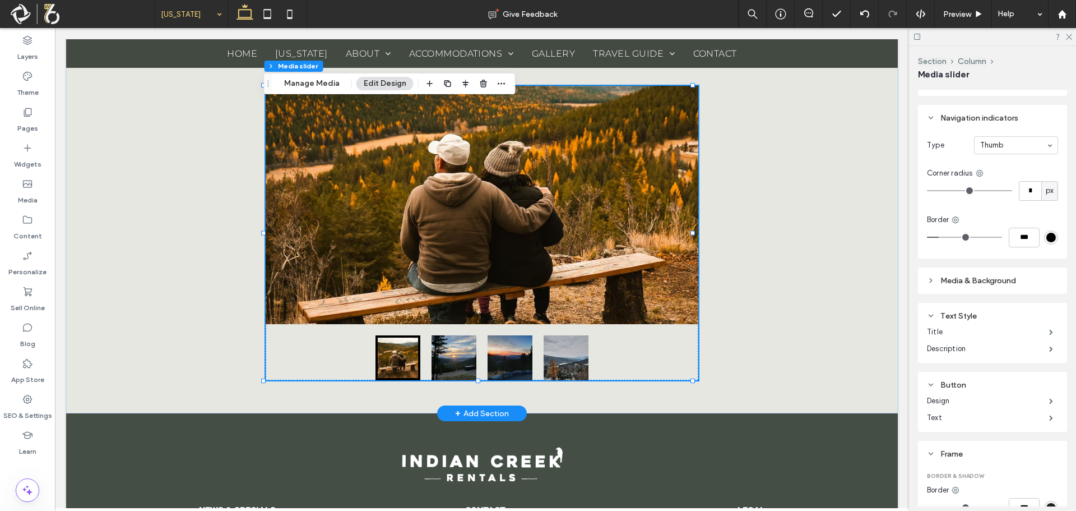
click at [1011, 276] on div "Media & Background" at bounding box center [992, 281] width 131 height 10
click at [1047, 233] on div "rgb(0, 0, 0)" at bounding box center [1052, 238] width 10 height 10
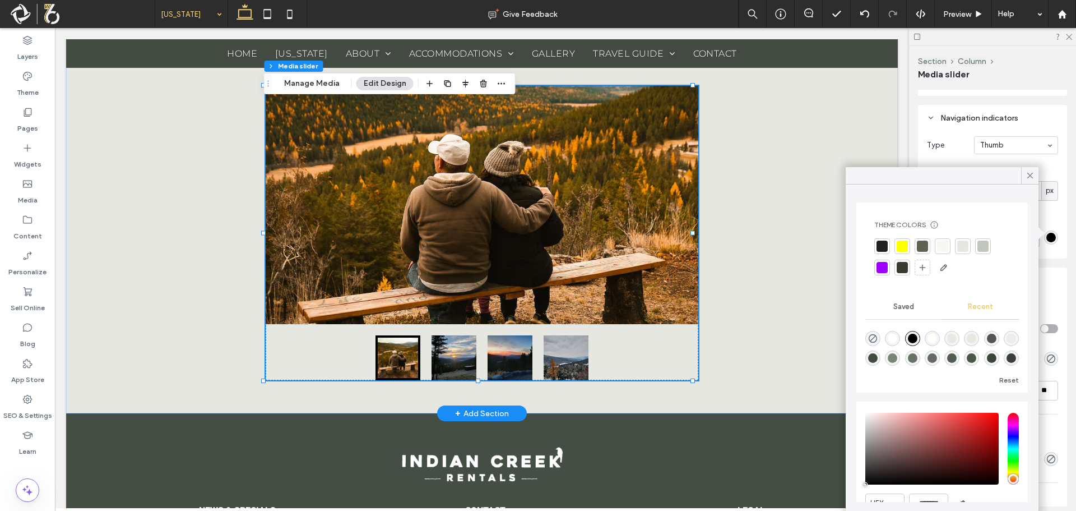
click at [1052, 251] on div "Navigation indicators Type Thumb Corner radius * px Border ***" at bounding box center [992, 182] width 149 height 154
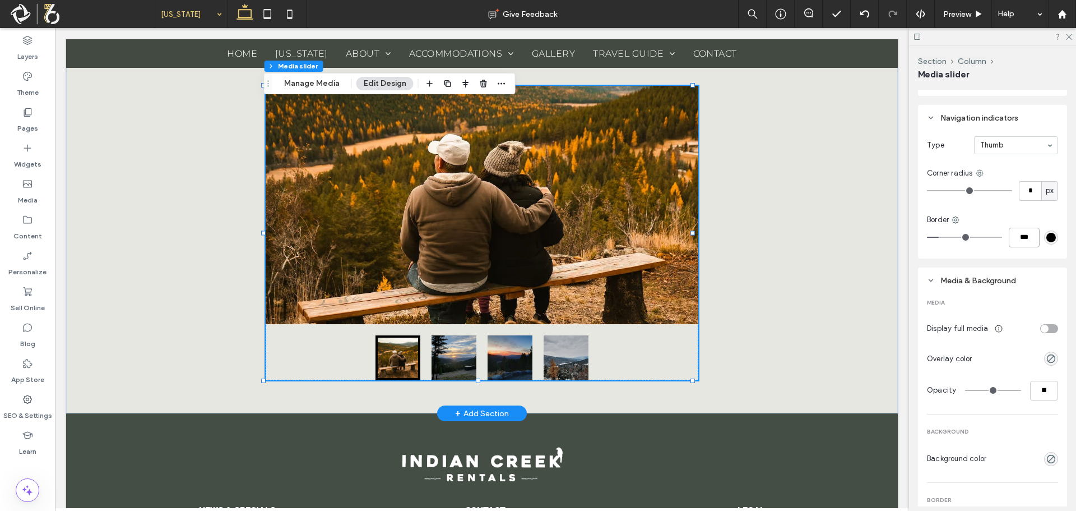
click at [1016, 237] on input "***" at bounding box center [1024, 238] width 31 height 20
type input "*"
type input "***"
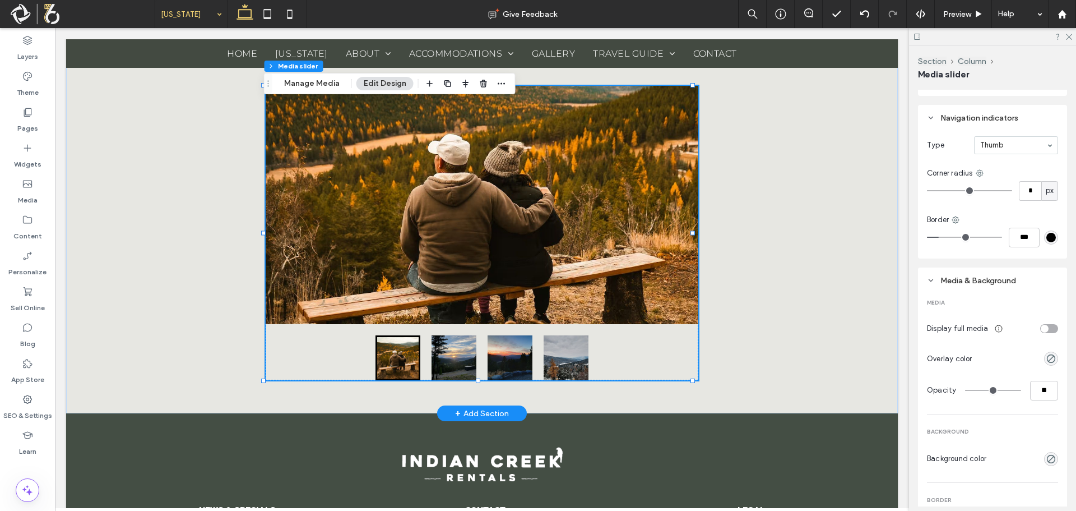
click at [1028, 251] on div "Navigation indicators Type Thumb Corner radius * px Border ***" at bounding box center [992, 182] width 149 height 154
click at [1047, 237] on div "rgb(0, 0, 0)" at bounding box center [1052, 238] width 10 height 10
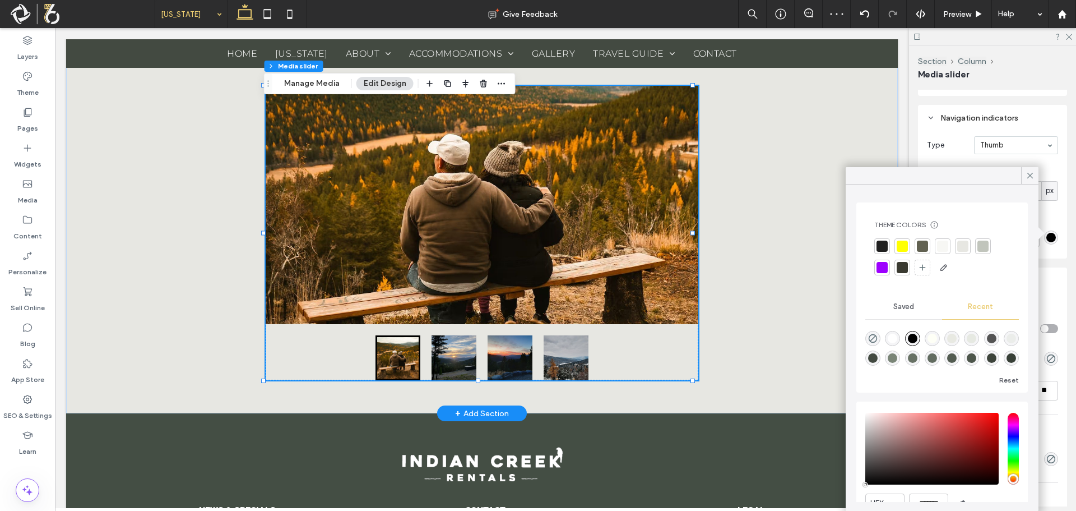
click at [979, 359] on div "rgba(77, 86, 75, 1)" at bounding box center [971, 357] width 15 height 15
type input "*******"
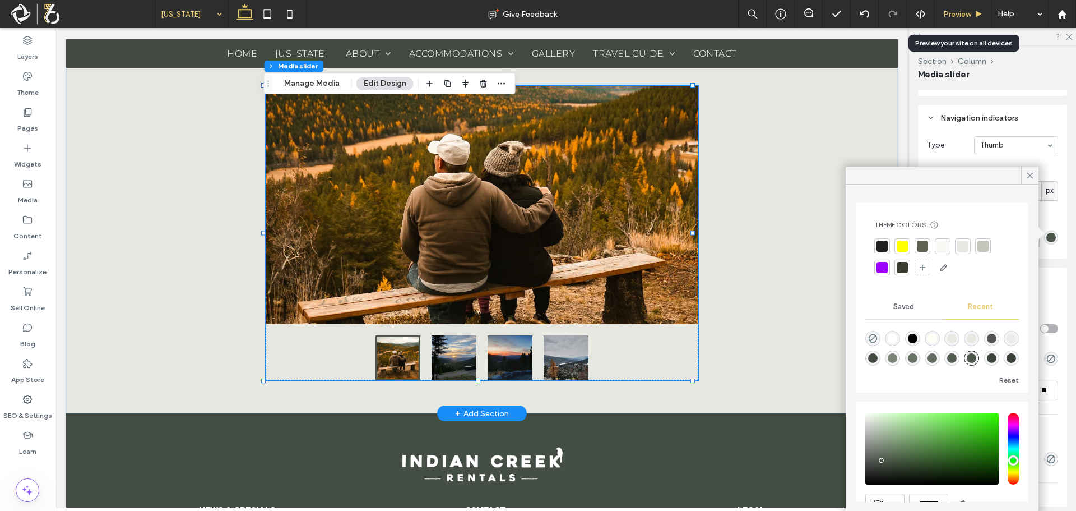
click at [967, 10] on span "Preview" at bounding box center [958, 15] width 28 height 10
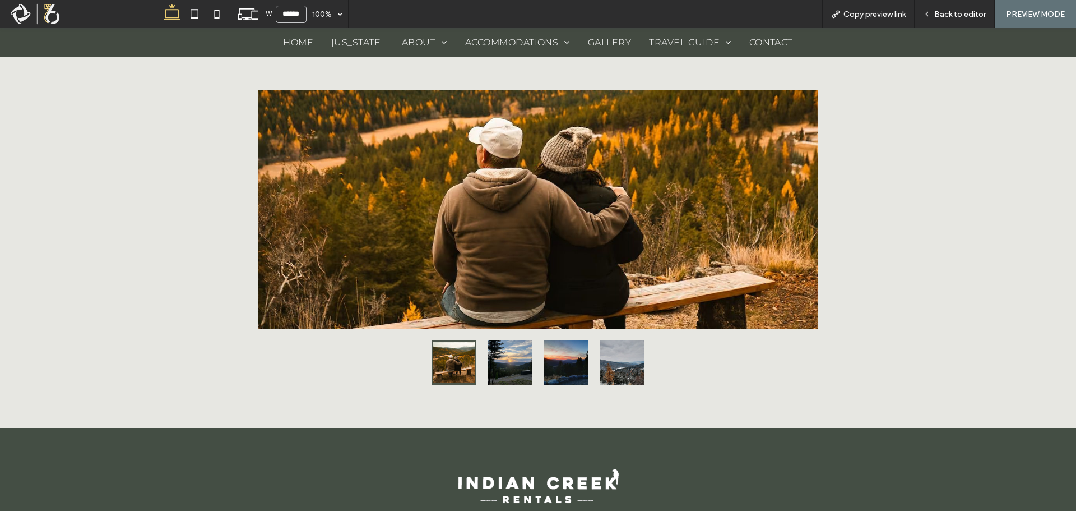
scroll to position [734, 0]
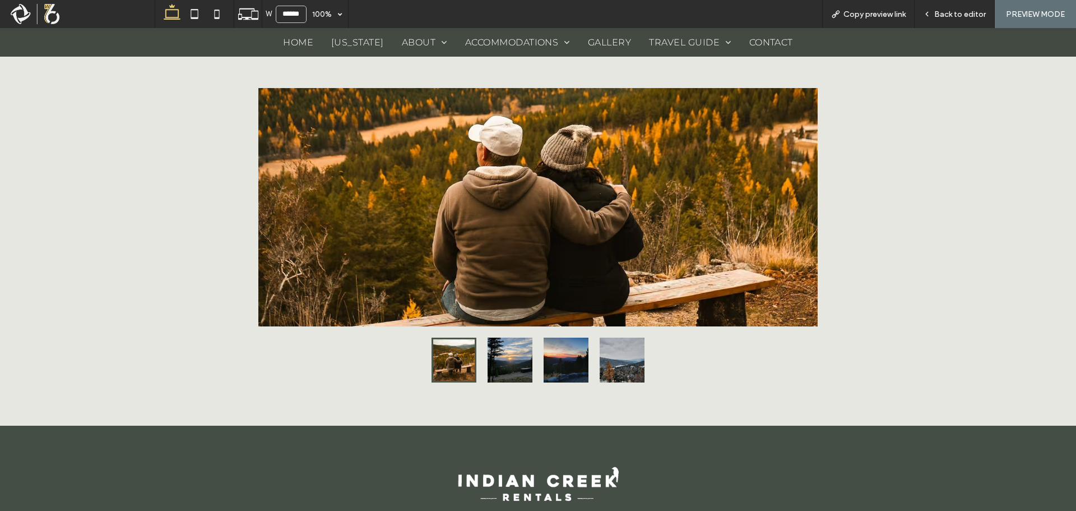
click at [517, 373] on button "go to slide 2" at bounding box center [510, 360] width 45 height 45
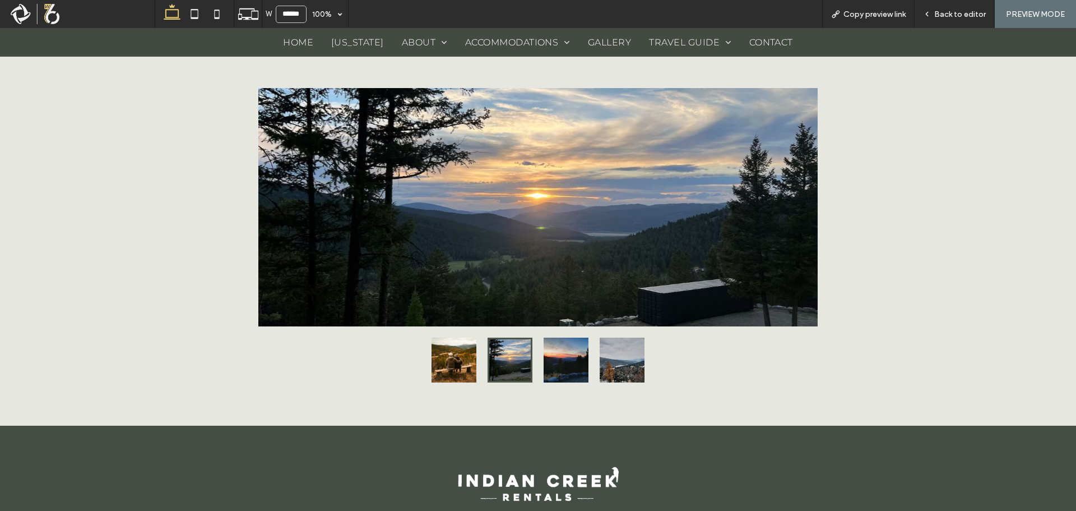
click at [552, 363] on button "go to slide 3" at bounding box center [566, 360] width 45 height 45
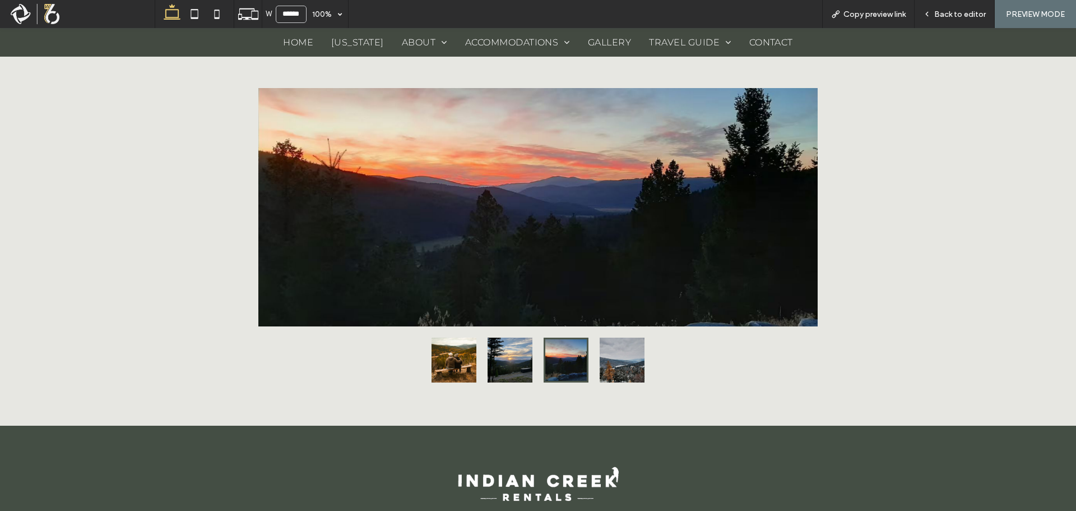
click at [605, 358] on button "go to slide 4" at bounding box center [622, 360] width 45 height 45
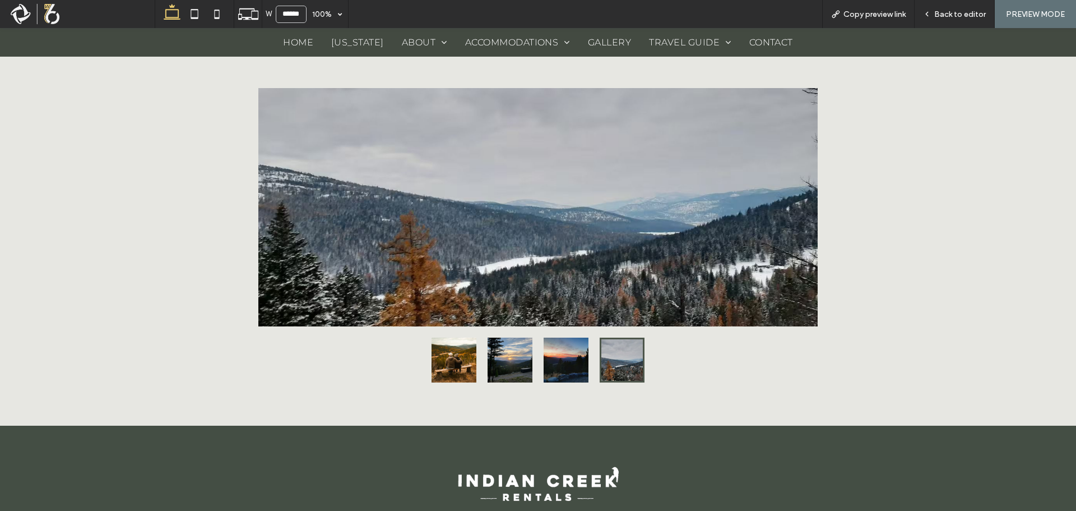
click at [464, 363] on button "go to slide 1" at bounding box center [454, 360] width 45 height 45
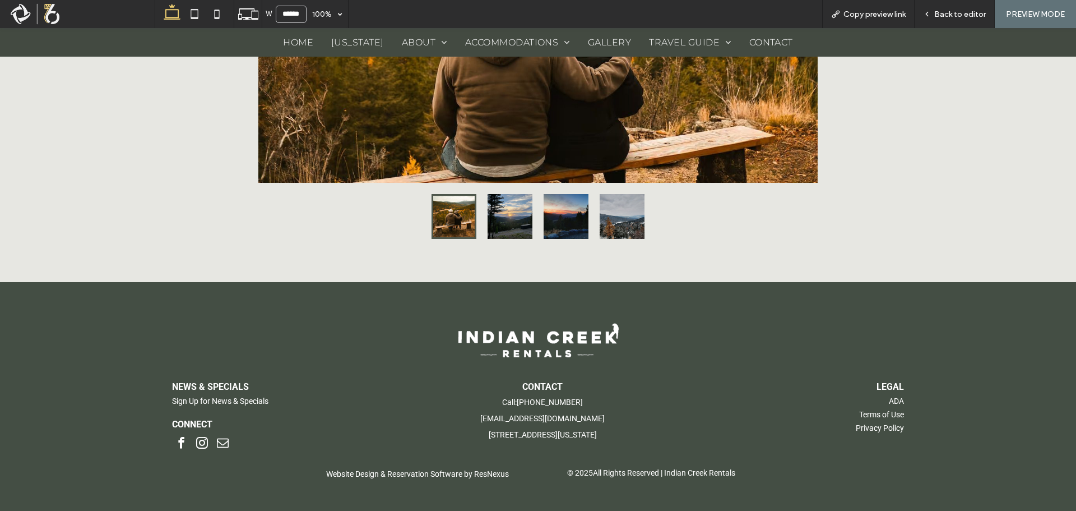
scroll to position [597, 0]
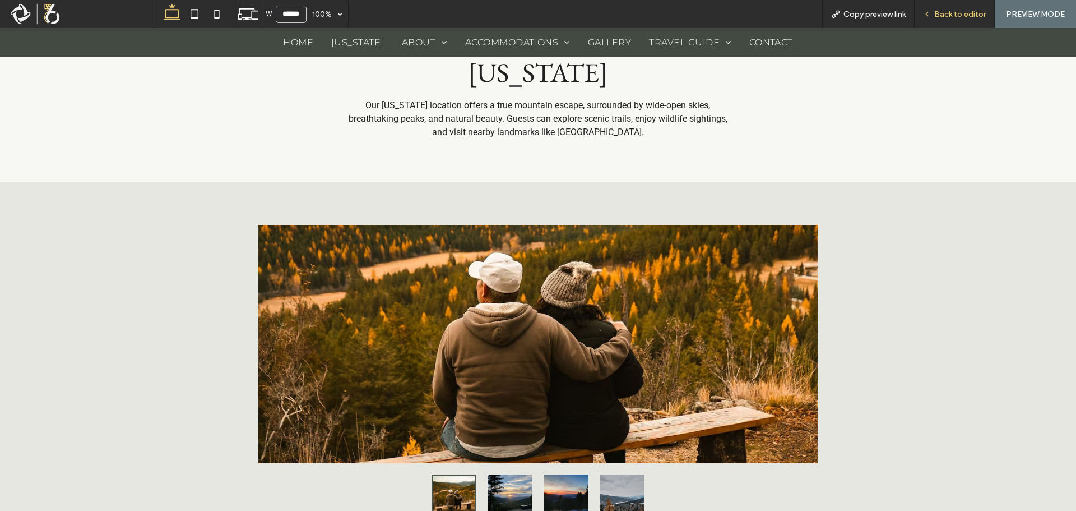
click at [960, 24] on div "Back to editor" at bounding box center [955, 14] width 80 height 28
click at [963, 13] on span "Back to editor" at bounding box center [961, 15] width 52 height 10
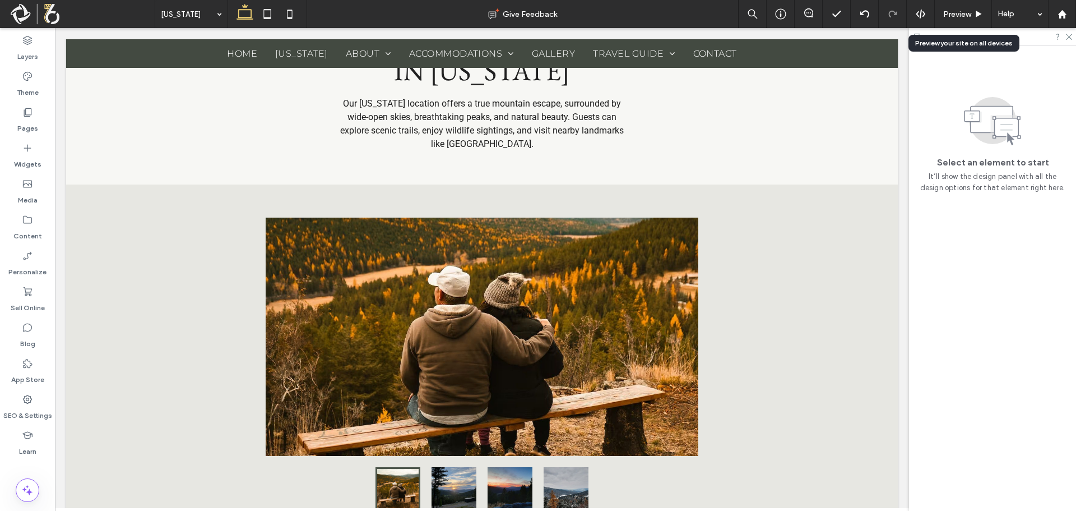
scroll to position [602, 0]
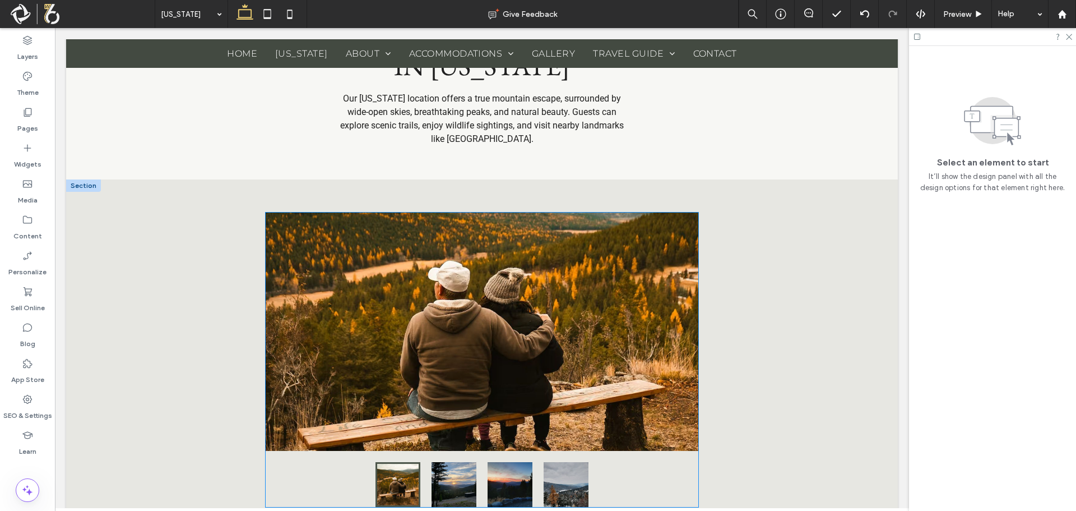
click at [654, 295] on div at bounding box center [482, 331] width 433 height 238
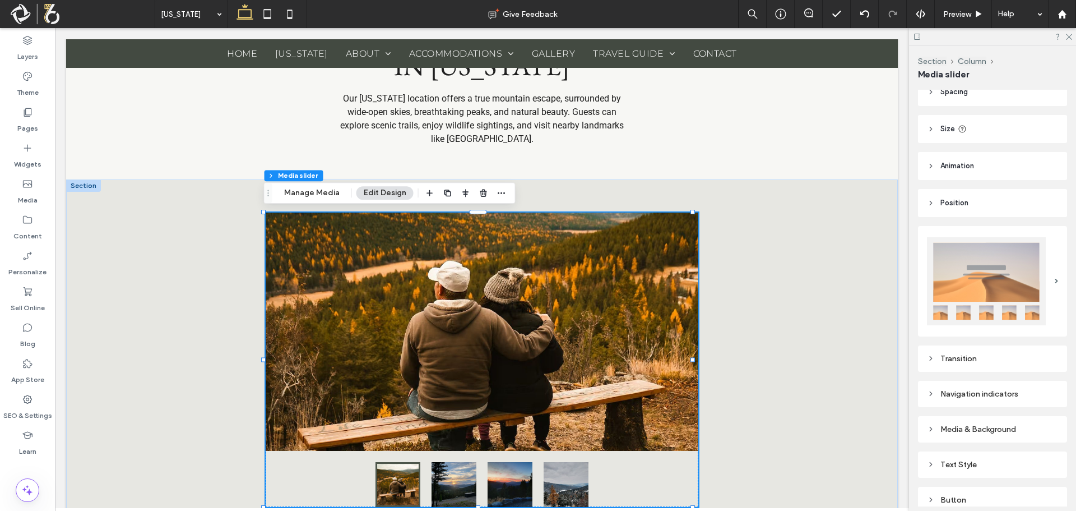
scroll to position [131, 0]
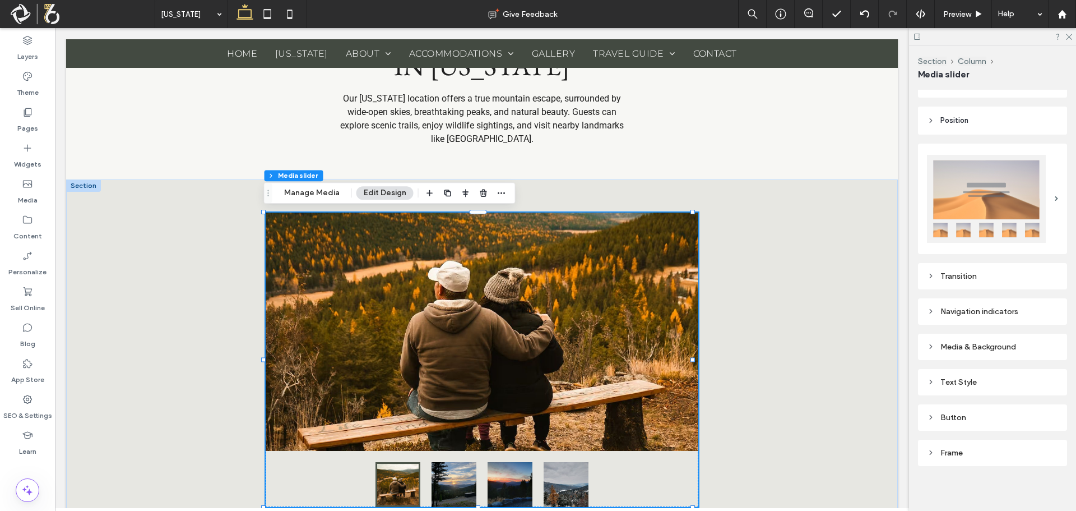
click at [995, 348] on div "Media & Background" at bounding box center [992, 346] width 131 height 15
click at [1000, 308] on div "Navigation indicators" at bounding box center [992, 312] width 131 height 10
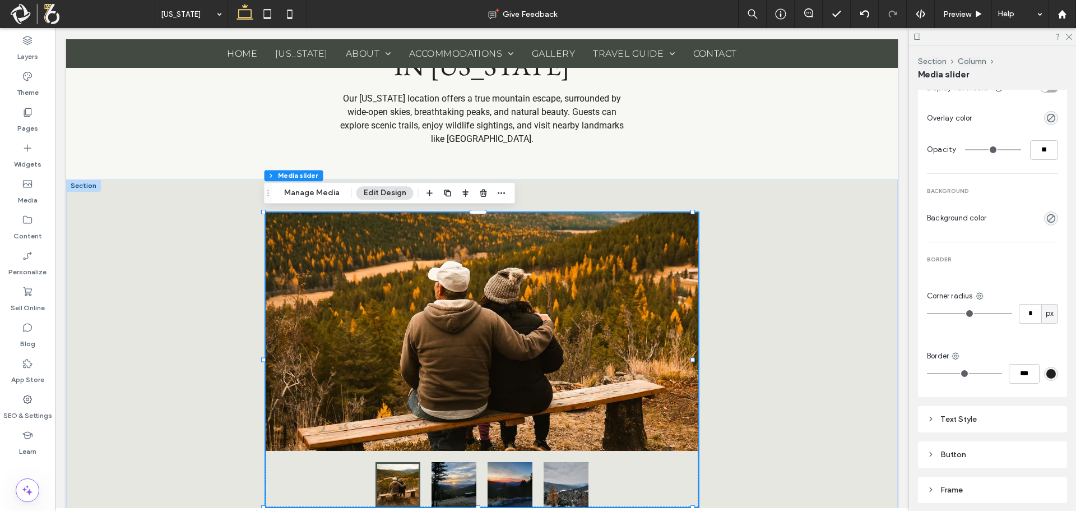
scroll to position [602, 0]
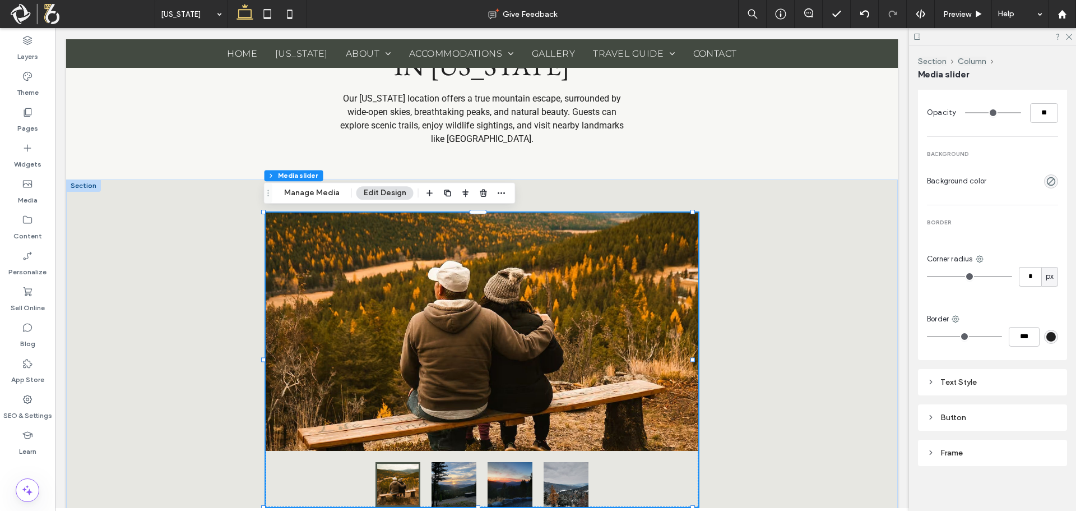
click at [967, 448] on div "Frame" at bounding box center [992, 453] width 131 height 10
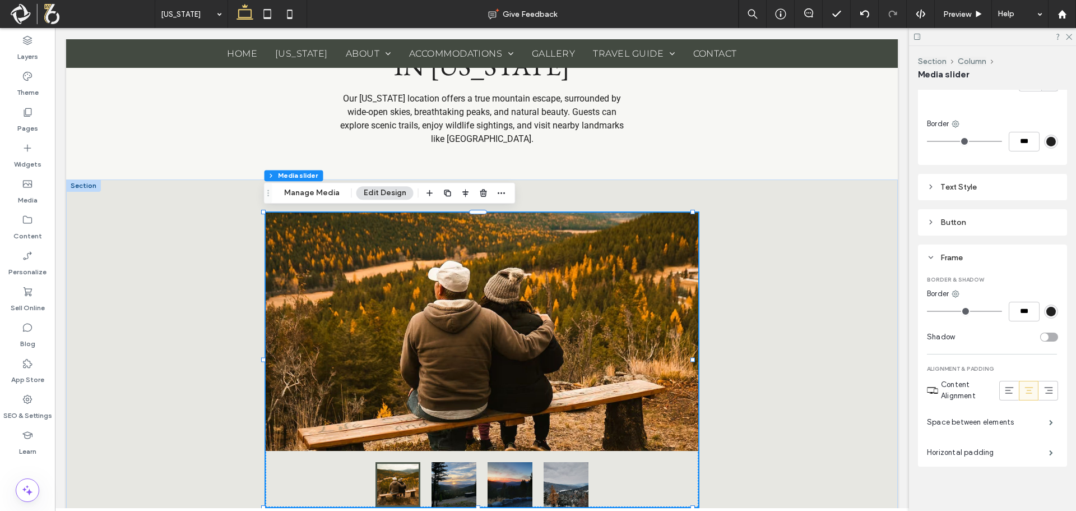
scroll to position [798, 0]
click at [988, 182] on div "Text Style" at bounding box center [992, 187] width 131 height 10
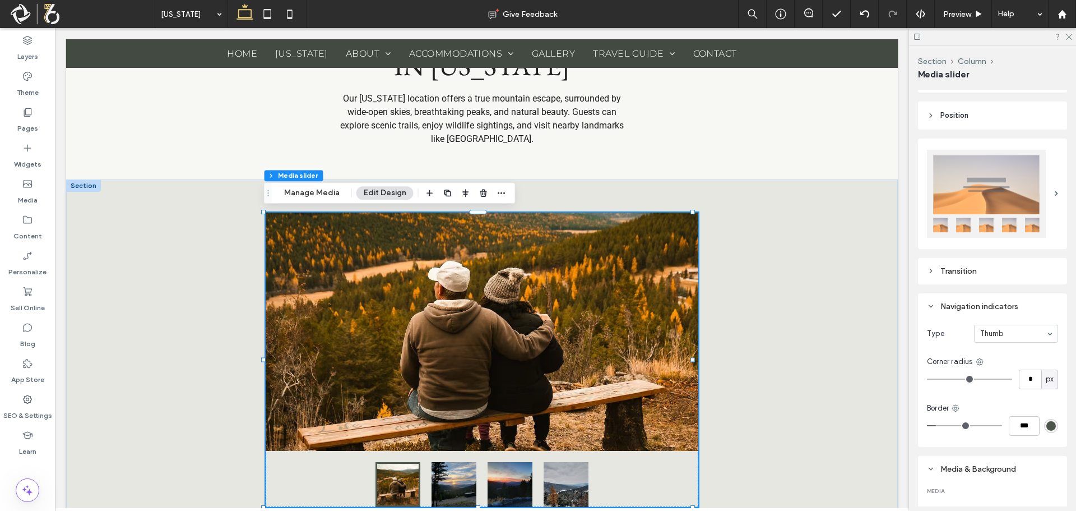
scroll to position [0, 0]
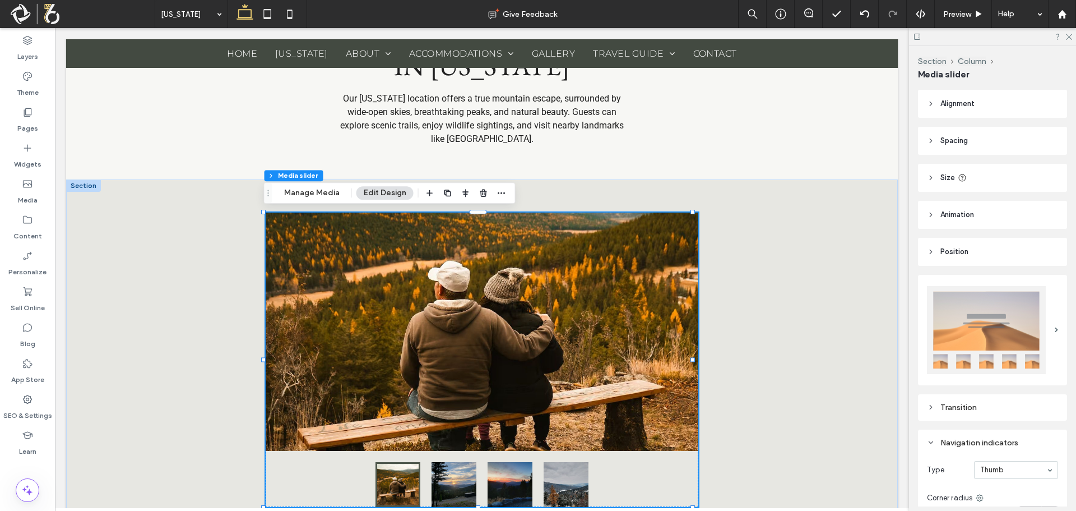
click at [975, 153] on header "Spacing" at bounding box center [992, 141] width 149 height 28
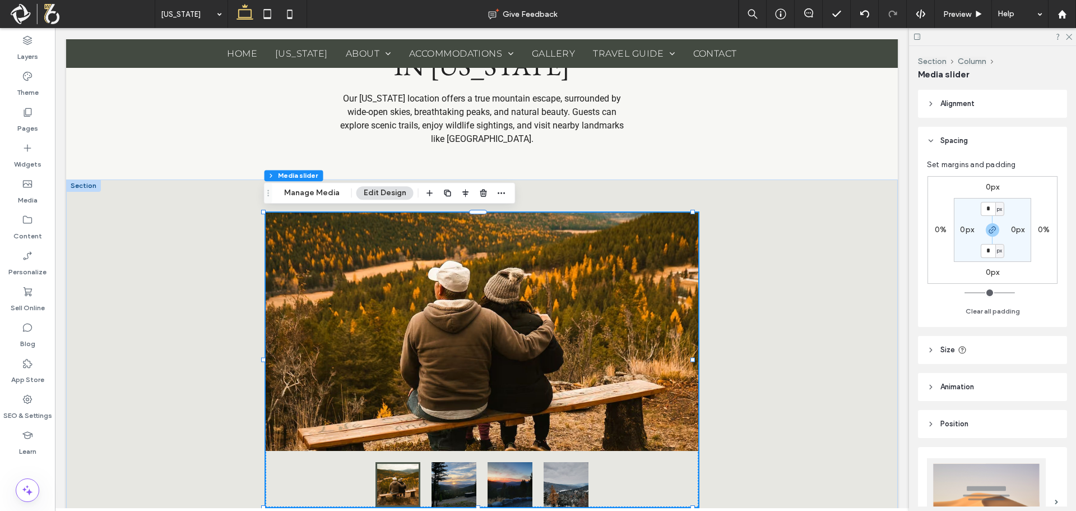
click at [1033, 358] on header "Size" at bounding box center [992, 350] width 149 height 28
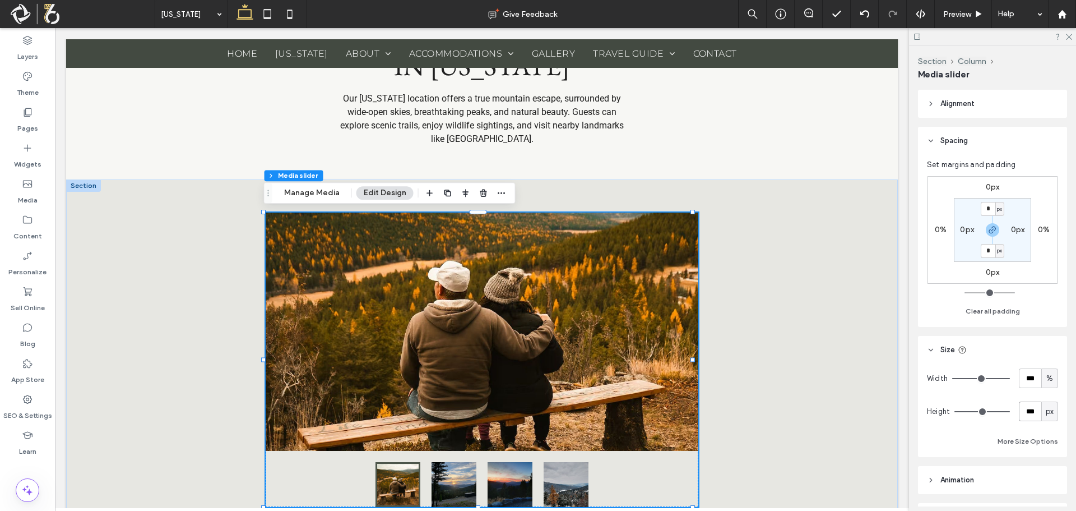
click at [1028, 408] on input "***" at bounding box center [1030, 411] width 22 height 20
type input "***"
click at [1028, 395] on div "Width *** % Height *** px More Size Options" at bounding box center [992, 408] width 131 height 80
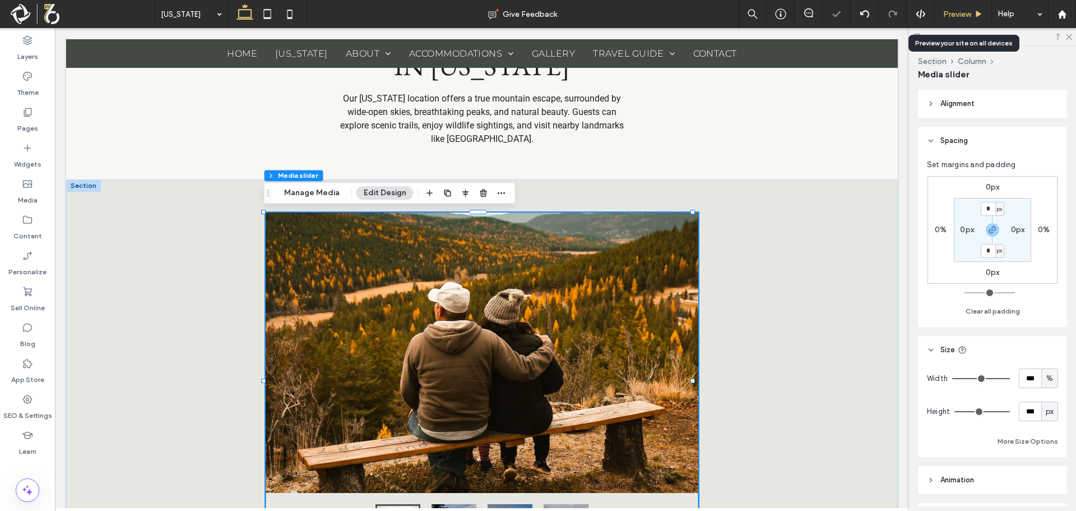
click at [968, 16] on span "Preview" at bounding box center [958, 15] width 28 height 10
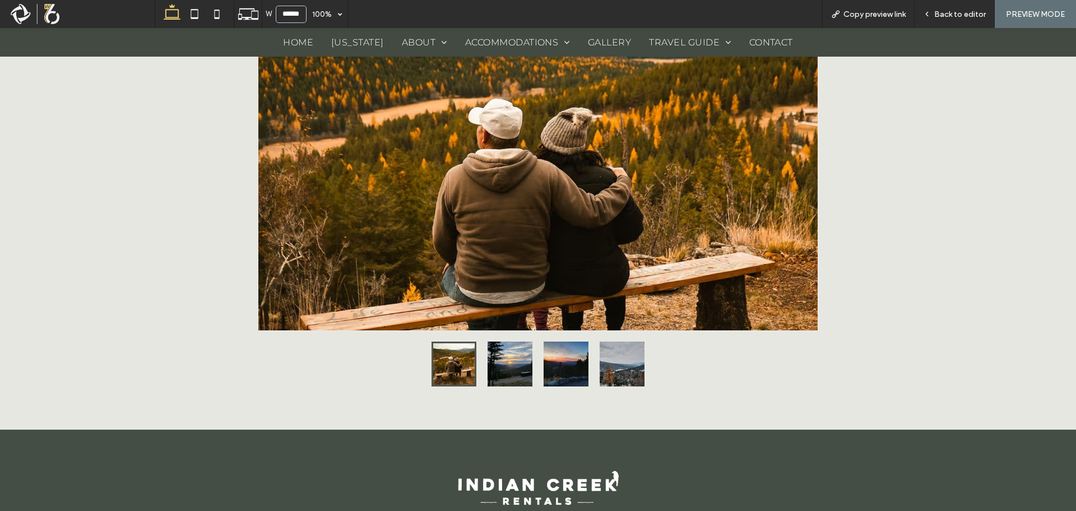
scroll to position [778, 0]
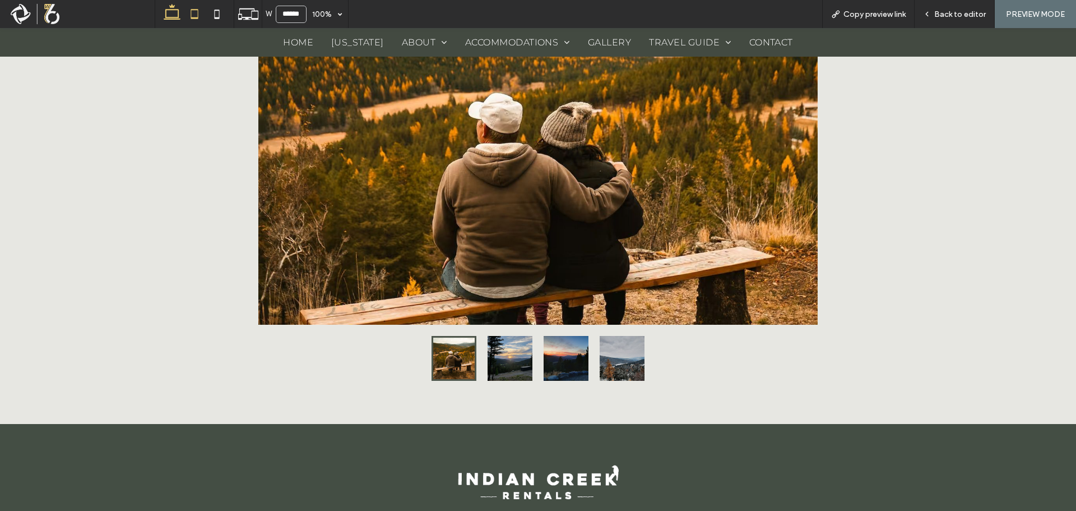
click at [189, 20] on icon at bounding box center [194, 14] width 22 height 22
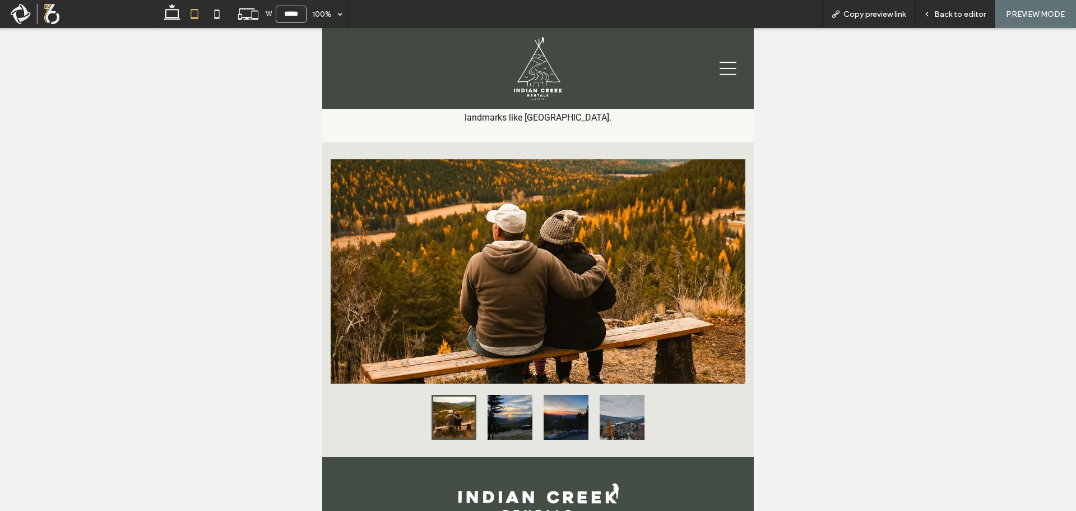
scroll to position [396, 0]
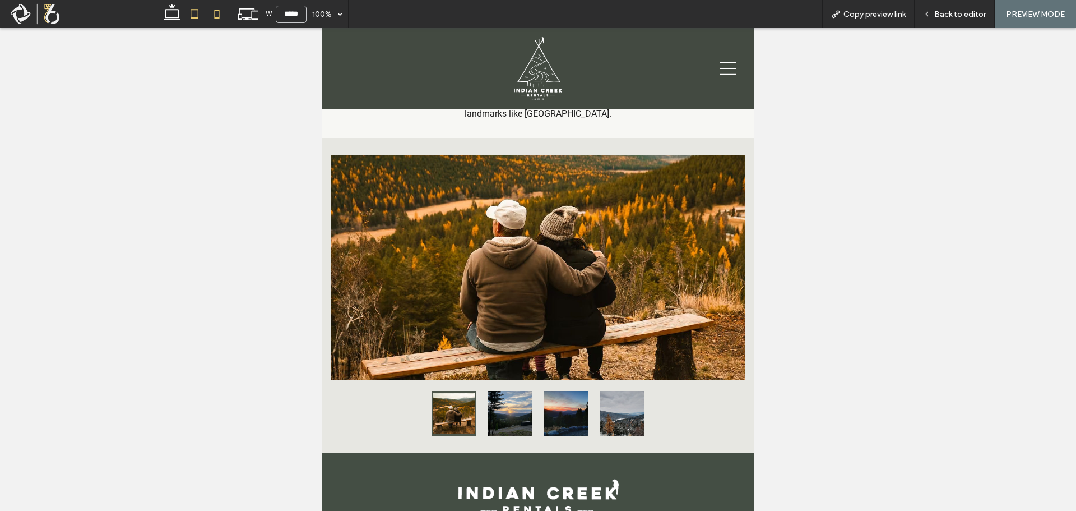
click at [216, 16] on icon at bounding box center [217, 14] width 22 height 22
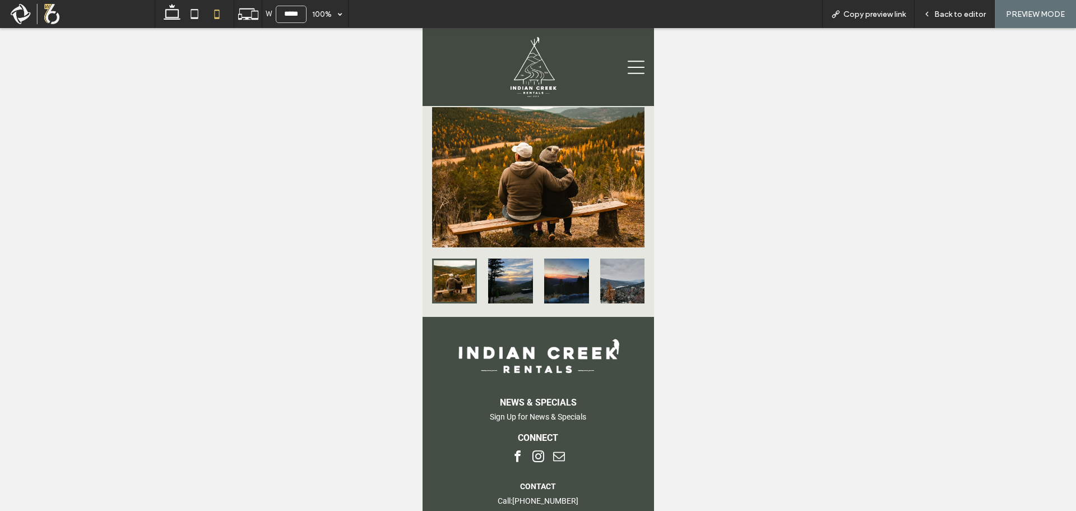
scroll to position [0, 8]
click at [181, 14] on icon at bounding box center [172, 14] width 22 height 22
type input "******"
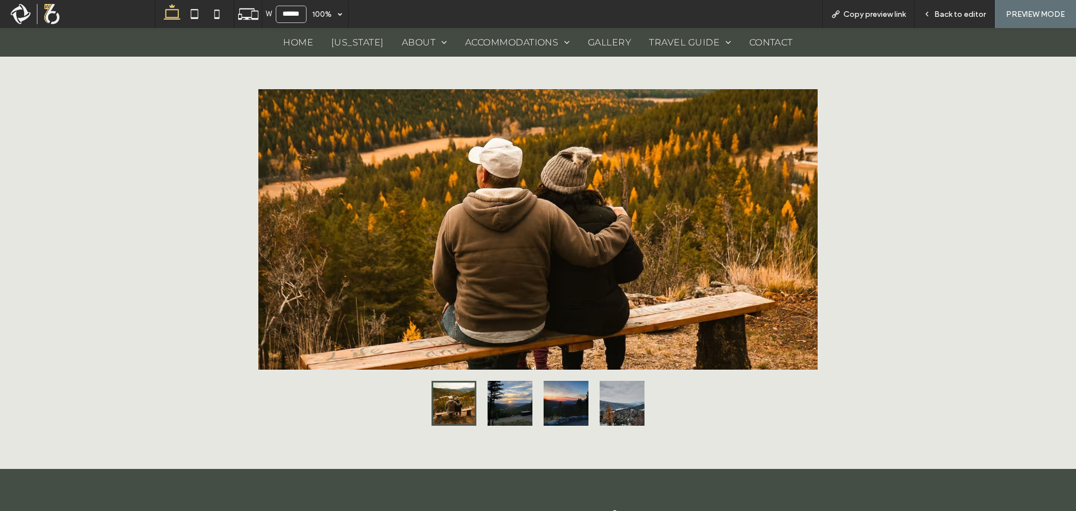
scroll to position [919, 0]
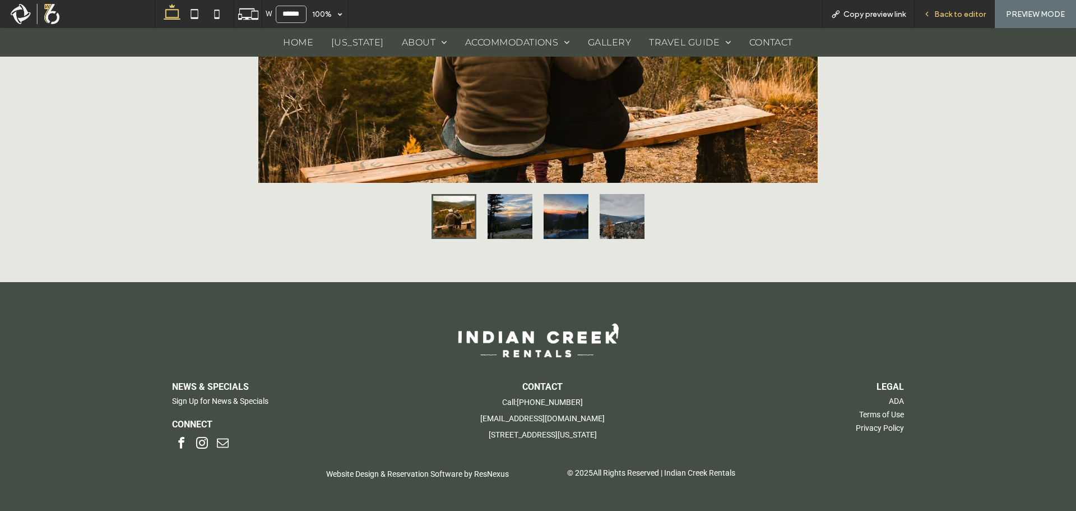
click at [944, 14] on span "Back to editor" at bounding box center [961, 15] width 52 height 10
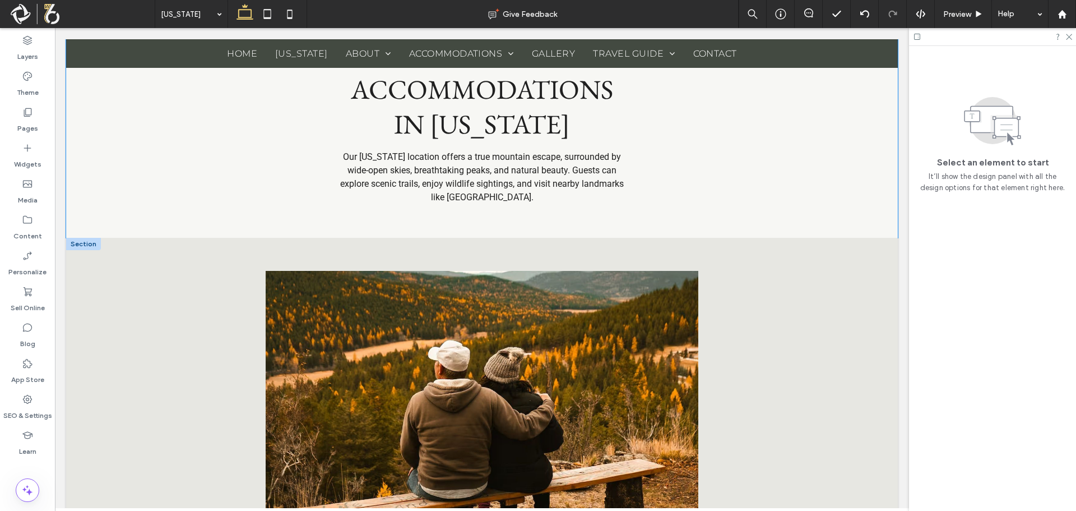
scroll to position [613, 0]
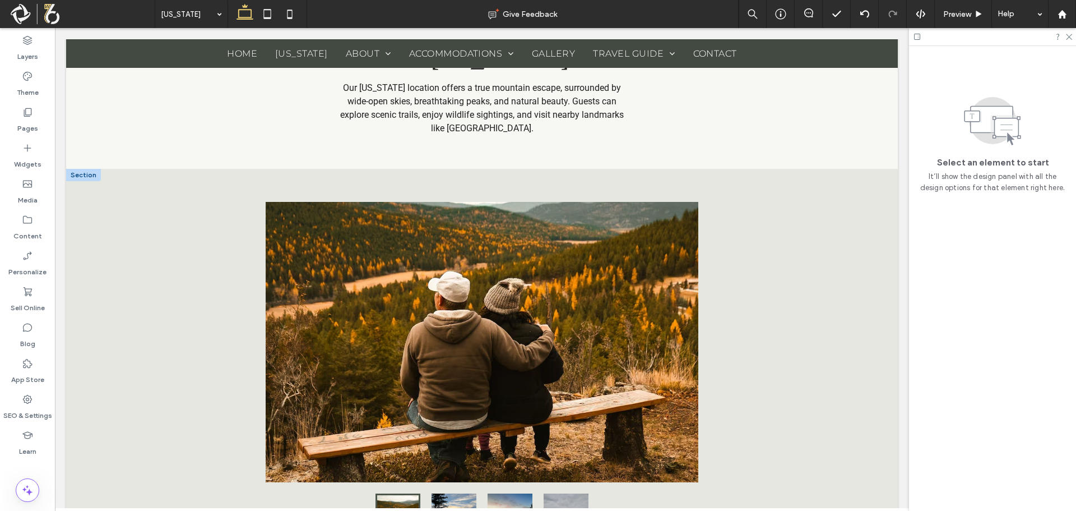
click at [83, 178] on div at bounding box center [83, 175] width 35 height 12
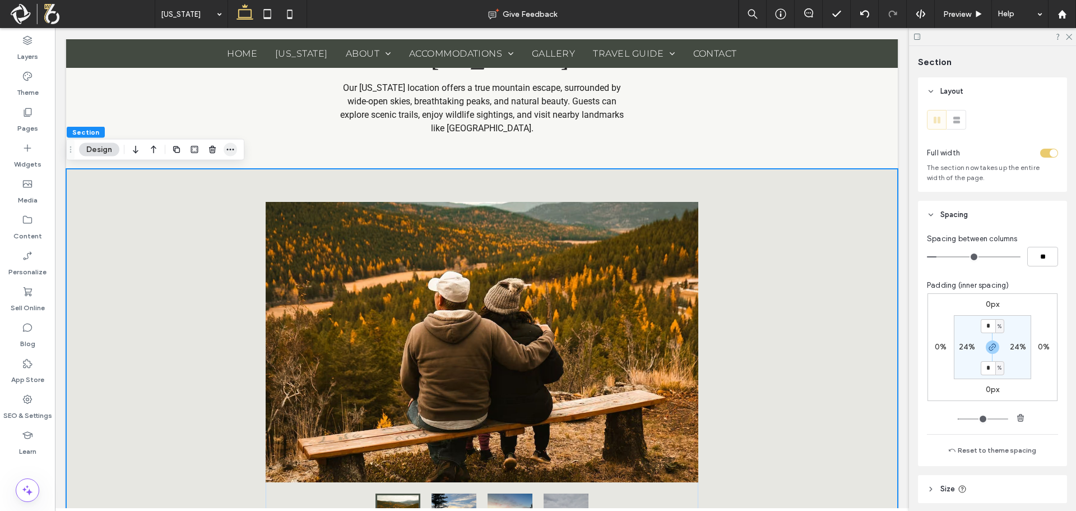
click at [225, 149] on span "button" at bounding box center [230, 149] width 13 height 13
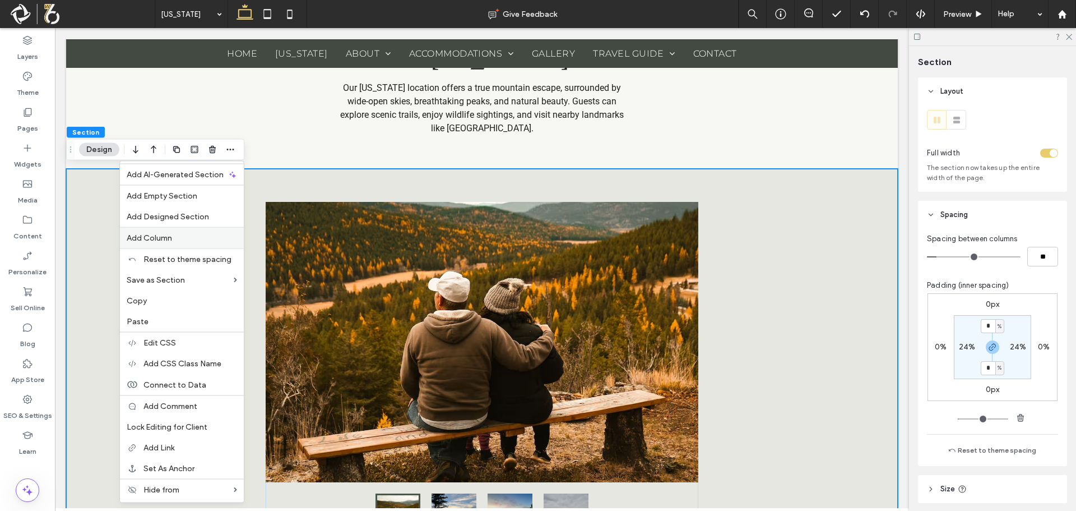
click at [177, 238] on label "Add Column" at bounding box center [182, 238] width 110 height 10
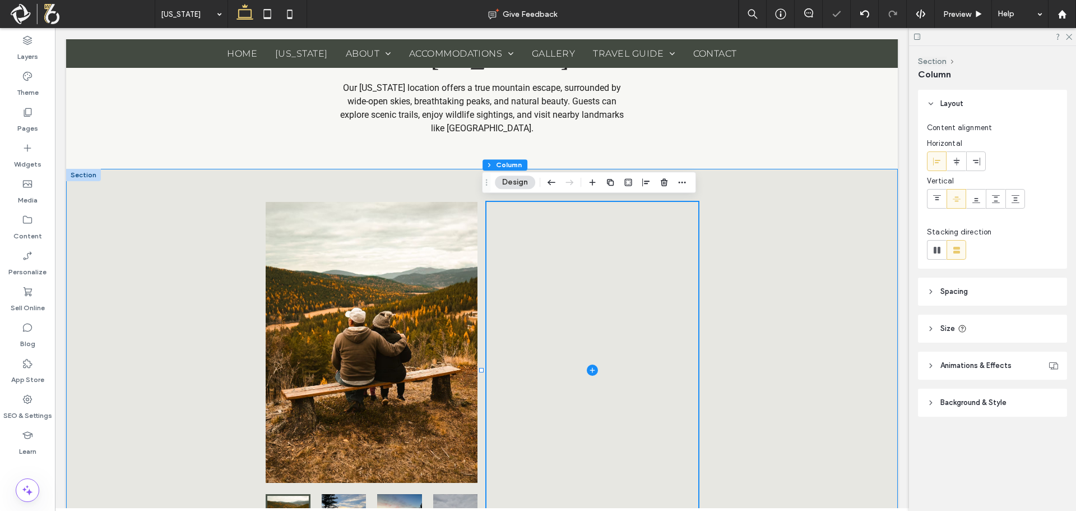
click at [796, 326] on div at bounding box center [482, 370] width 832 height 403
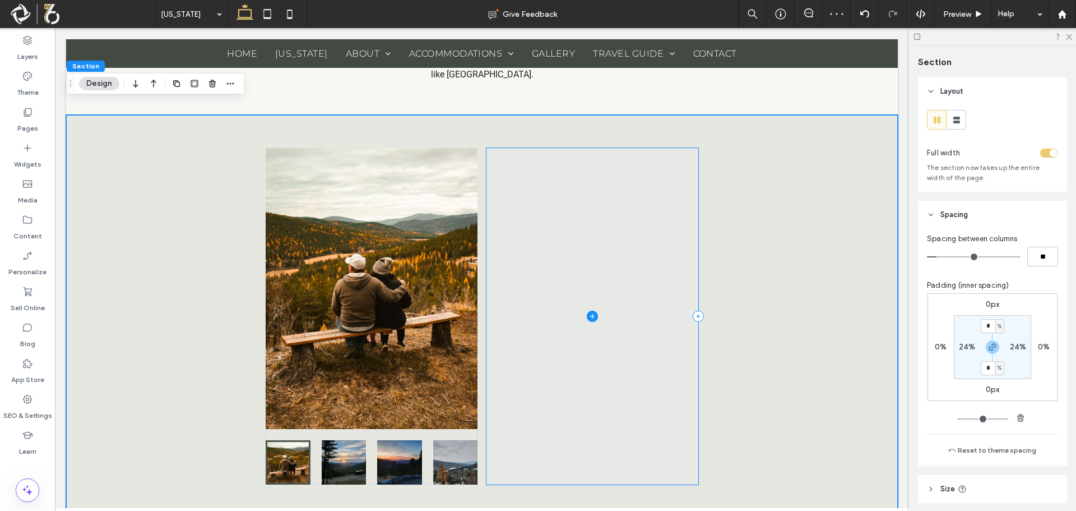
scroll to position [557, 0]
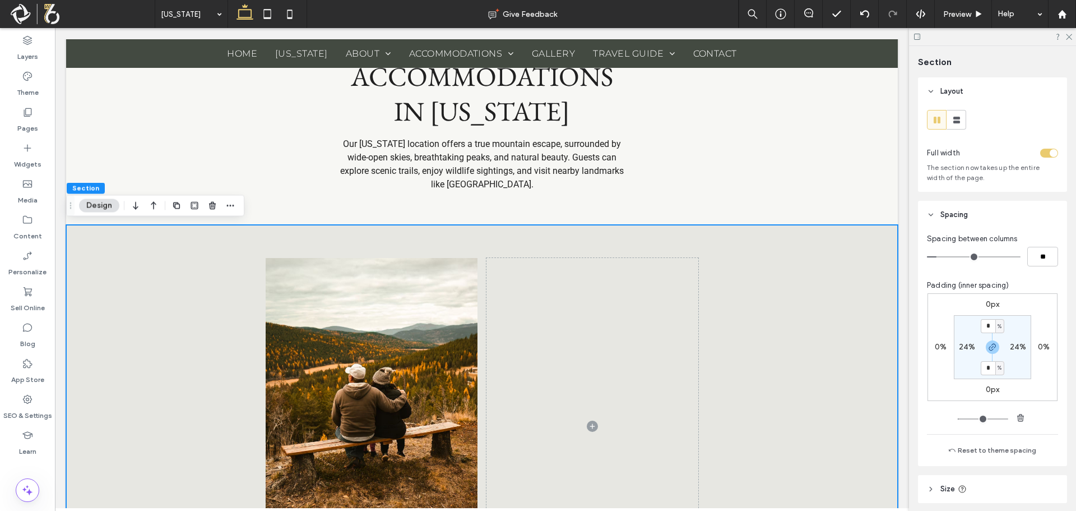
click at [745, 273] on div at bounding box center [482, 426] width 832 height 403
click at [959, 344] on label "24%" at bounding box center [967, 347] width 17 height 10
type input "**"
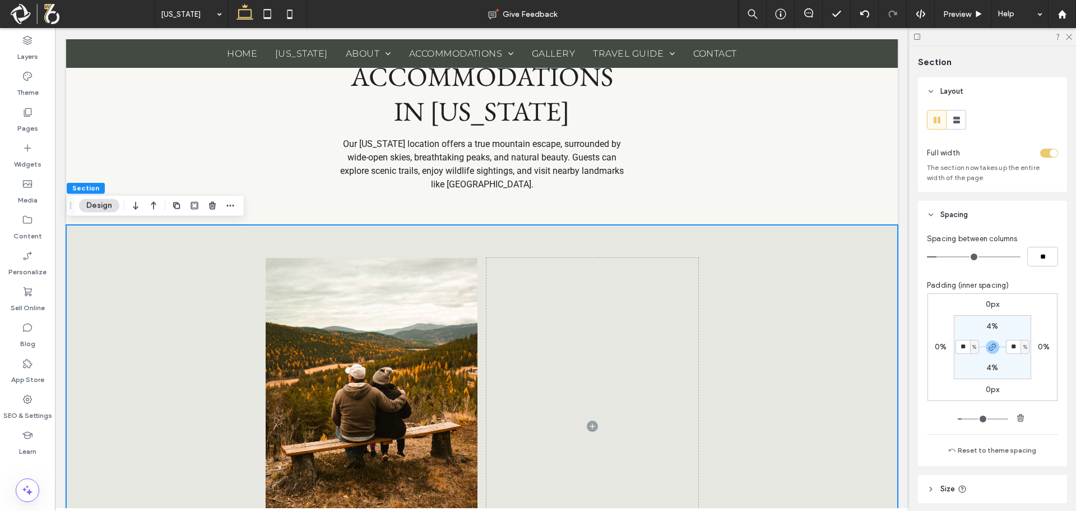
type input "**"
click at [959, 315] on section "4% ** % 4% ** %" at bounding box center [992, 347] width 77 height 64
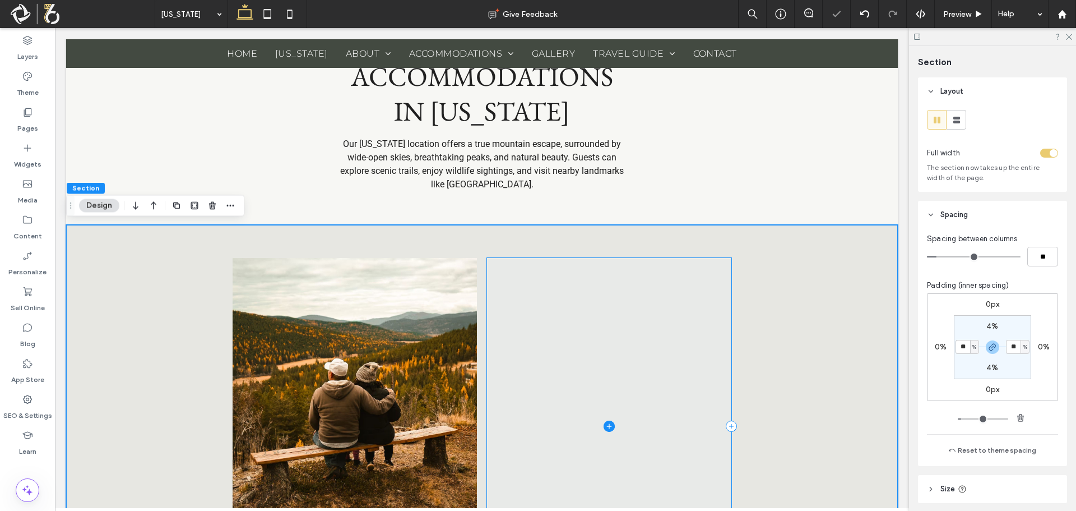
click at [662, 354] on span at bounding box center [609, 426] width 244 height 336
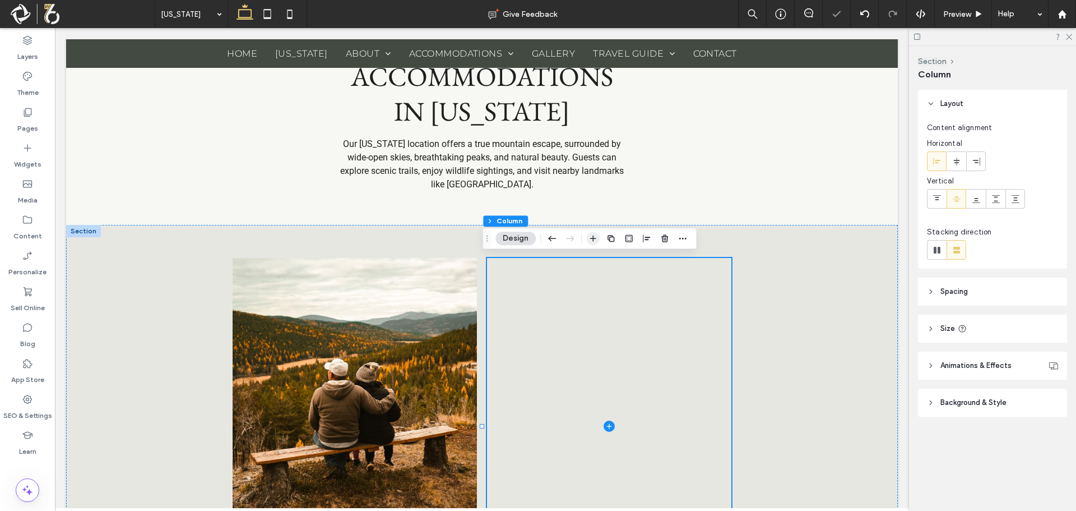
click at [592, 239] on icon "button" at bounding box center [593, 238] width 9 height 9
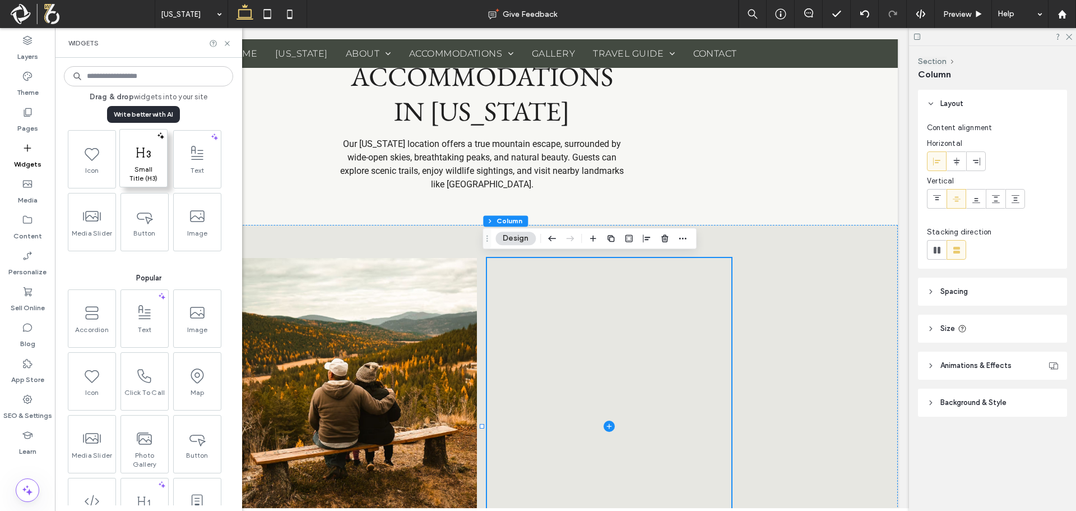
click at [140, 157] on icon at bounding box center [144, 153] width 18 height 18
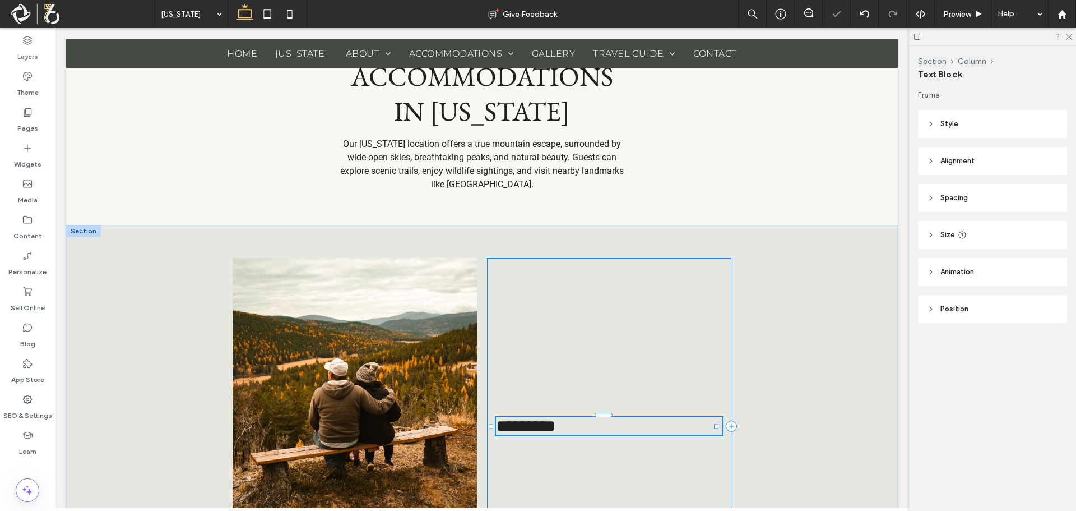
type input "**********"
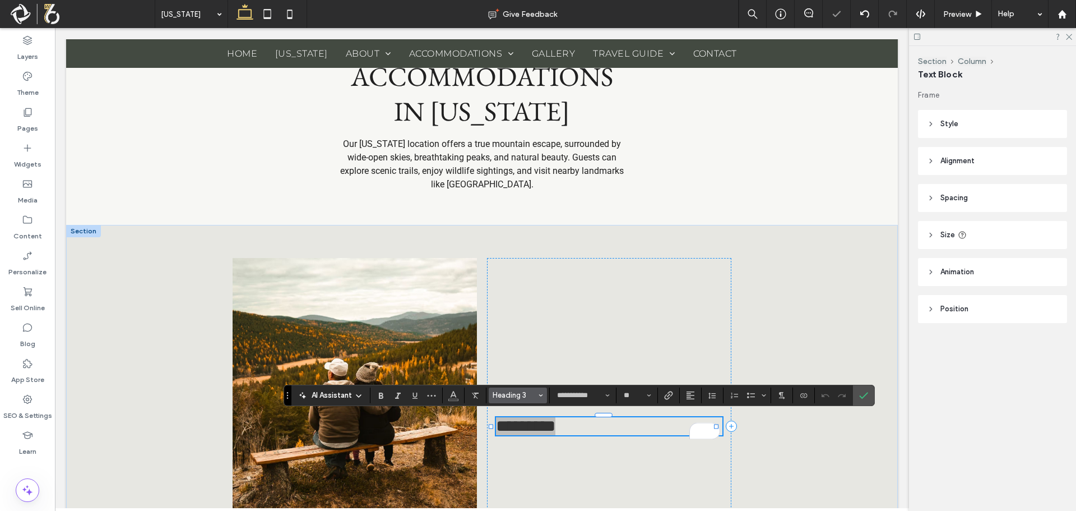
click at [529, 392] on span "Heading 3" at bounding box center [515, 395] width 44 height 8
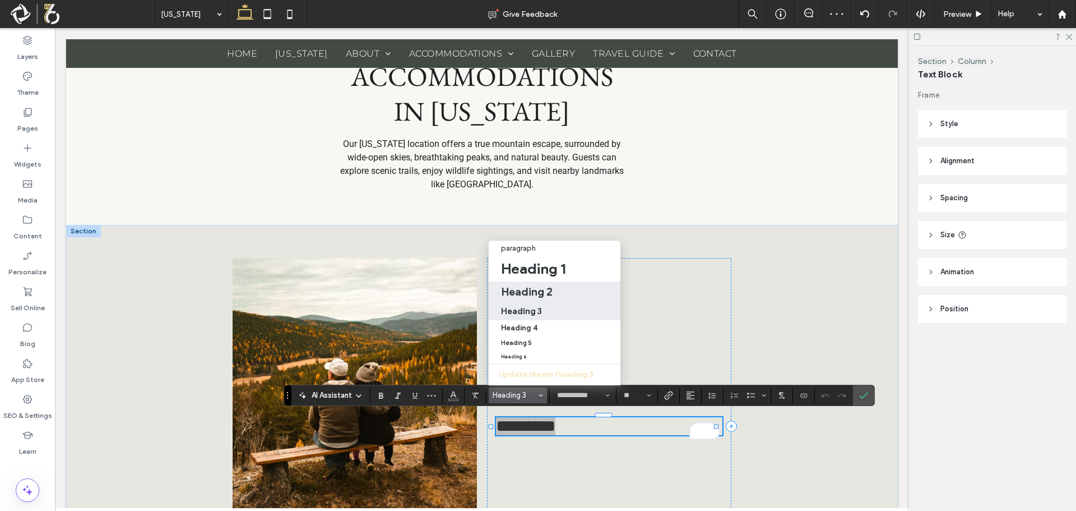
click at [544, 286] on h2 "Heading 2" at bounding box center [527, 291] width 52 height 13
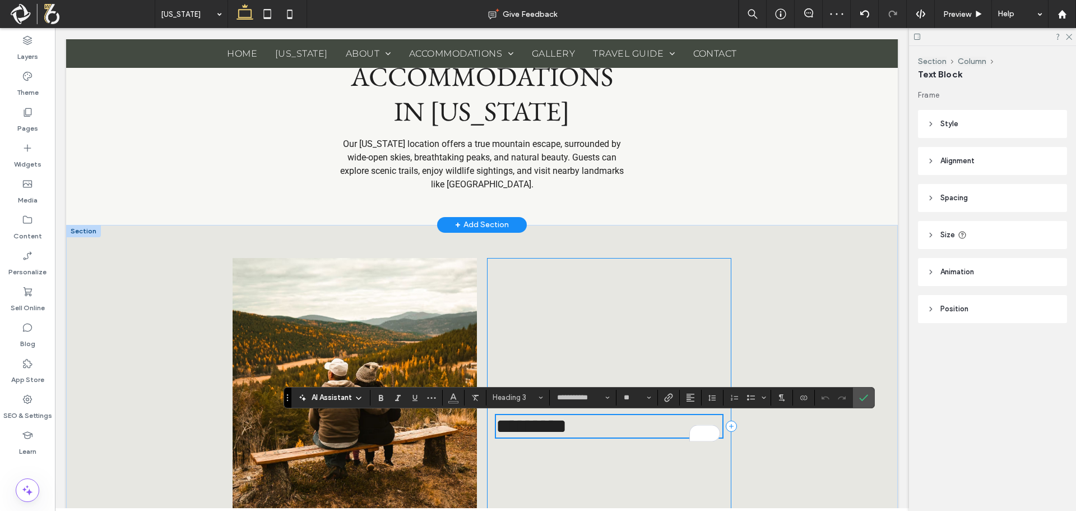
type input "**"
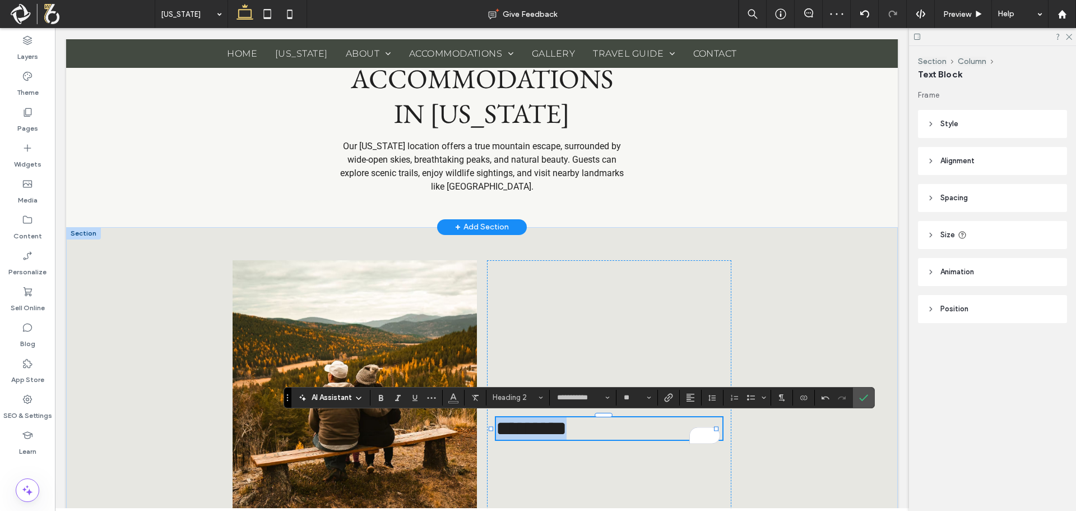
click at [522, 93] on span "COMFORTABLE ACCOMMODATIONS IN [US_STATE]" at bounding box center [482, 78] width 262 height 104
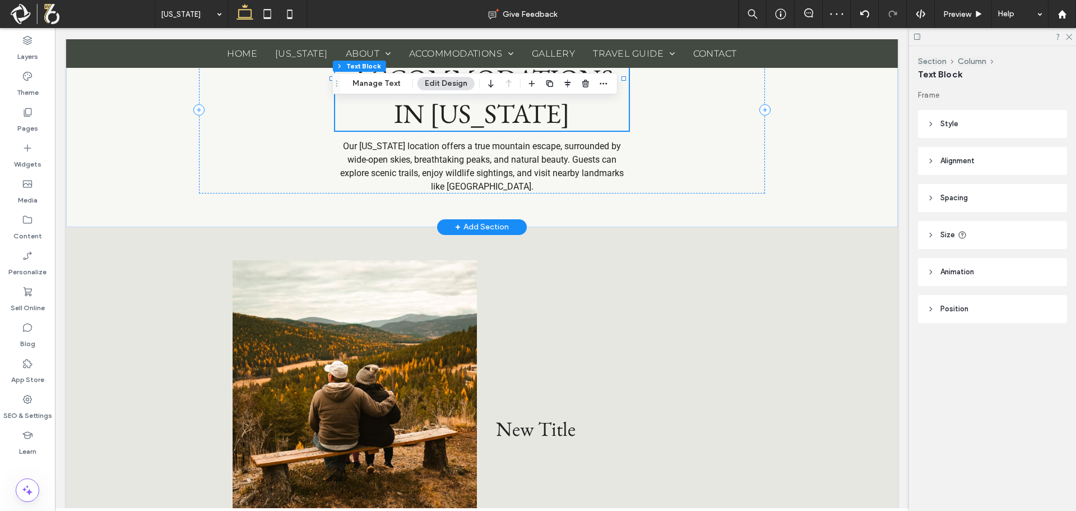
click at [522, 93] on div "COMFORTABLE ACCOMMODATIONS IN [US_STATE]" at bounding box center [482, 78] width 294 height 104
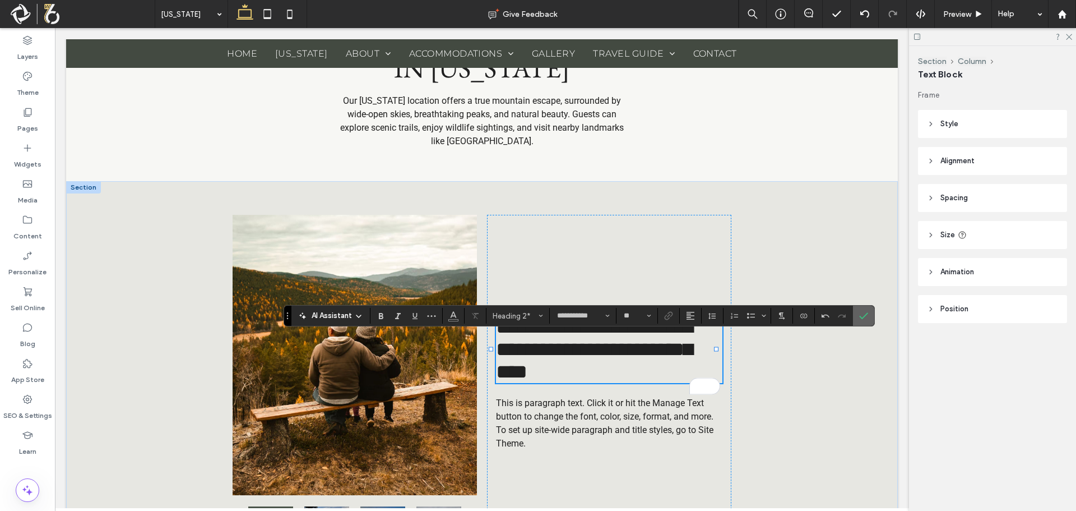
click at [861, 313] on icon "Confirm" at bounding box center [863, 315] width 9 height 9
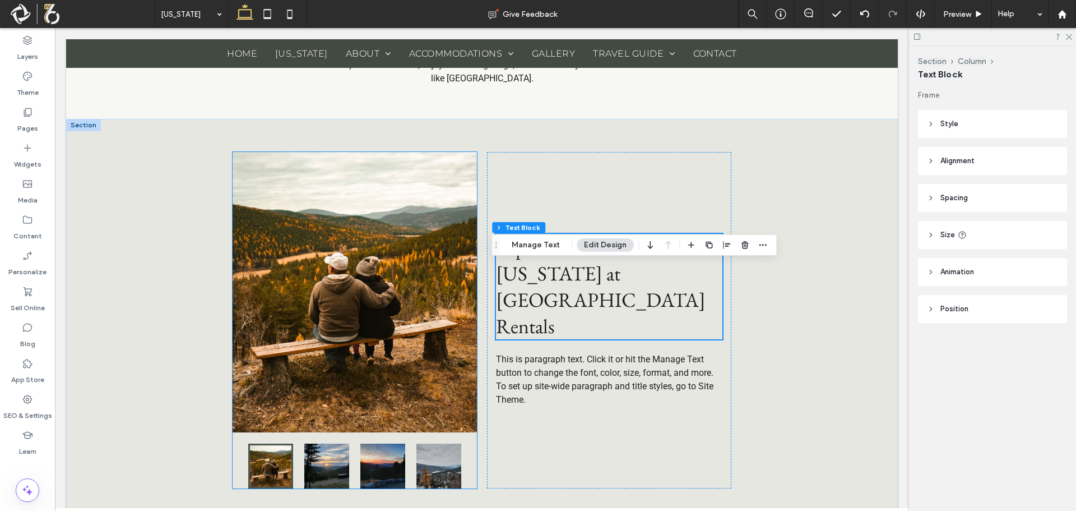
scroll to position [673, 0]
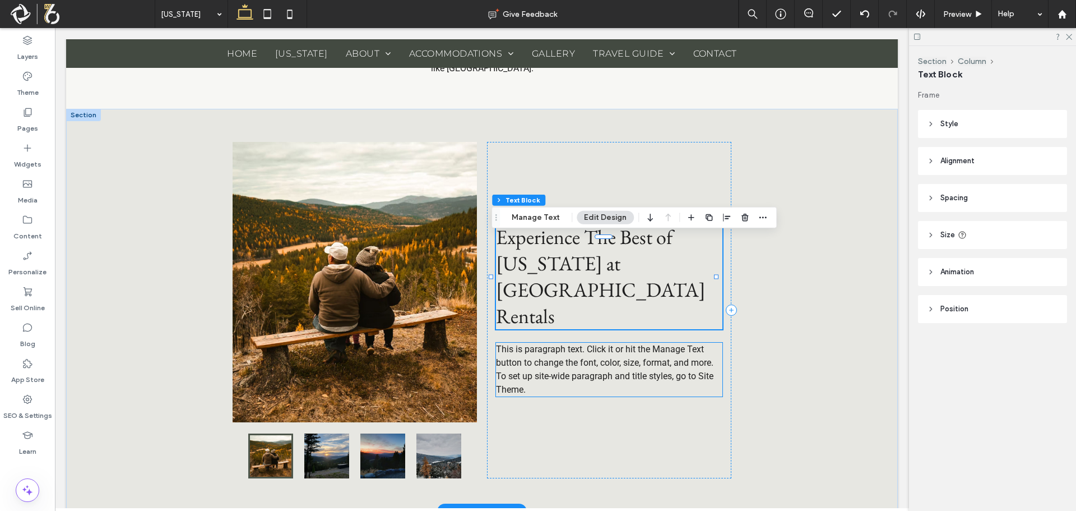
click at [558, 344] on span "This is paragraph text. Click it or hit the Manage Text button to change the fo…" at bounding box center [605, 369] width 218 height 51
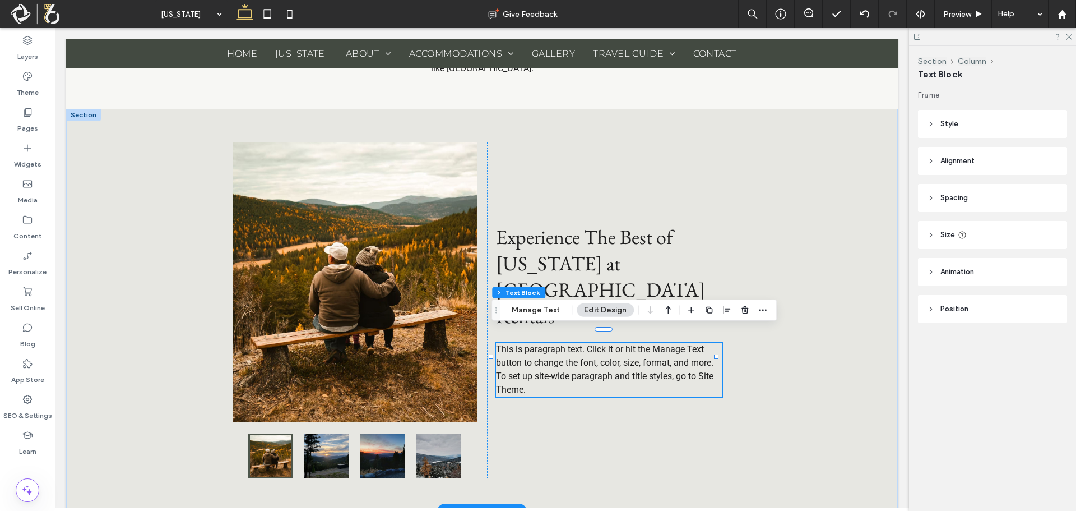
click at [558, 343] on div "This is paragraph text. Click it or hit the Manage Text button to change the fo…" at bounding box center [609, 370] width 227 height 54
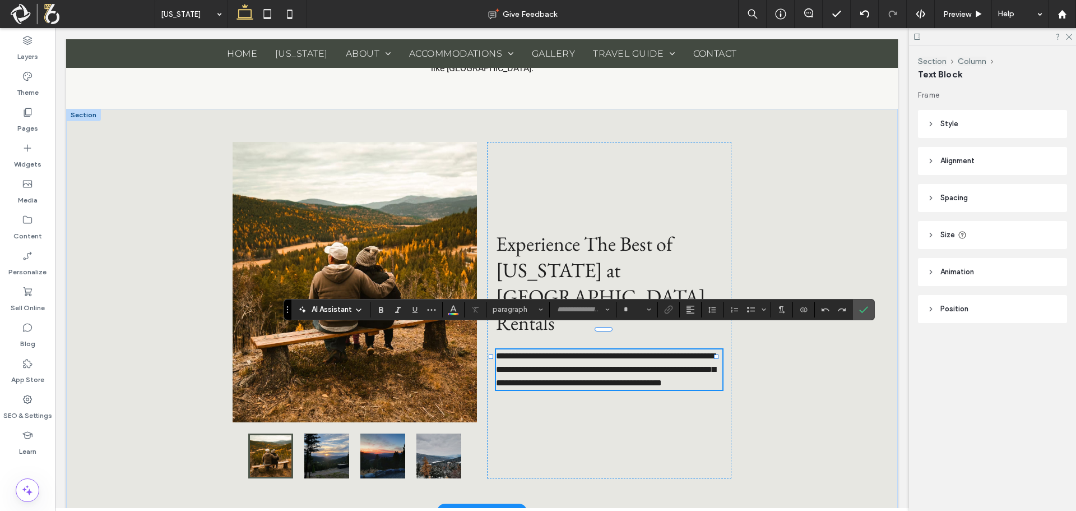
type input "******"
type input "**"
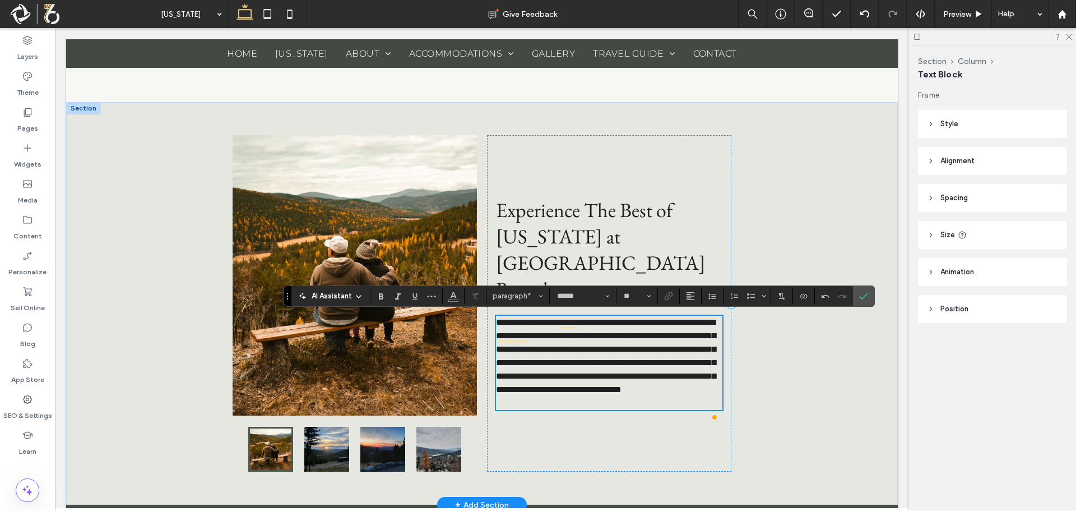
scroll to position [686, 0]
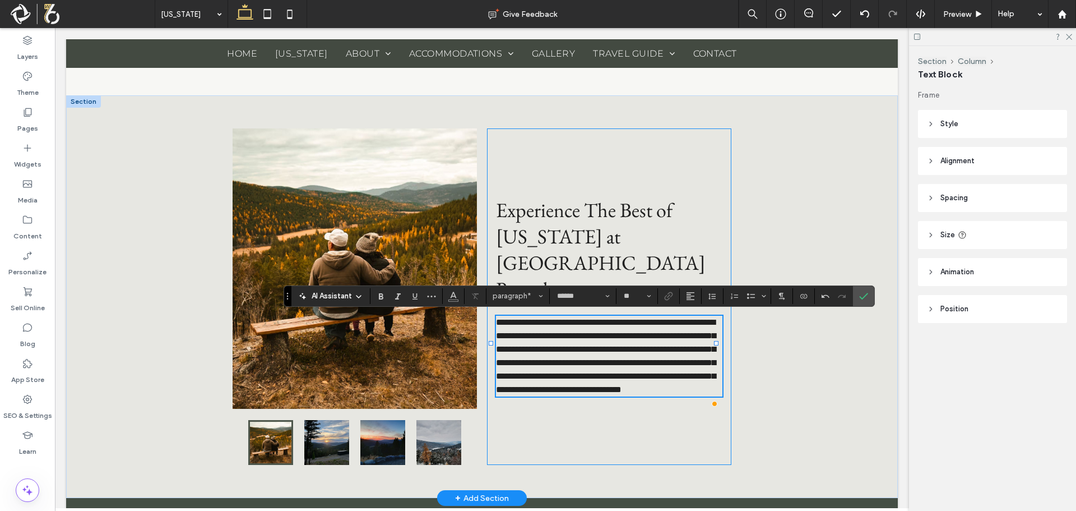
click at [668, 141] on div "**********" at bounding box center [609, 296] width 244 height 336
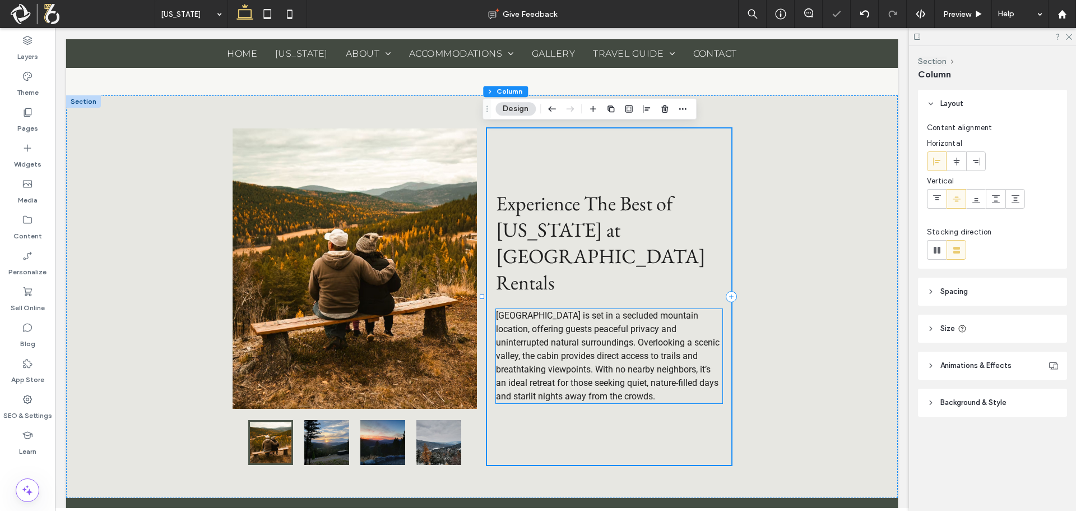
click at [574, 357] on span "Little Elk Horn is set in a secluded mountain location, offering guests peacefu…" at bounding box center [608, 355] width 224 height 91
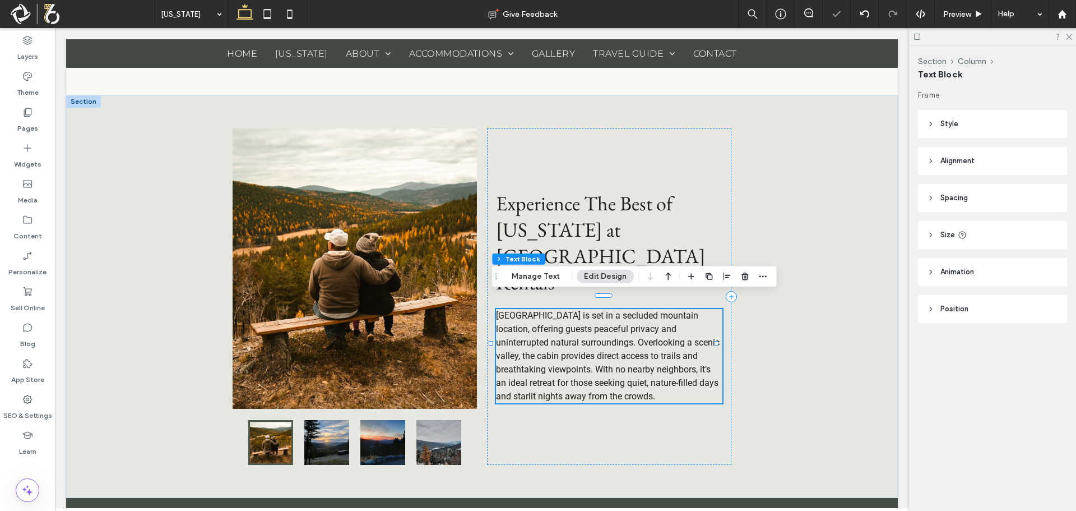
click at [574, 357] on span "Little Elk Horn is set in a secluded mountain location, offering guests peacefu…" at bounding box center [608, 355] width 224 height 91
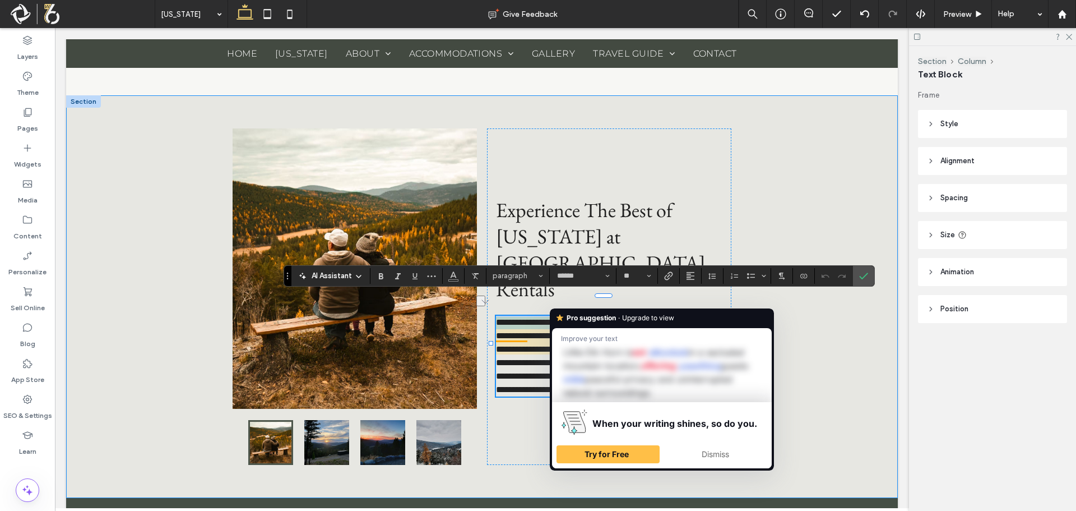
drag, startPoint x: 563, startPoint y: 301, endPoint x: 491, endPoint y: 306, distance: 72.5
click at [489, 306] on div "**********" at bounding box center [482, 296] width 832 height 403
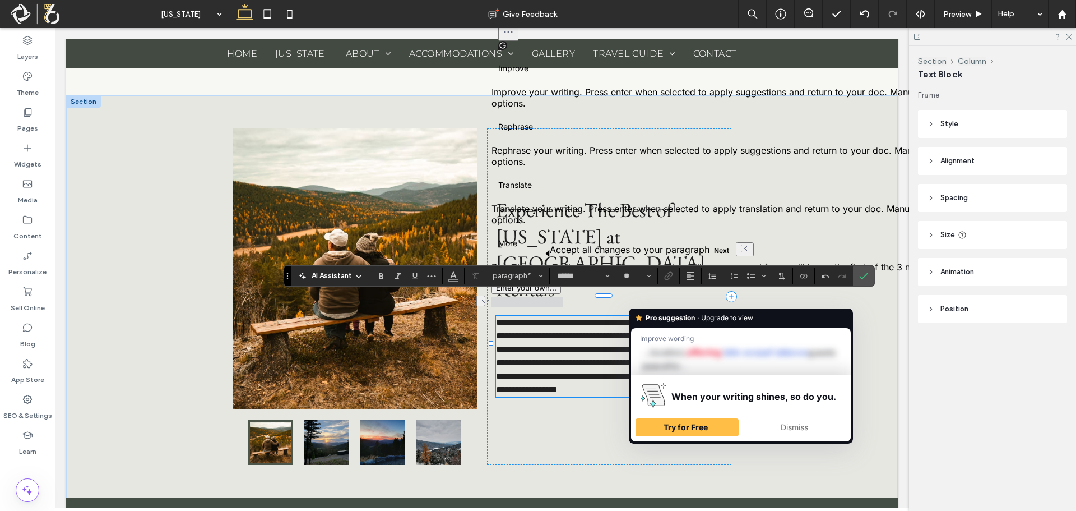
click at [648, 318] on span "**********" at bounding box center [606, 356] width 220 height 76
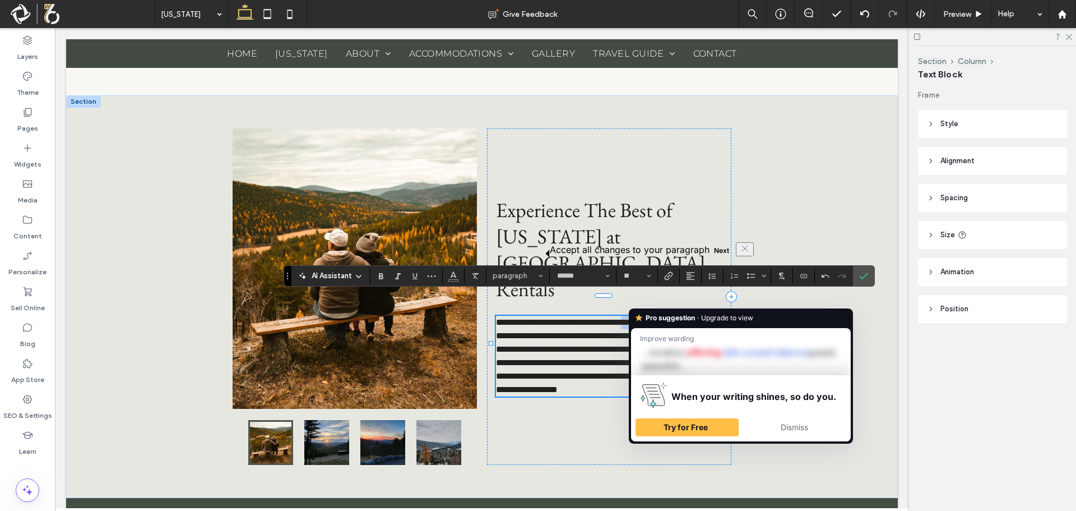
click at [648, 318] on span "**********" at bounding box center [606, 356] width 220 height 76
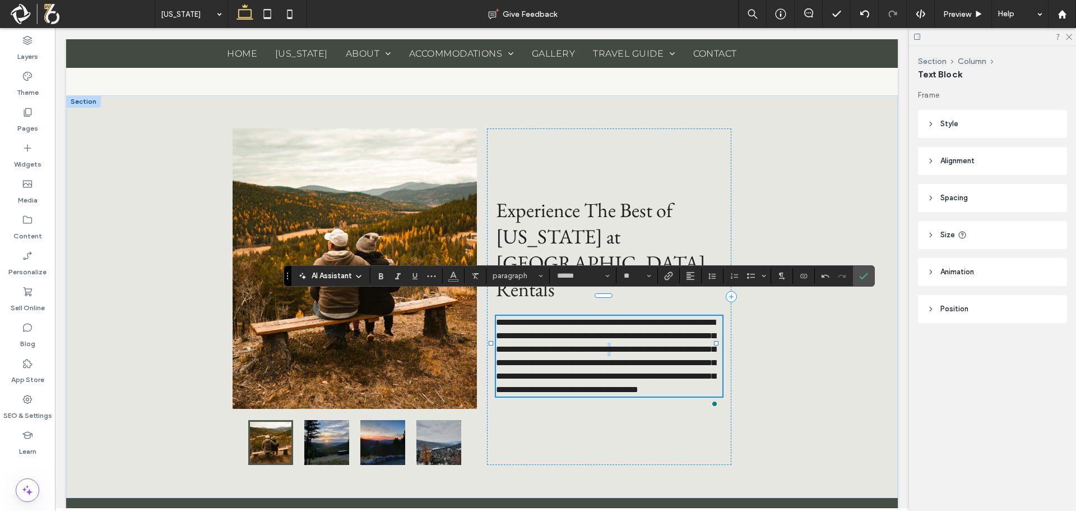
click at [545, 340] on span "**********" at bounding box center [606, 356] width 220 height 76
drag, startPoint x: 541, startPoint y: 344, endPoint x: 636, endPoint y: 329, distance: 96.0
click at [636, 329] on span "**********" at bounding box center [606, 356] width 220 height 76
click at [691, 343] on span "**********" at bounding box center [606, 356] width 220 height 76
click at [606, 353] on span "**********" at bounding box center [606, 356] width 220 height 76
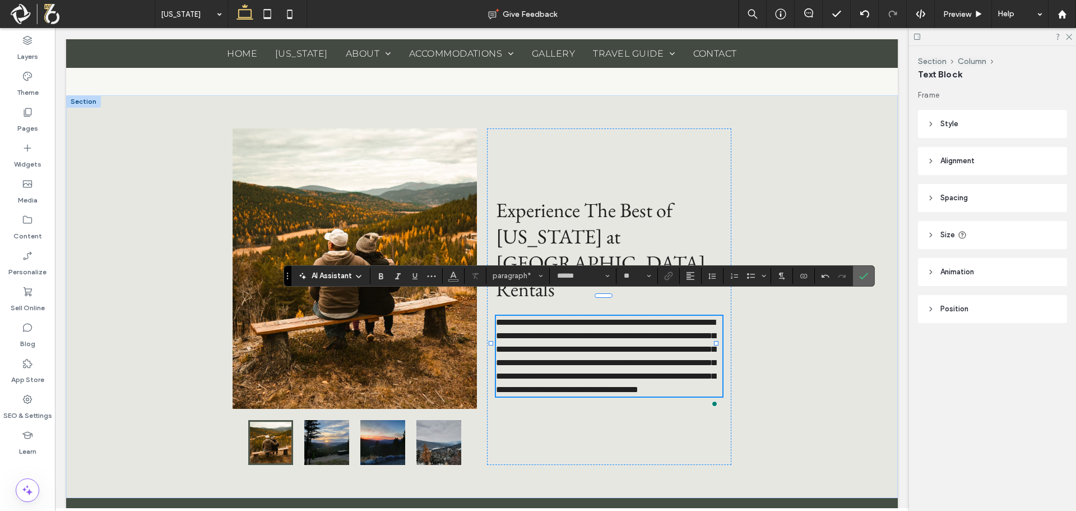
click at [857, 276] on label "Confirm" at bounding box center [864, 276] width 17 height 20
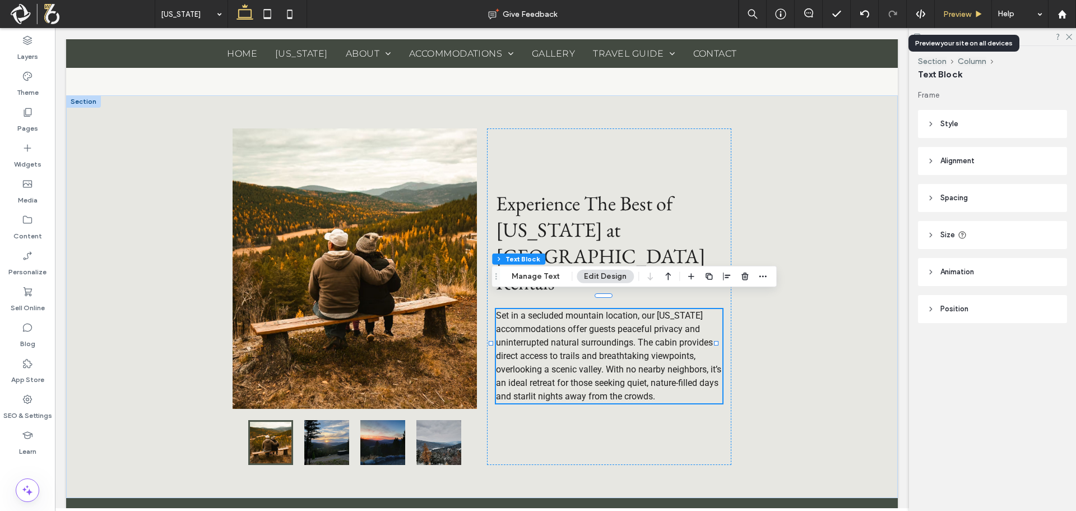
click at [962, 7] on div "Preview" at bounding box center [963, 14] width 57 height 28
click at [978, 10] on div "Preview" at bounding box center [963, 15] width 57 height 10
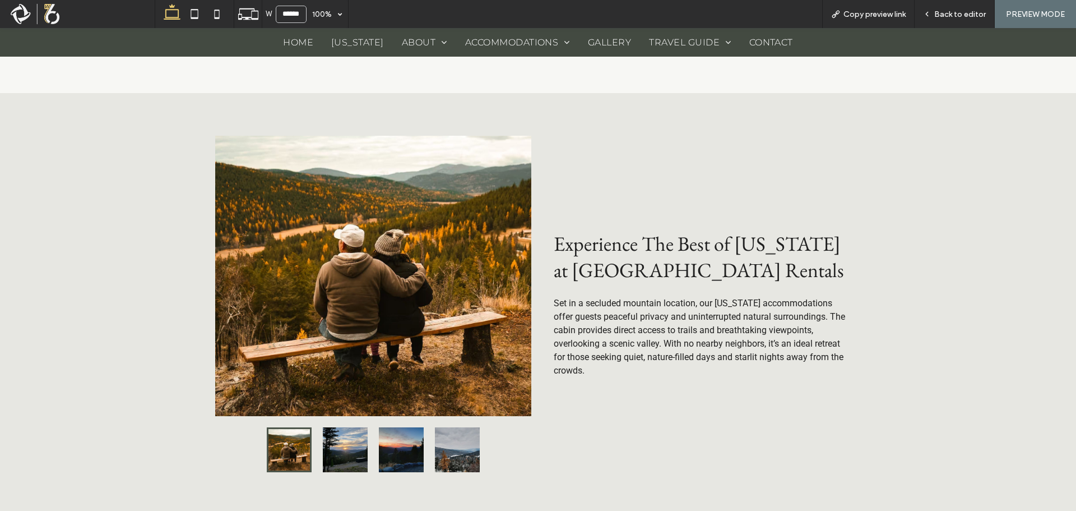
scroll to position [687, 0]
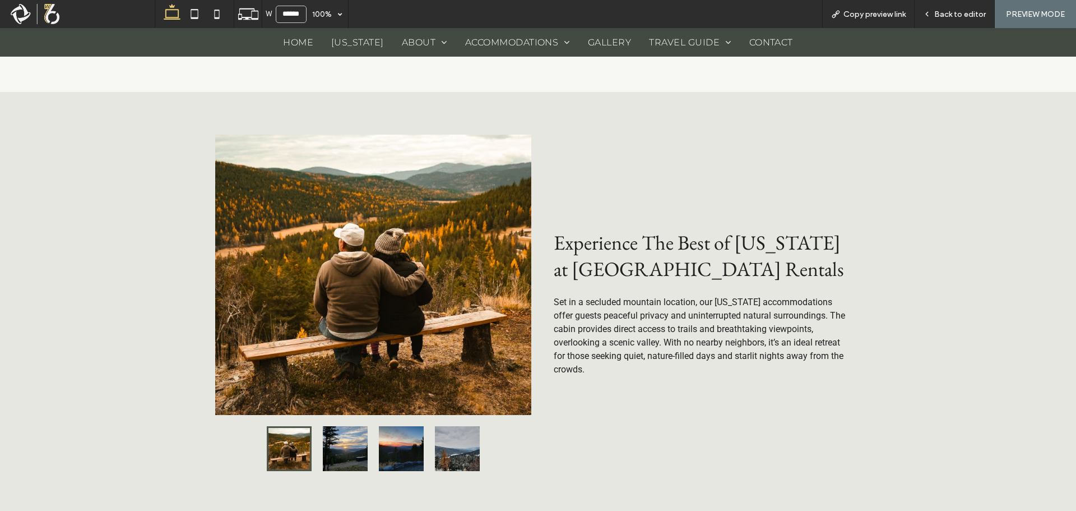
click at [345, 443] on button "go to slide 2" at bounding box center [345, 448] width 45 height 45
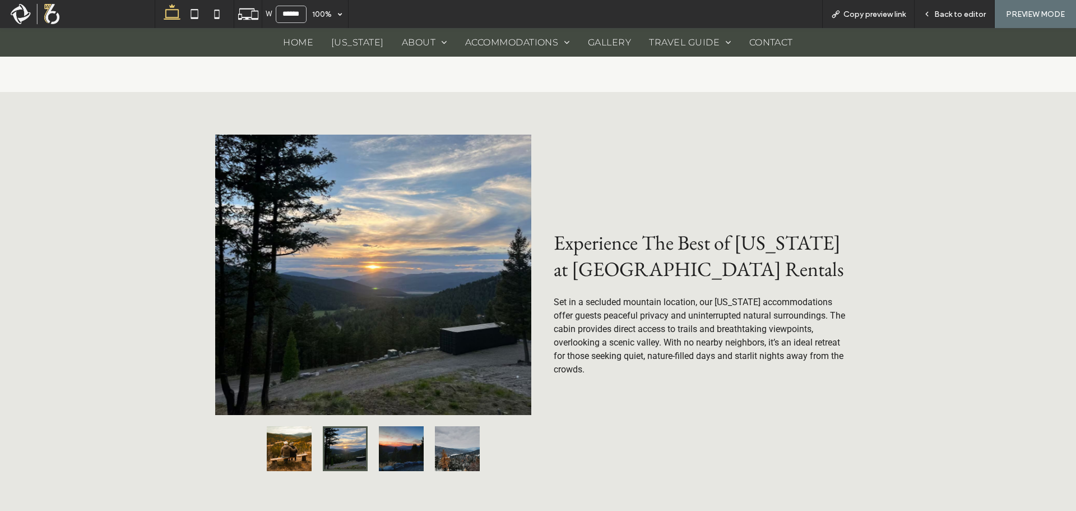
click at [396, 447] on button "go to slide 3" at bounding box center [401, 448] width 45 height 45
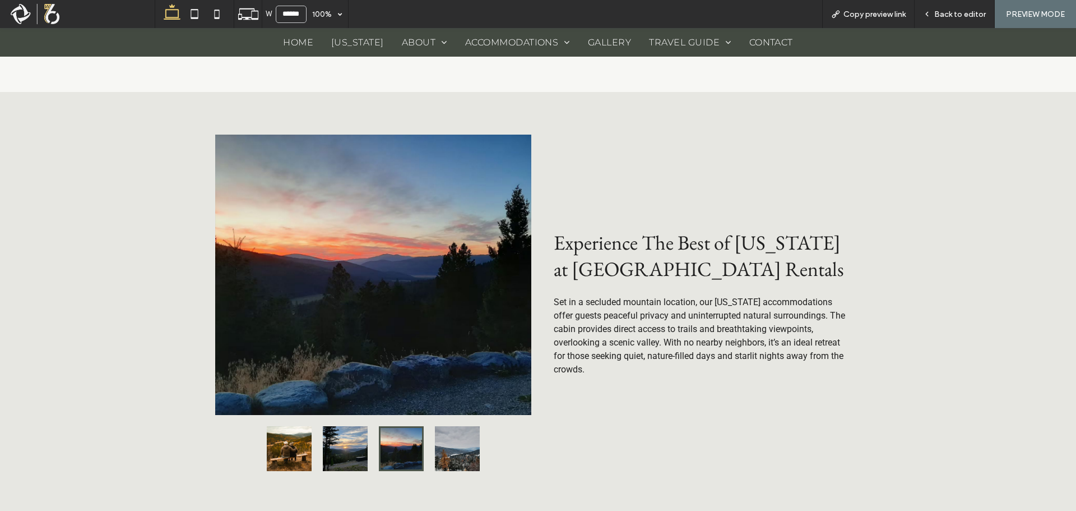
click at [463, 446] on button "go to slide 4" at bounding box center [457, 448] width 45 height 45
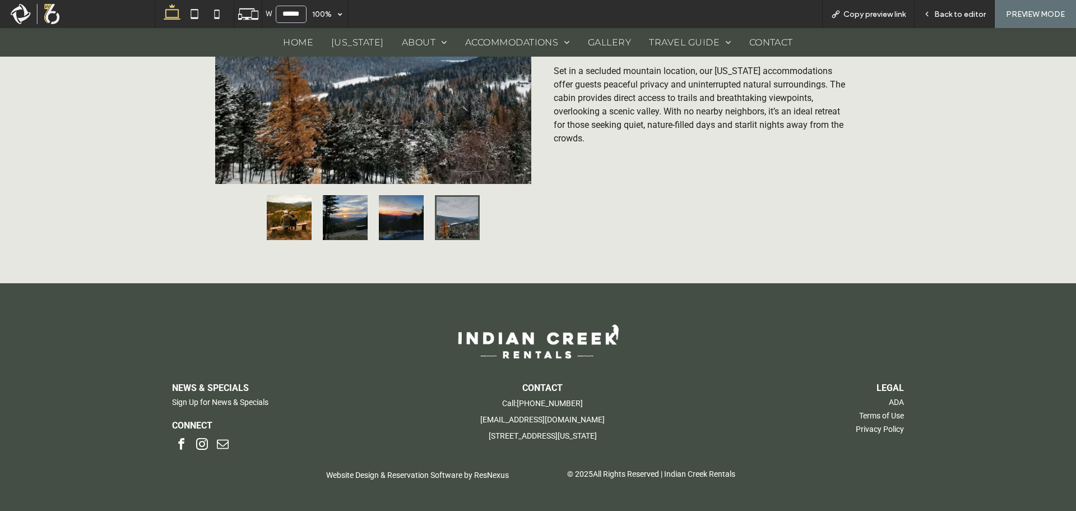
scroll to position [919, 0]
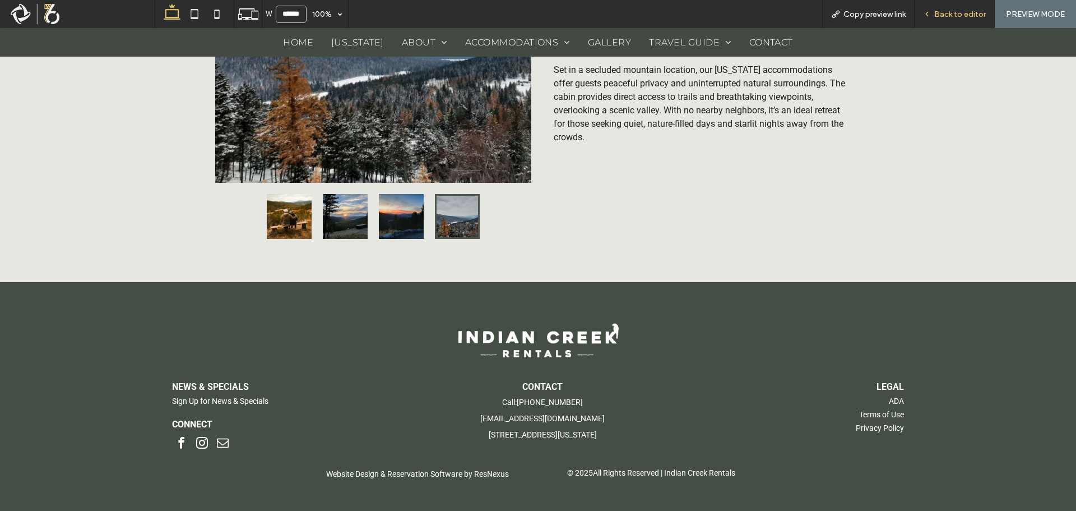
click at [938, 13] on span "Back to editor" at bounding box center [961, 15] width 52 height 10
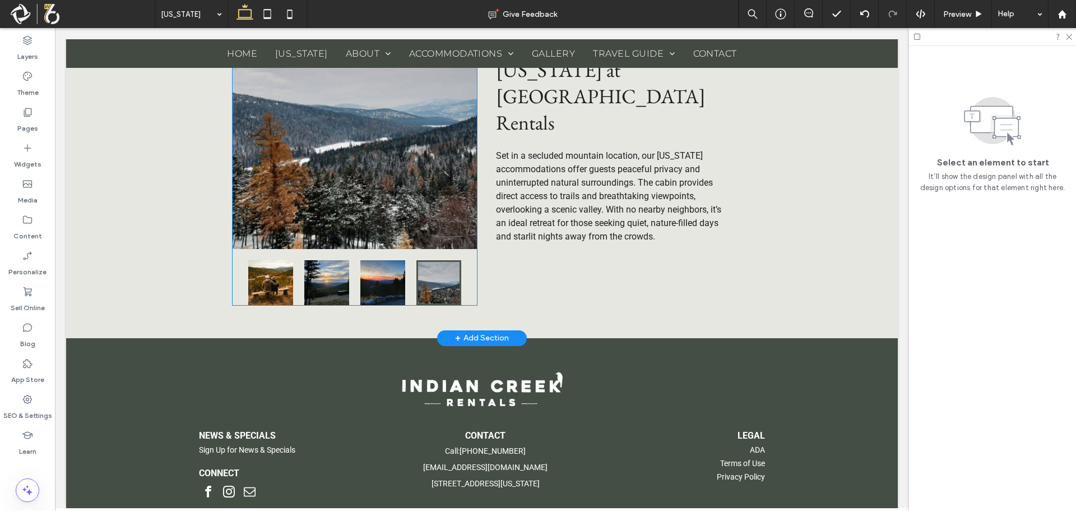
scroll to position [953, 0]
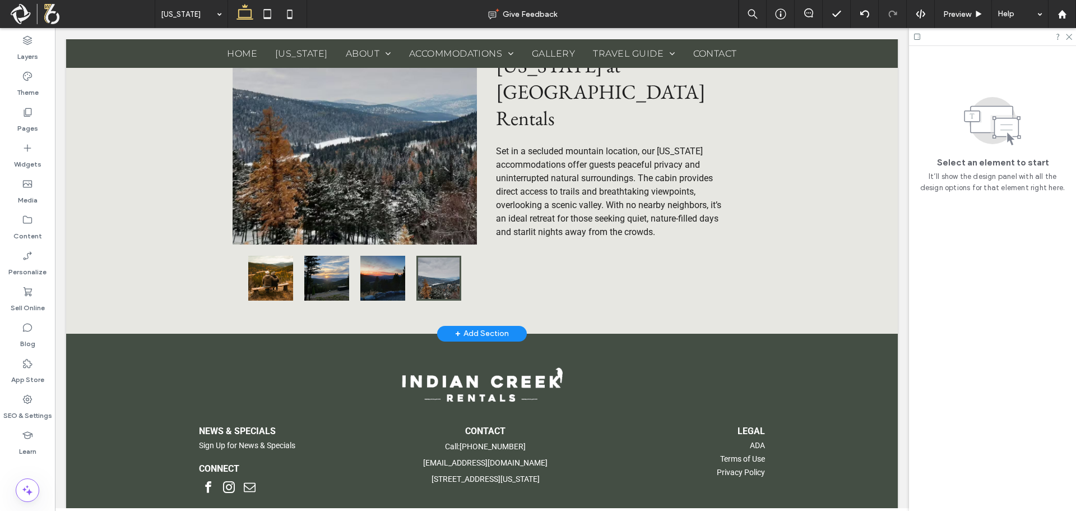
click at [488, 334] on div "+ Add Section" at bounding box center [482, 333] width 54 height 12
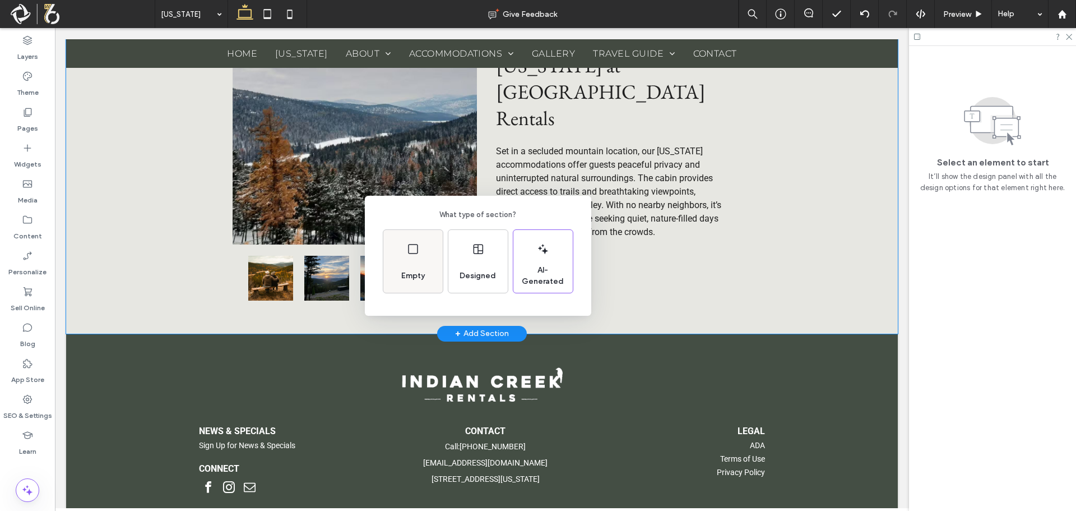
drag, startPoint x: 426, startPoint y: 274, endPoint x: 371, endPoint y: 245, distance: 62.2
click at [426, 274] on span "Empty" at bounding box center [413, 275] width 33 height 11
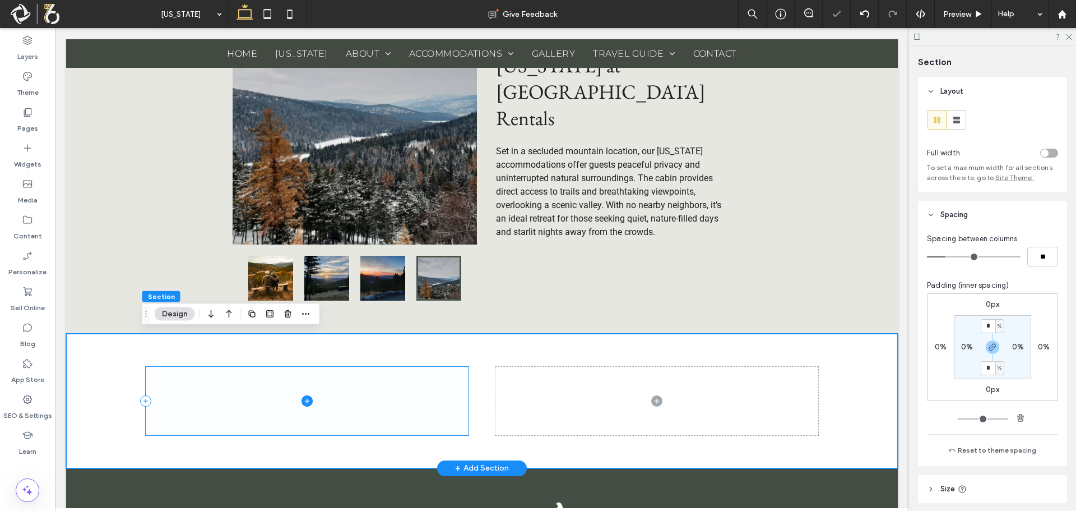
click at [396, 421] on span at bounding box center [307, 401] width 323 height 68
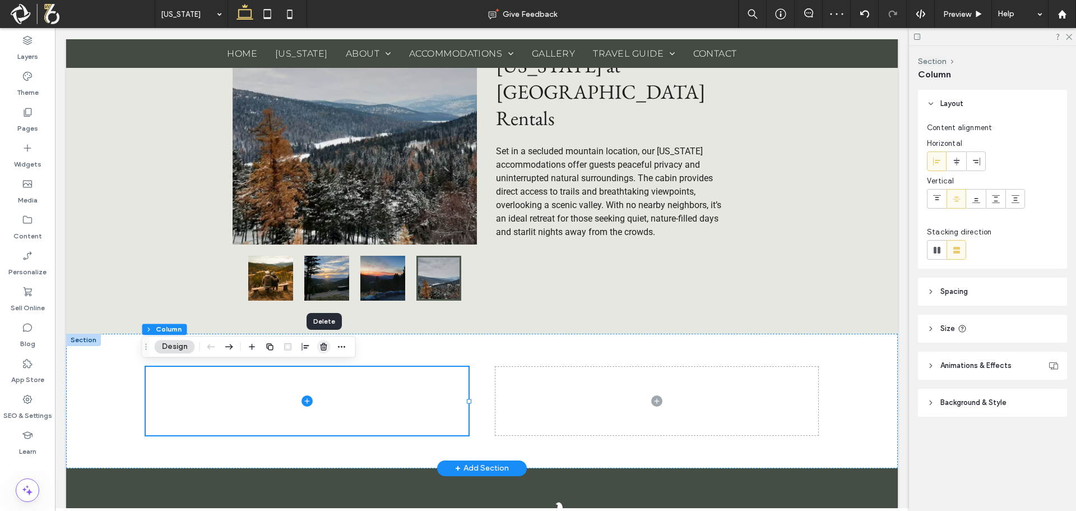
drag, startPoint x: 322, startPoint y: 348, endPoint x: 270, endPoint y: 322, distance: 58.2
click at [322, 348] on use "button" at bounding box center [323, 346] width 7 height 7
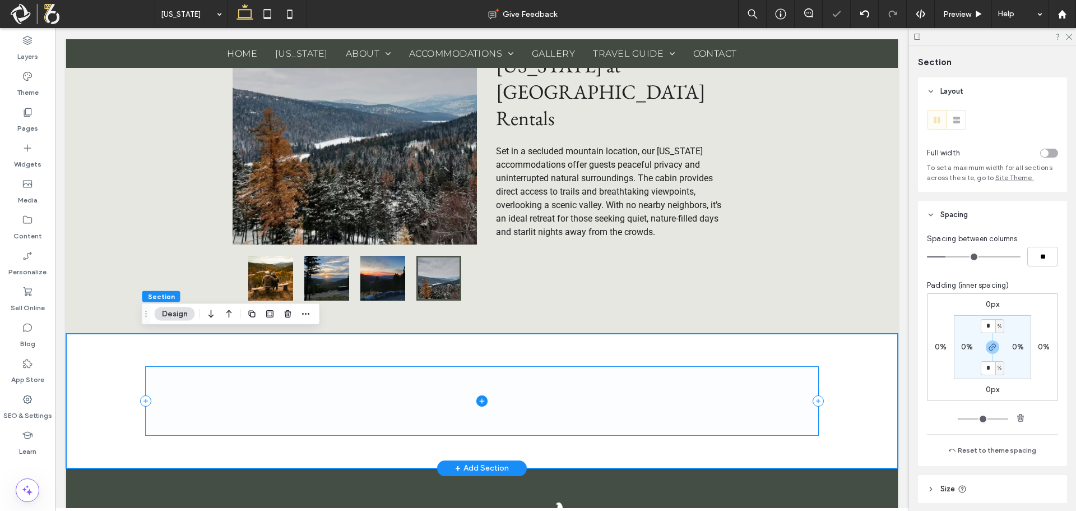
click at [477, 397] on icon at bounding box center [482, 400] width 11 height 11
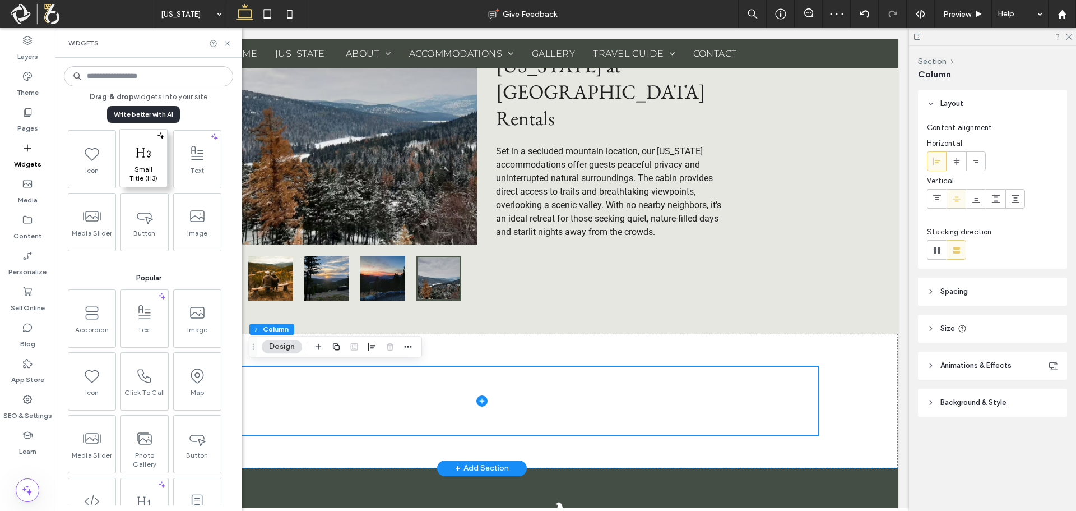
click at [151, 164] on span at bounding box center [143, 152] width 47 height 25
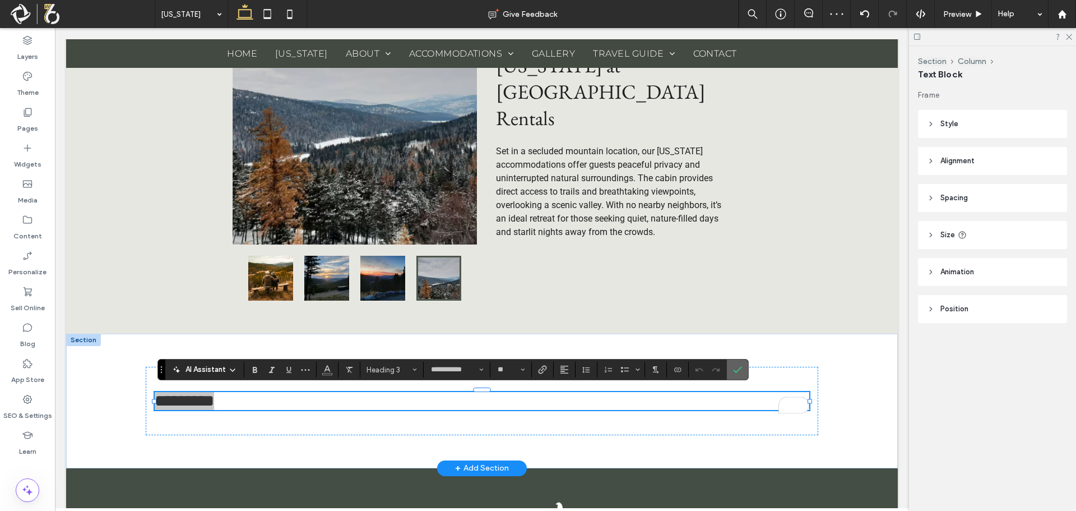
drag, startPoint x: 729, startPoint y: 374, endPoint x: 675, endPoint y: 345, distance: 61.4
click at [729, 374] on label "Confirm" at bounding box center [737, 369] width 17 height 20
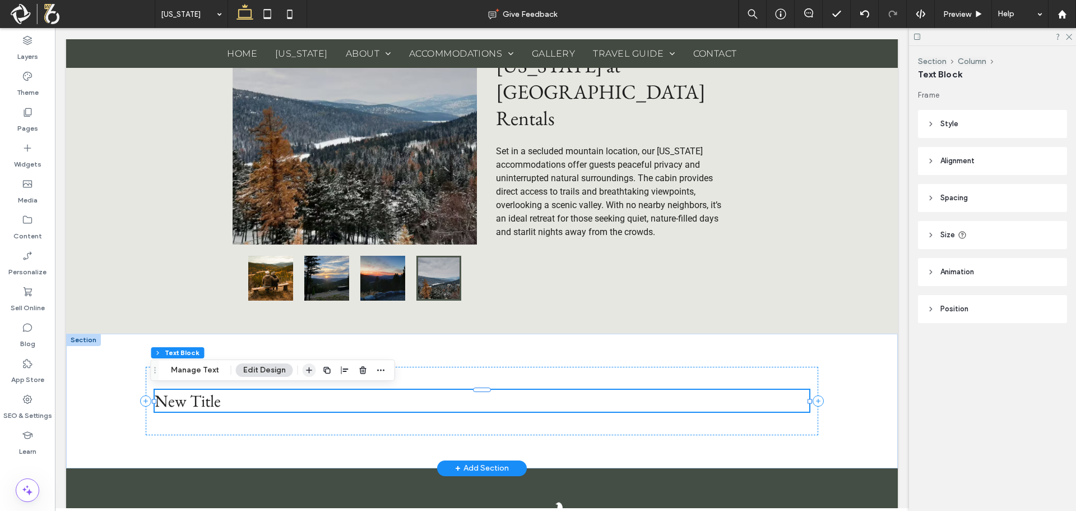
click at [308, 376] on span "button" at bounding box center [309, 369] width 13 height 13
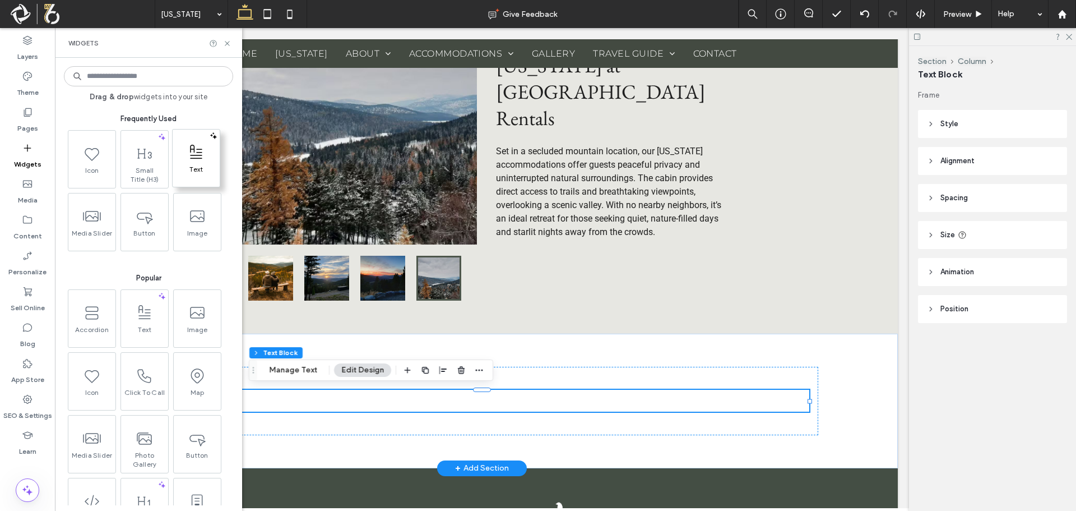
click at [190, 171] on span "Text" at bounding box center [196, 173] width 47 height 16
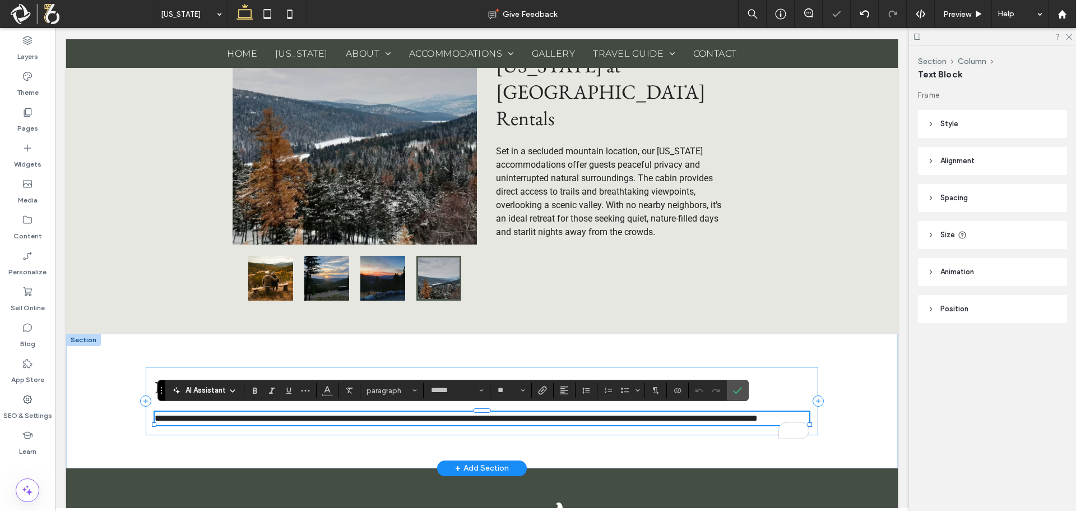
click at [575, 372] on div "**********" at bounding box center [482, 401] width 673 height 68
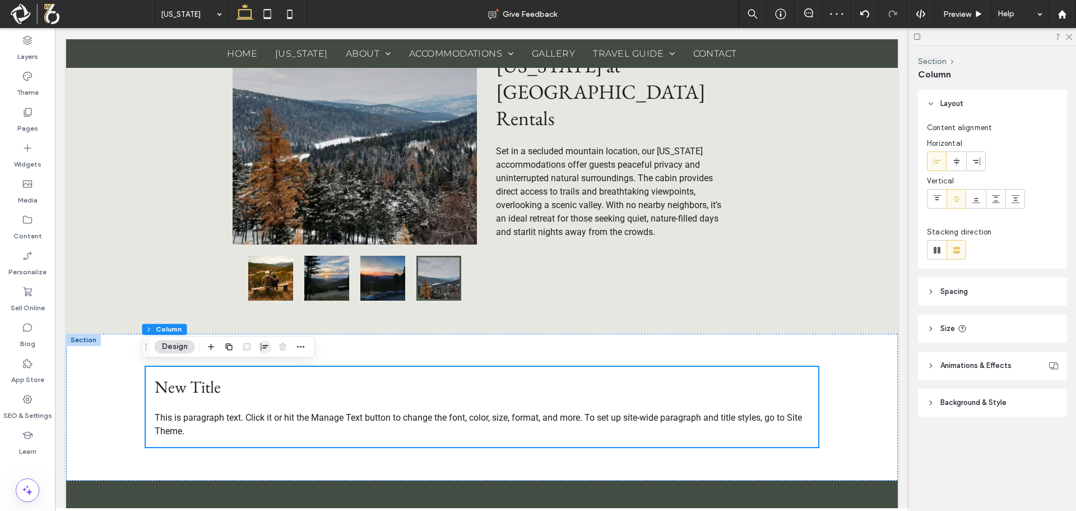
click at [266, 348] on use "button" at bounding box center [264, 347] width 7 height 8
click at [264, 371] on icon "center" at bounding box center [265, 368] width 9 height 9
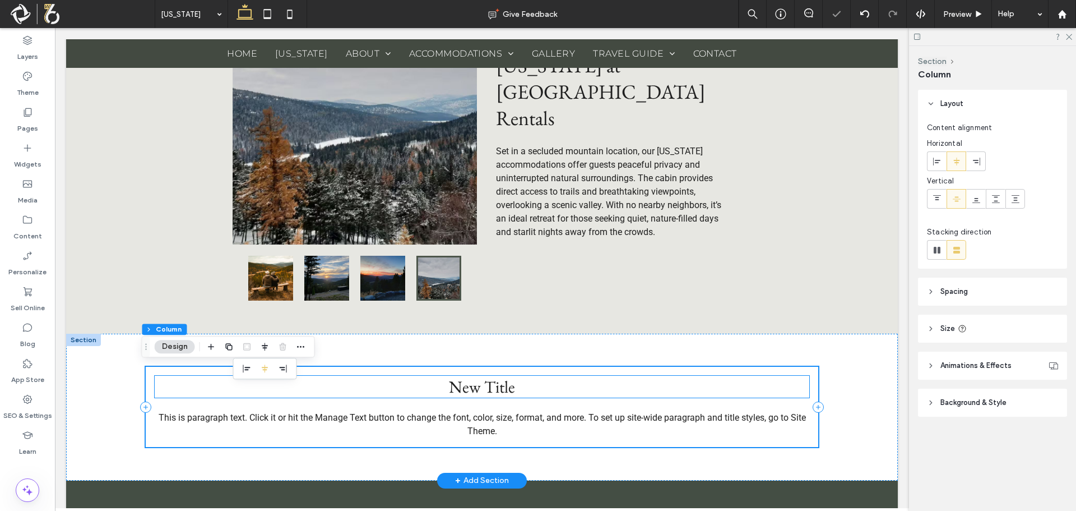
click at [462, 380] on span "New Title" at bounding box center [482, 387] width 66 height 22
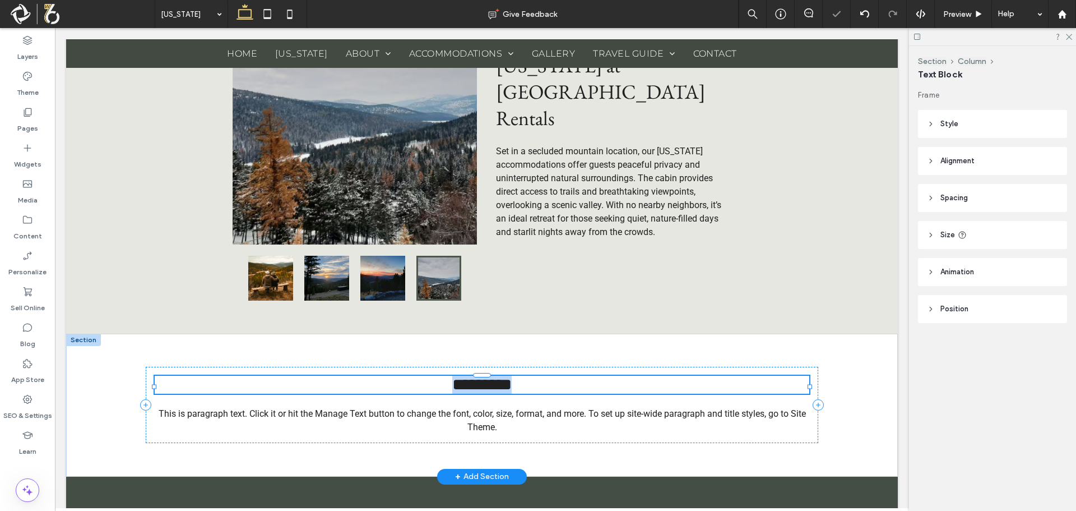
type input "**********"
type input "**"
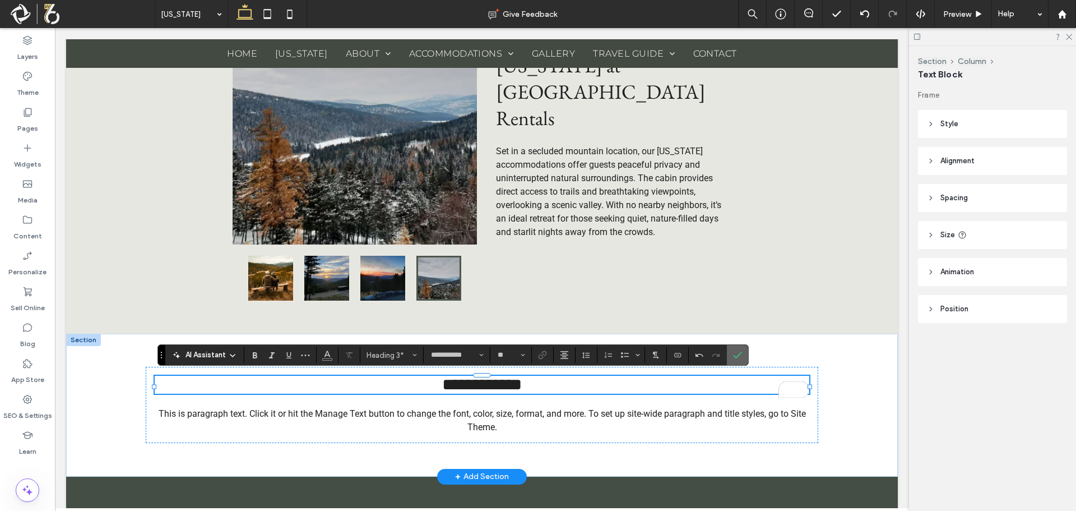
click at [733, 350] on span "Confirm" at bounding box center [735, 355] width 5 height 20
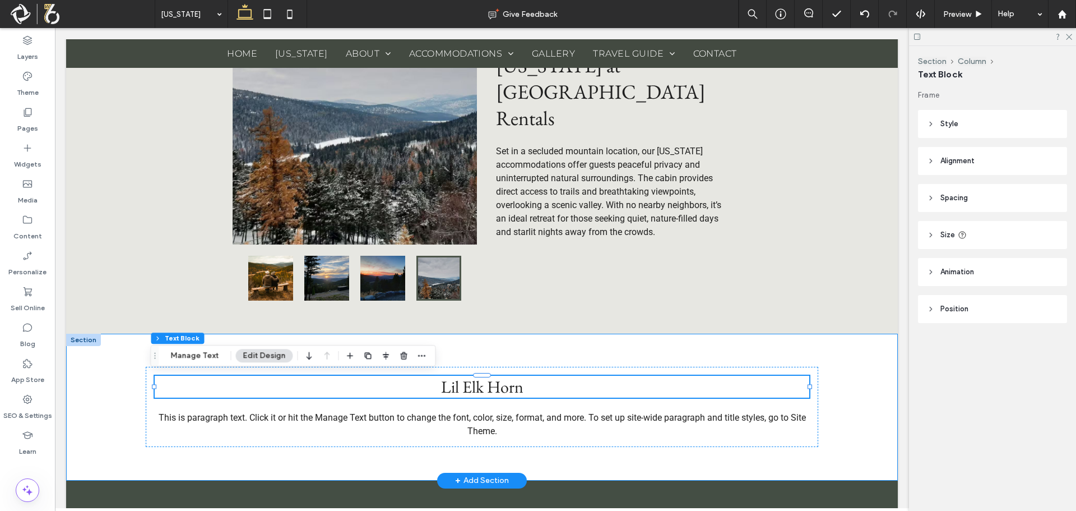
click at [861, 383] on div "Lil Elk Horn This is paragraph text. Click it or hit the Manage Text button to …" at bounding box center [482, 407] width 832 height 147
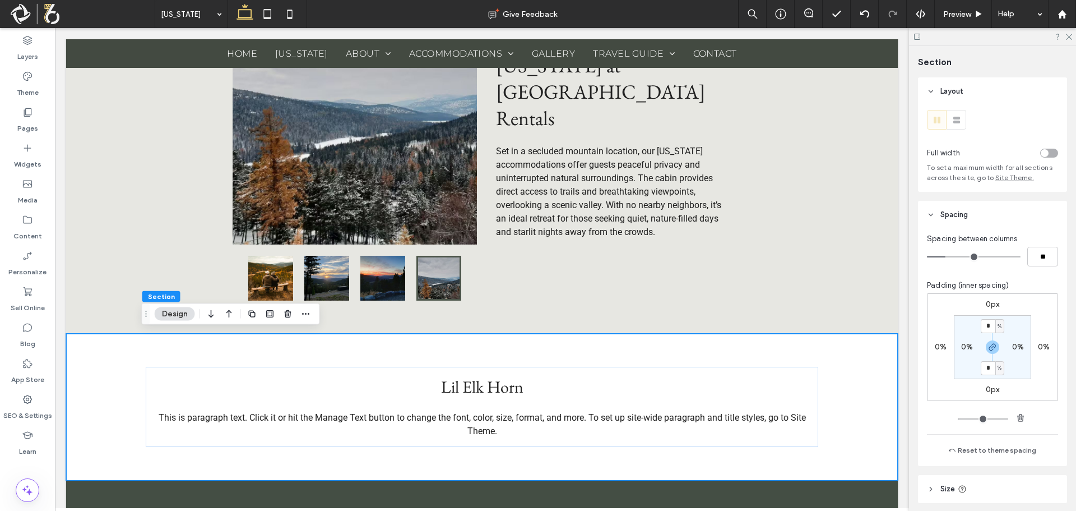
click at [1041, 153] on div "toggle" at bounding box center [1045, 153] width 8 height 8
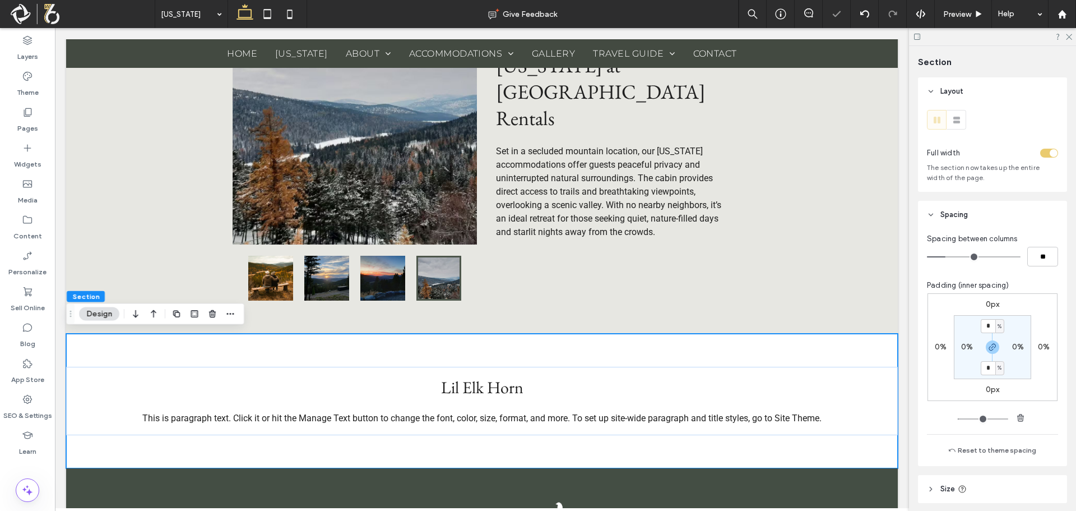
click at [962, 346] on label "0%" at bounding box center [968, 347] width 12 height 10
type input "*"
type input "**"
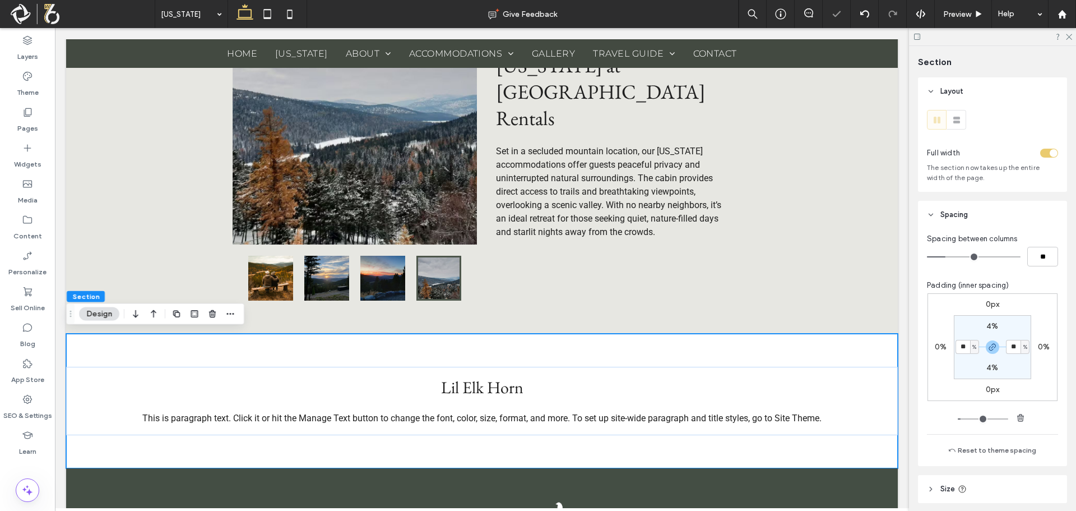
click at [966, 326] on section "4% ** % 4% ** %" at bounding box center [992, 347] width 77 height 64
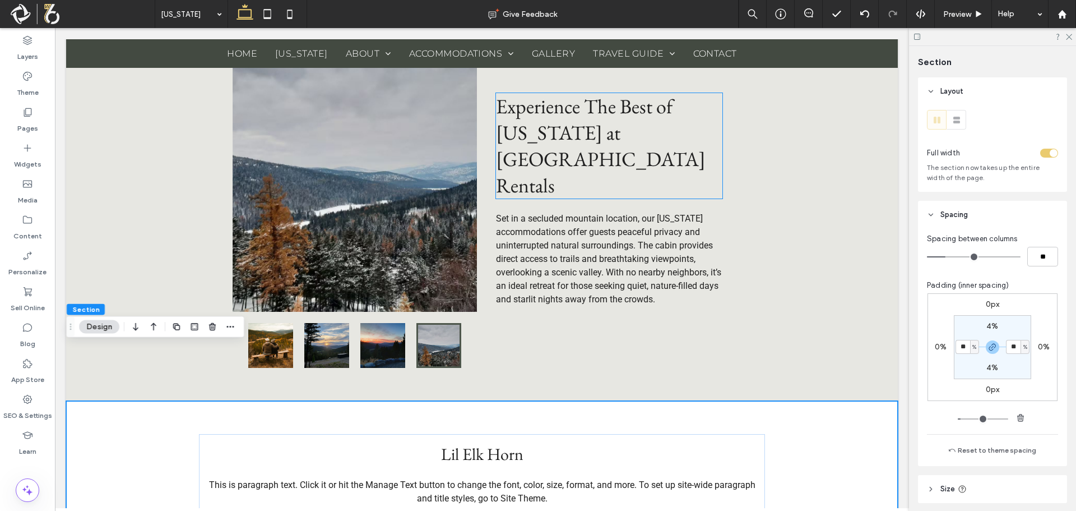
scroll to position [1009, 0]
